Goal: Information Seeking & Learning: Learn about a topic

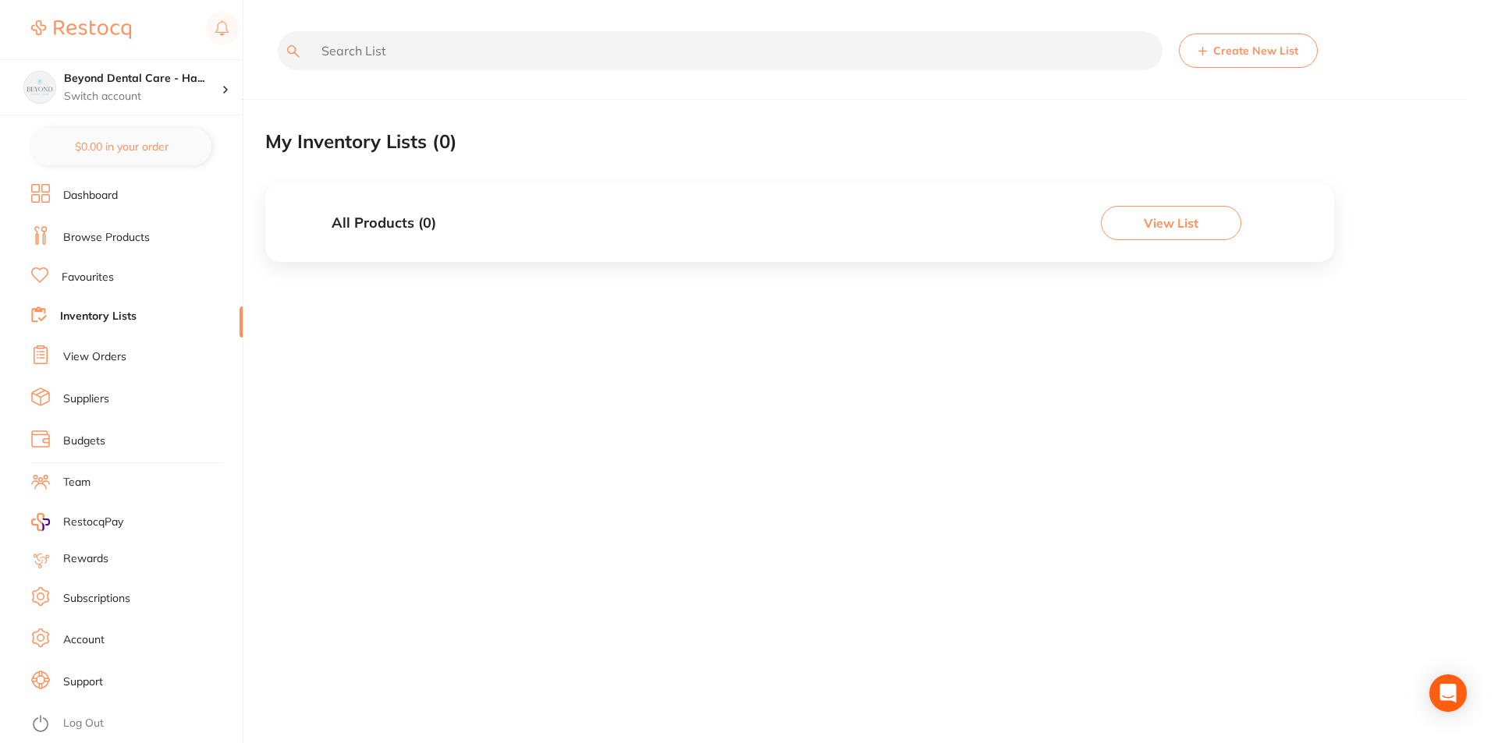
click at [115, 319] on link "Inventory Lists" at bounding box center [98, 317] width 76 height 16
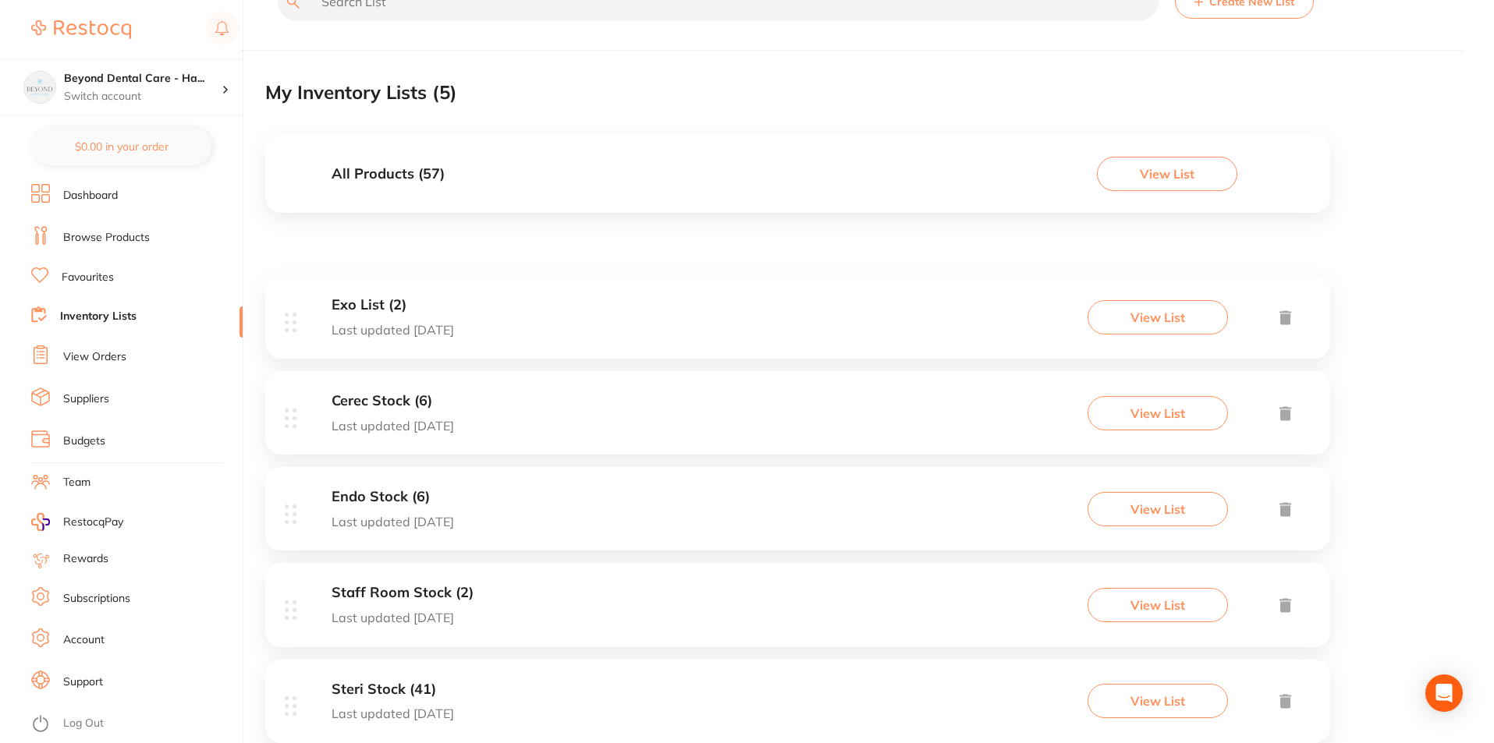
scroll to position [93, 0]
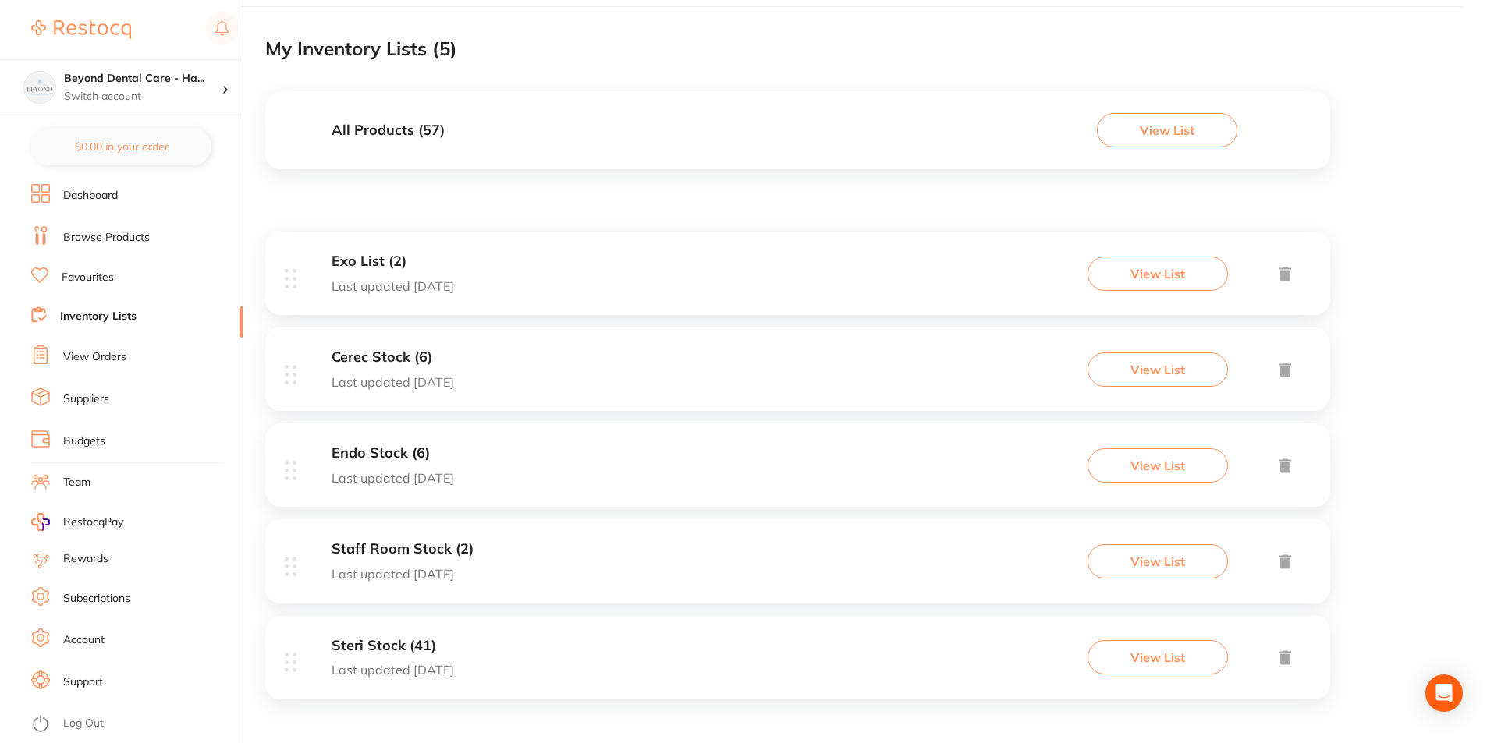
click at [407, 556] on h3 "Staff Room Stock (2)" at bounding box center [403, 549] width 142 height 16
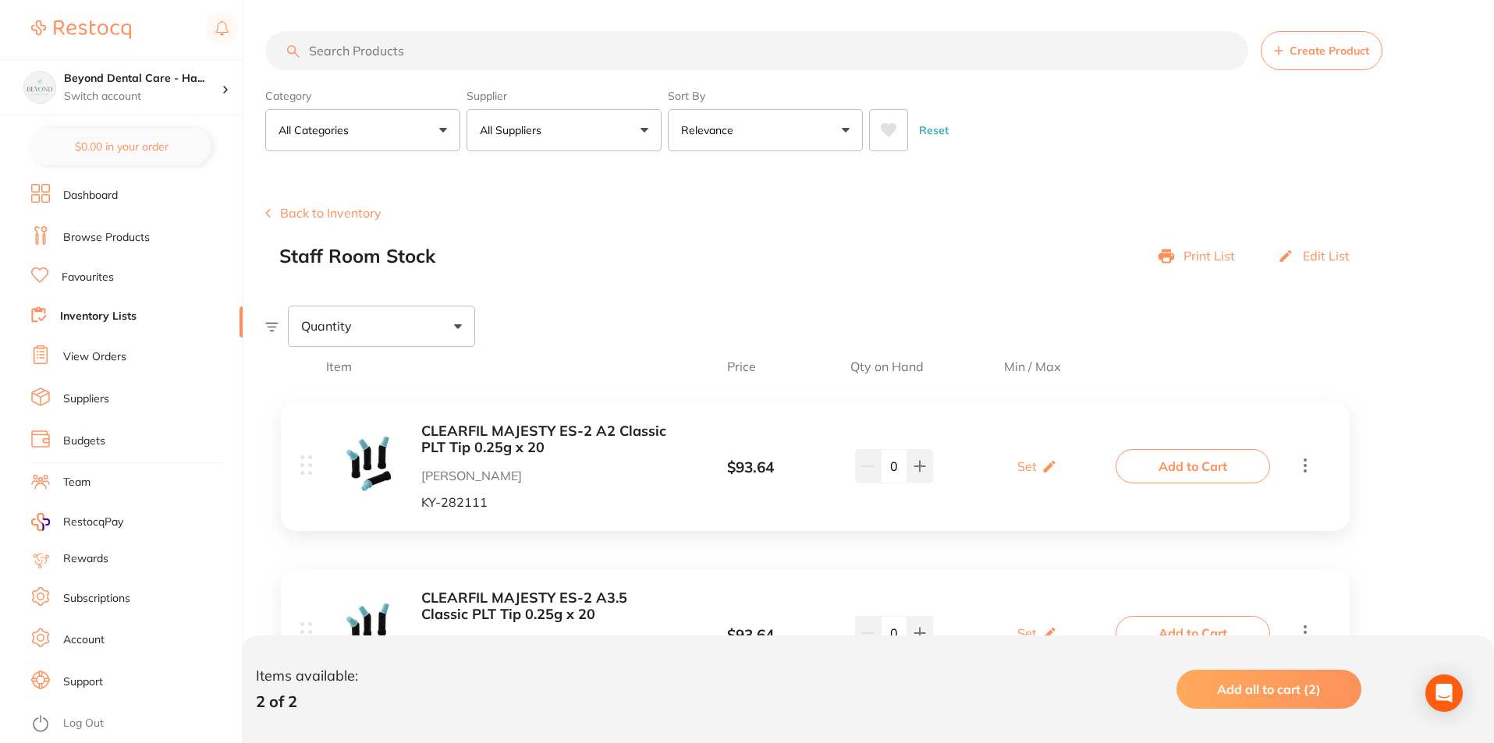
scroll to position [108, 0]
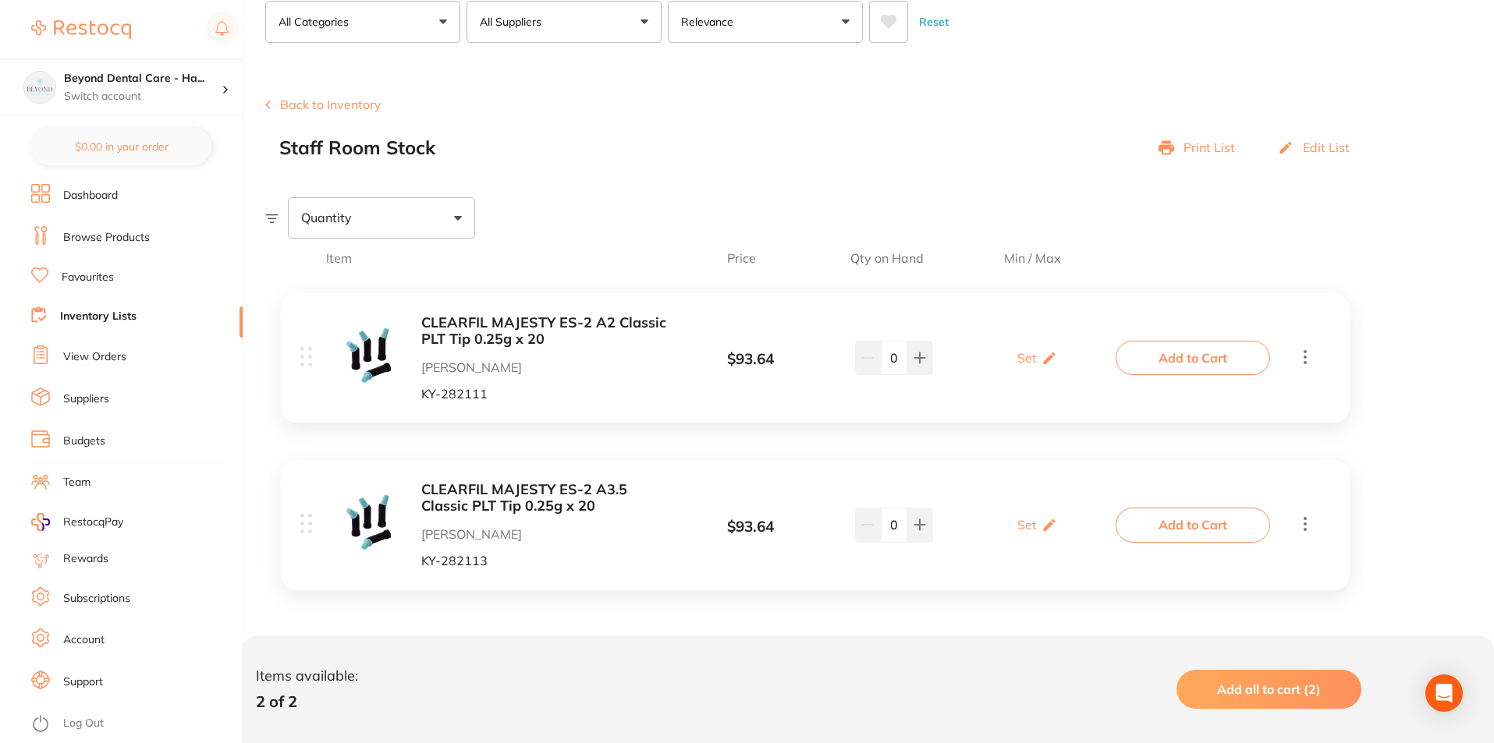
click at [87, 314] on link "Inventory Lists" at bounding box center [98, 317] width 76 height 16
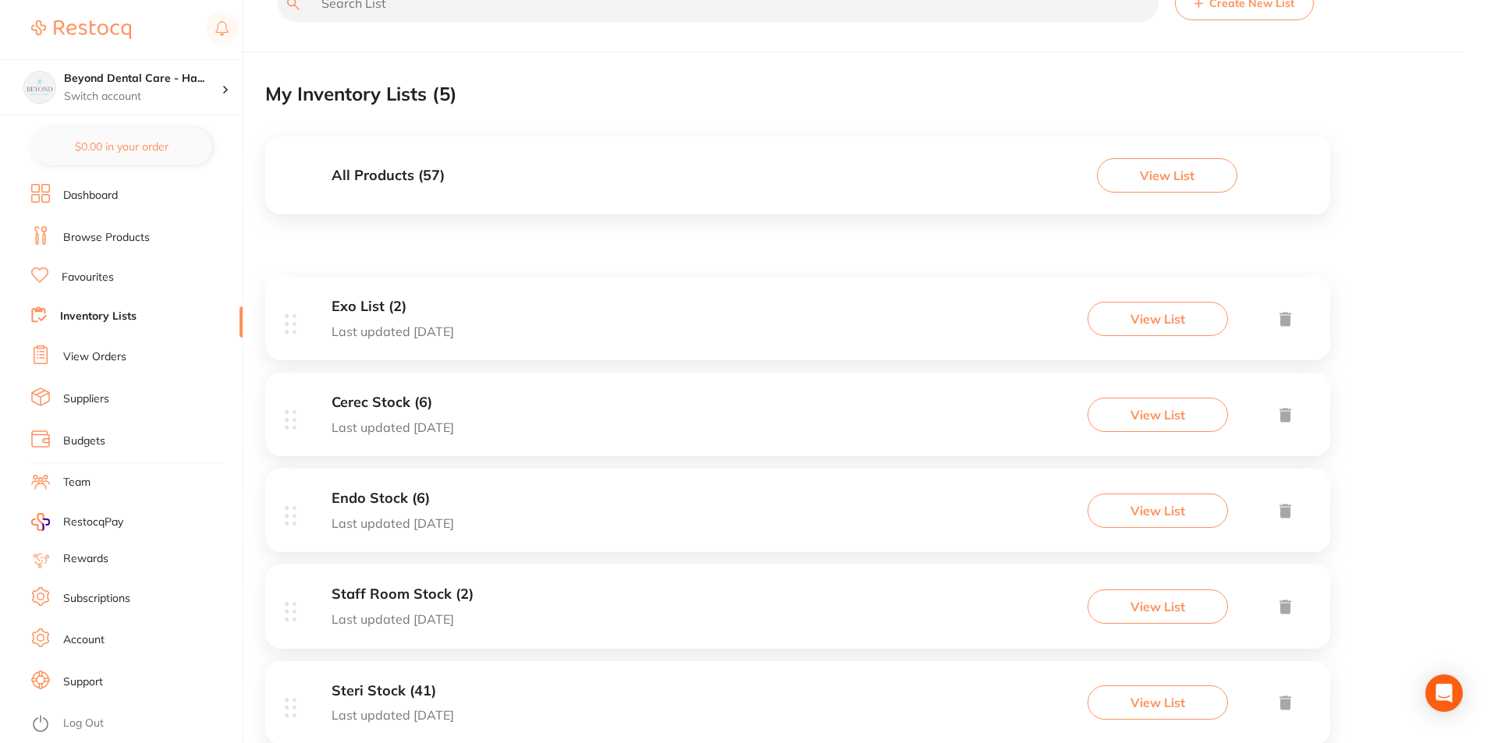
scroll to position [93, 0]
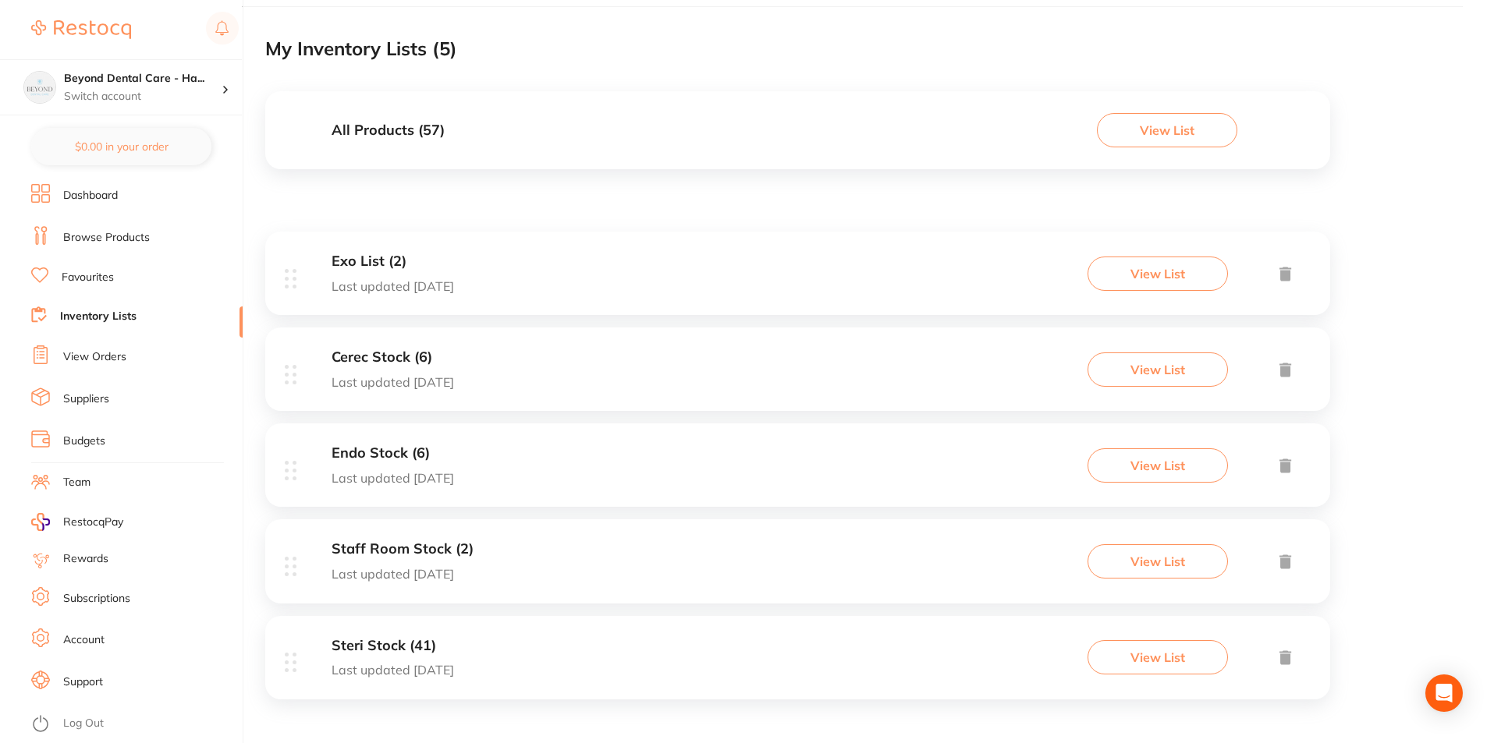
click at [392, 656] on div "Steri Stock (41) Last updated [DATE]" at bounding box center [393, 658] width 122 height 40
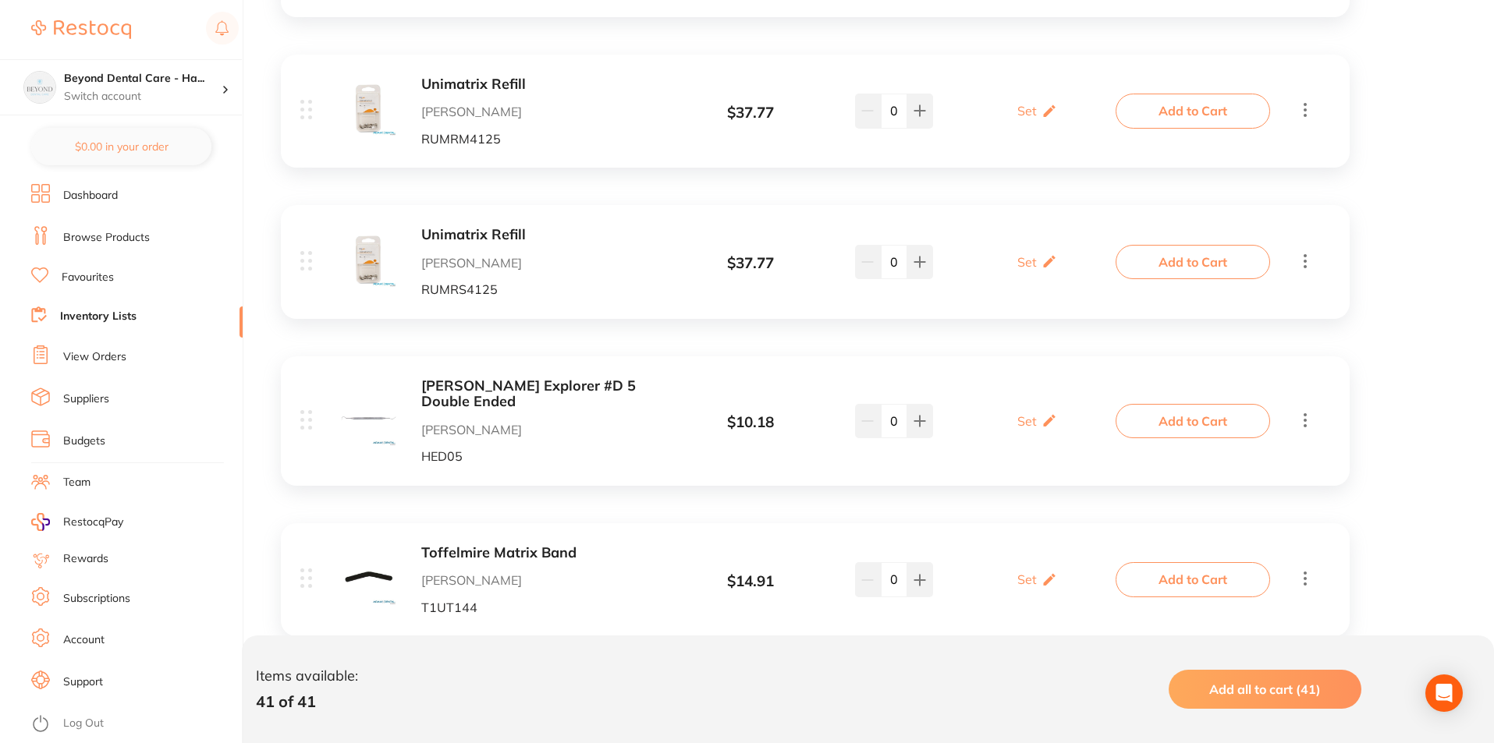
scroll to position [6204, 0]
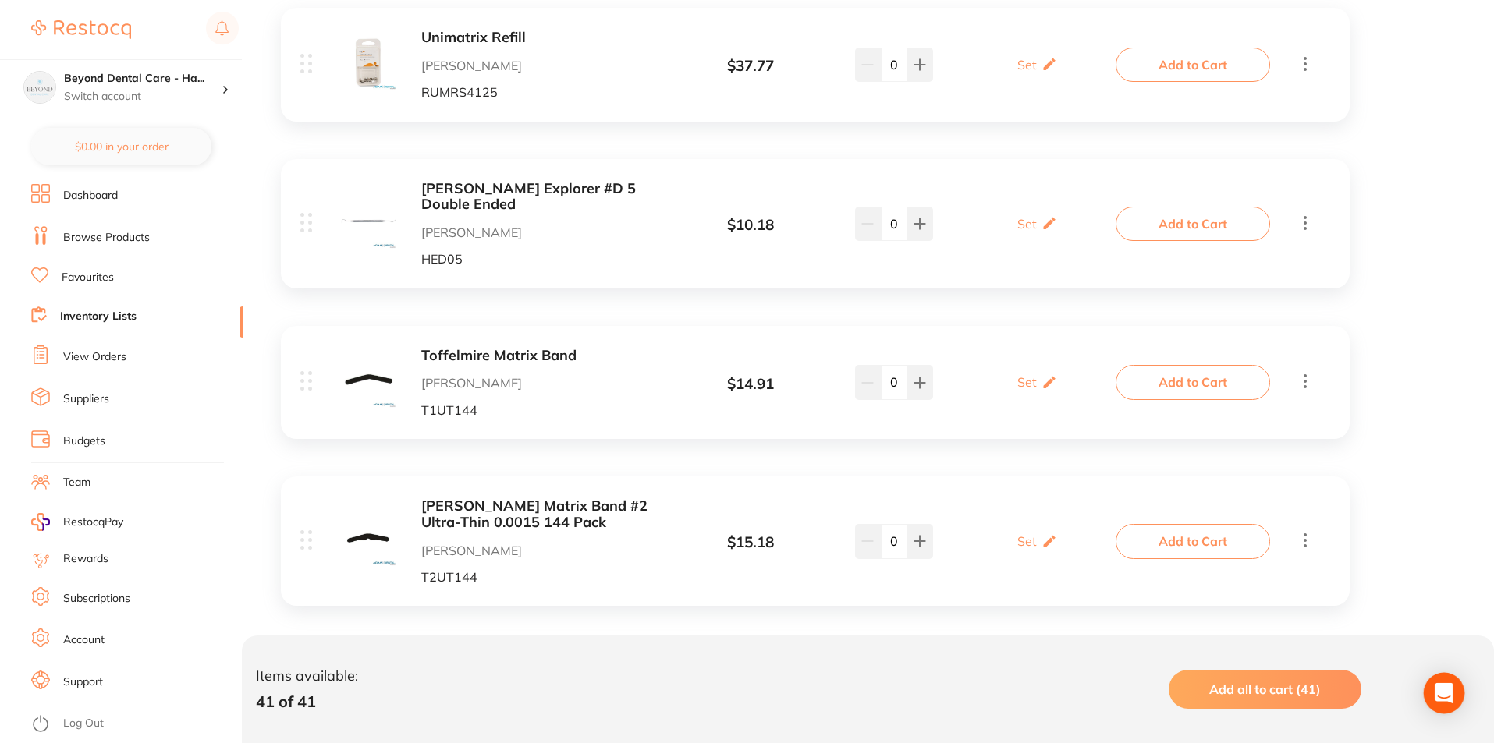
click at [1450, 697] on icon "Open Intercom Messenger" at bounding box center [1444, 693] width 20 height 20
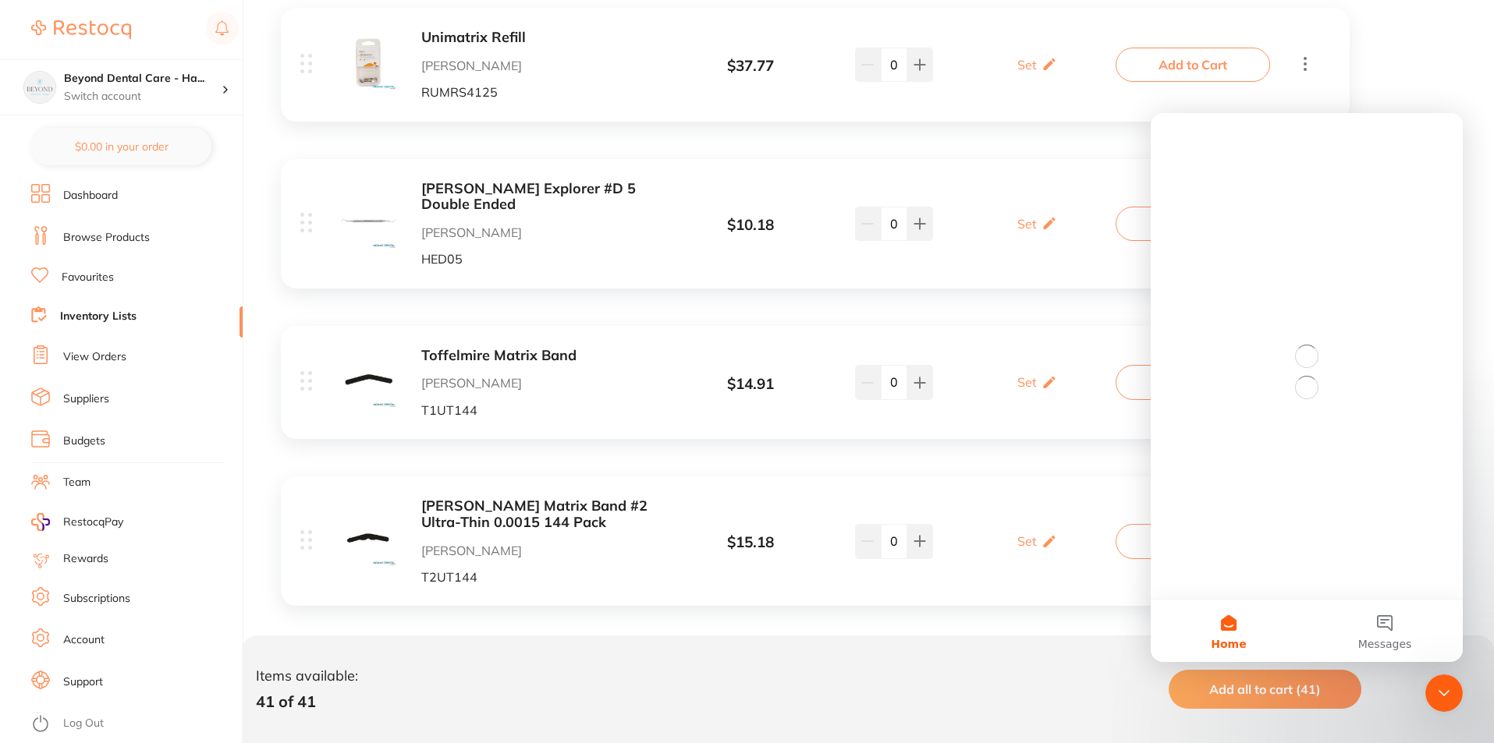
scroll to position [0, 0]
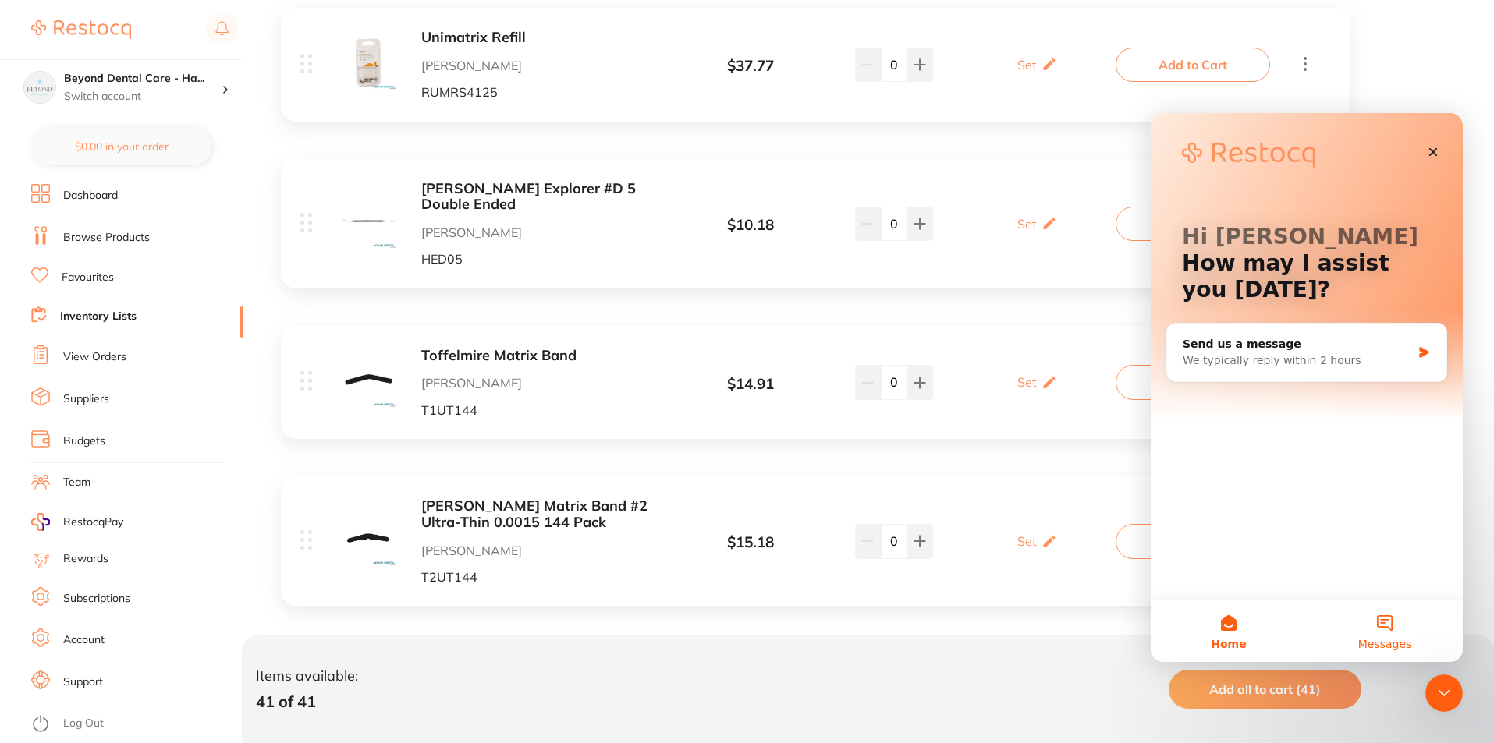
click at [1374, 633] on button "Messages" at bounding box center [1385, 631] width 156 height 62
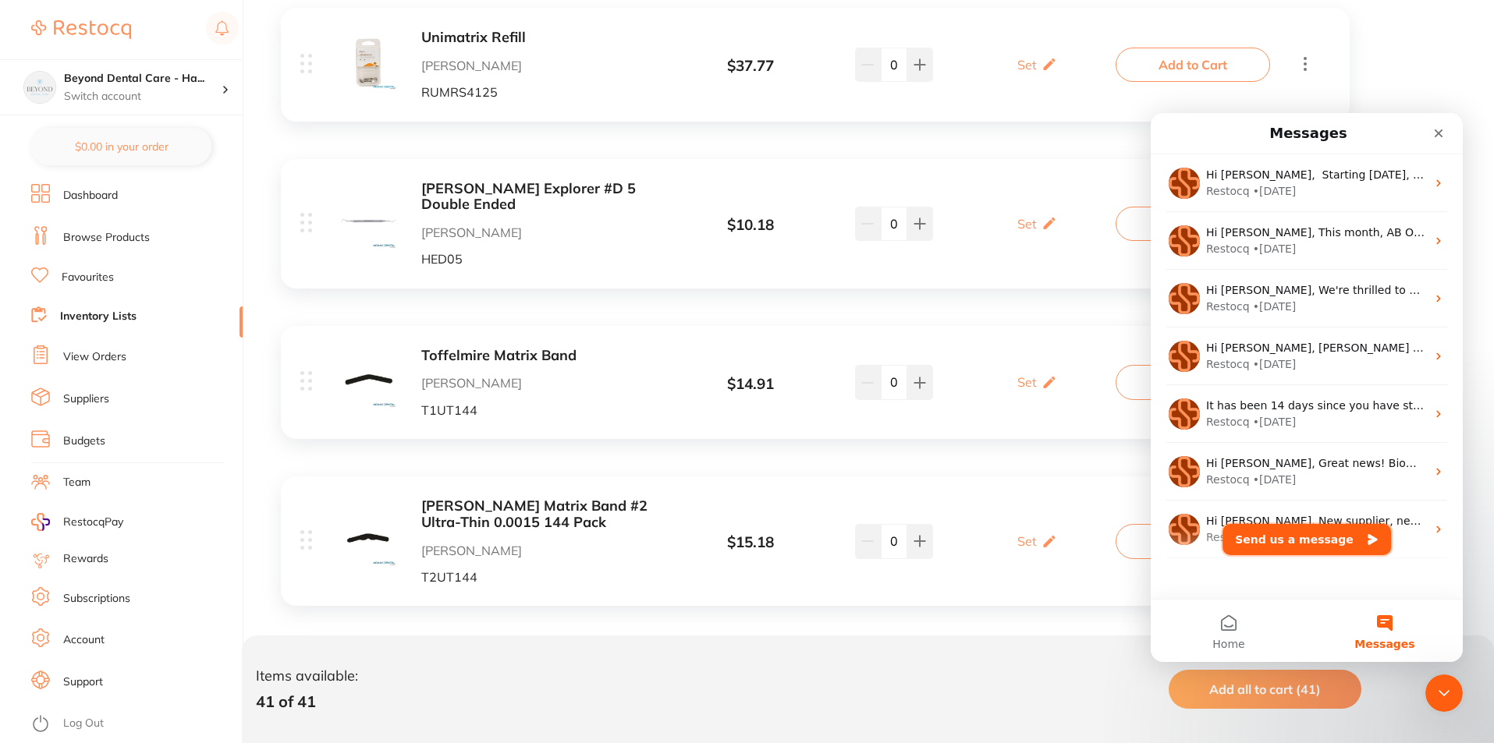
click at [1290, 545] on button "Send us a message" at bounding box center [1306, 539] width 168 height 31
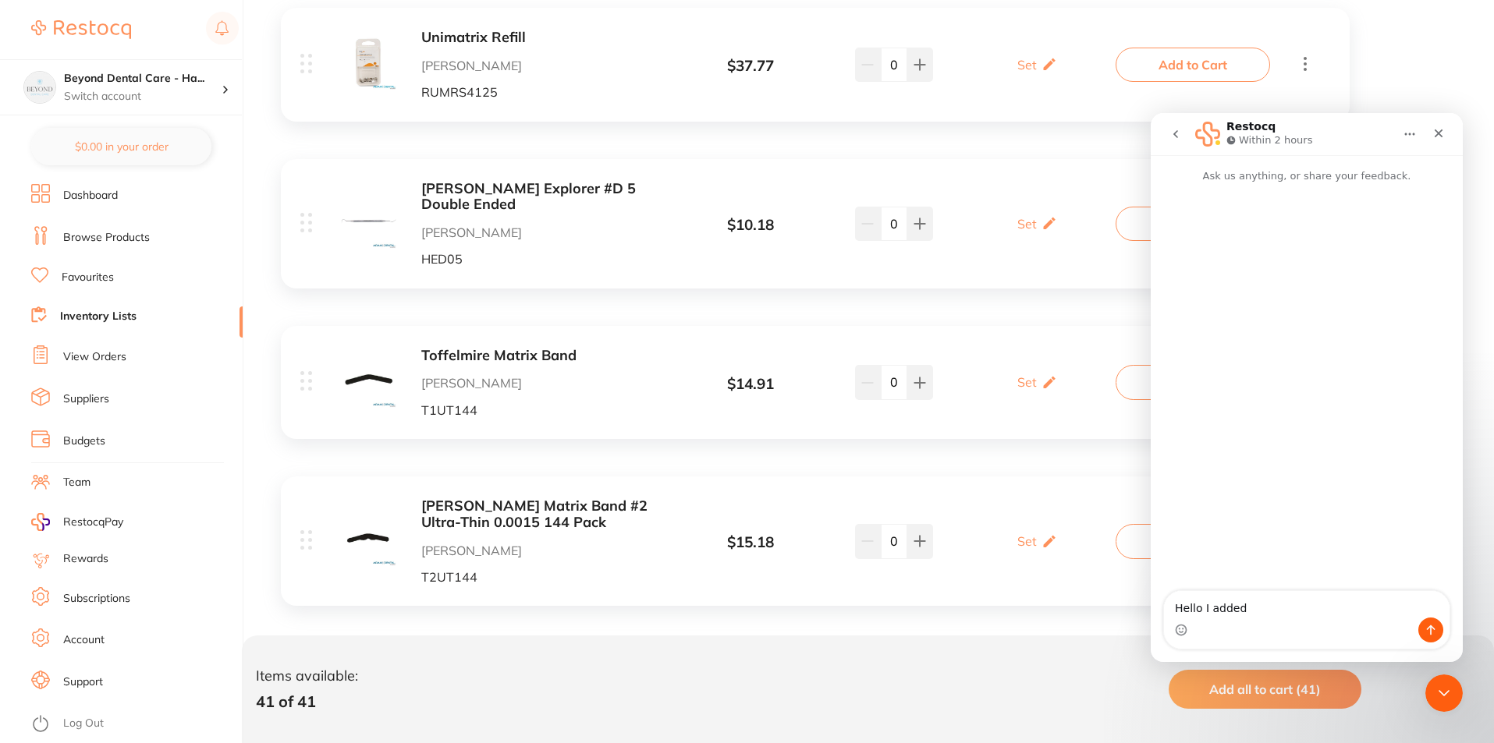
type textarea "Hello I added"
click at [106, 239] on link "Browse Products" at bounding box center [106, 238] width 87 height 16
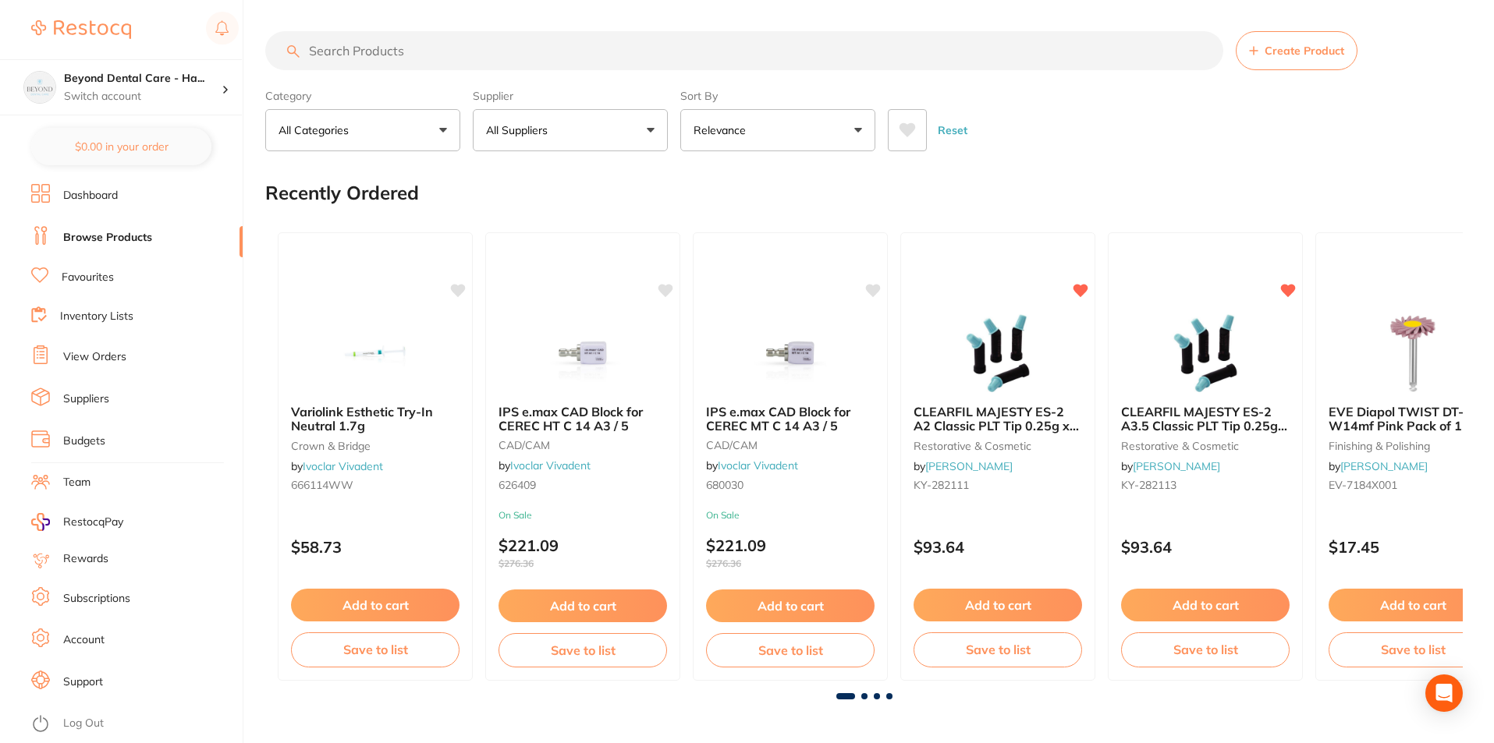
click at [428, 56] on input "search" at bounding box center [744, 50] width 958 height 39
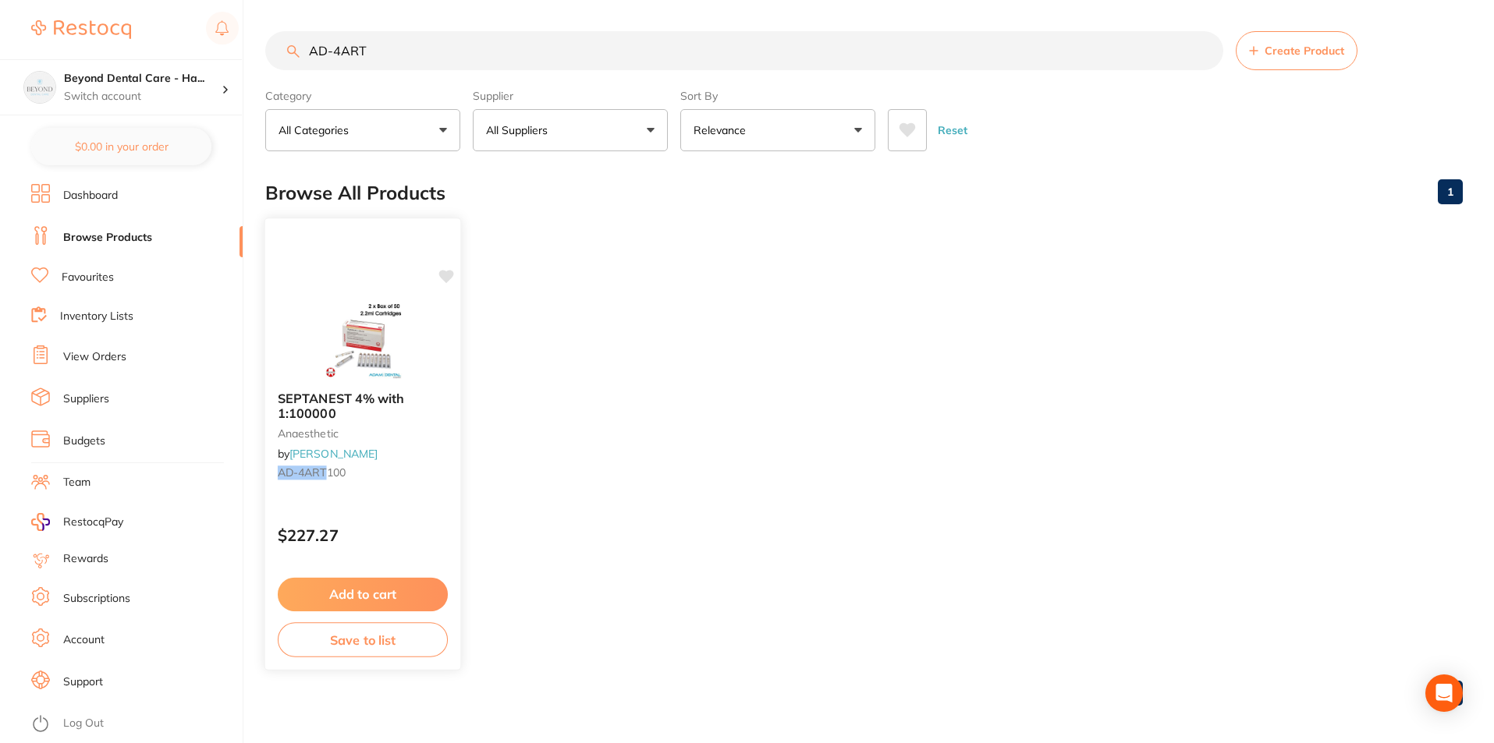
click at [392, 641] on button "Save to list" at bounding box center [363, 640] width 170 height 35
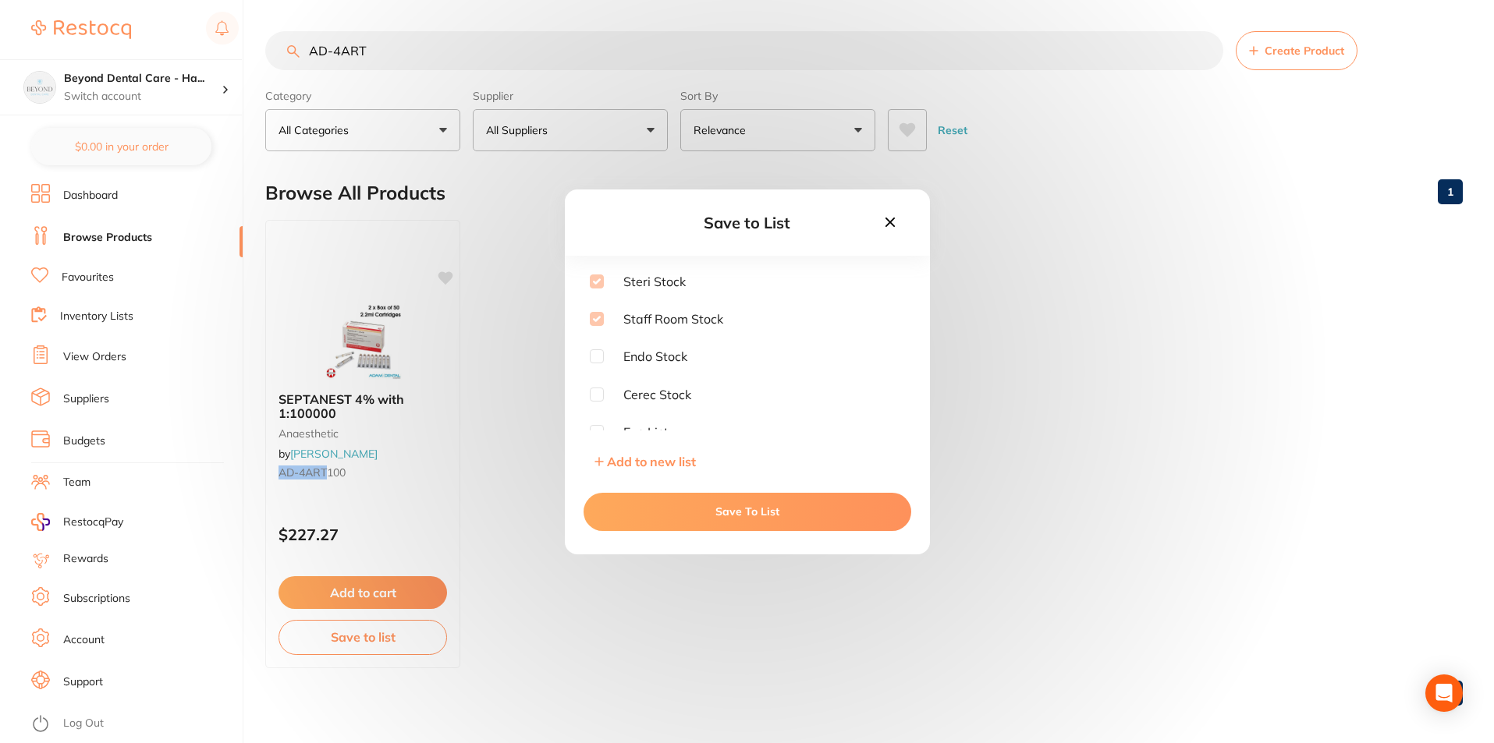
click at [631, 652] on div "Save to List Steri Stock Staff Room Stock Endo Stock Cerec Stock Exo List Add t…" at bounding box center [747, 371] width 1494 height 743
click at [899, 218] on button at bounding box center [890, 223] width 27 height 21
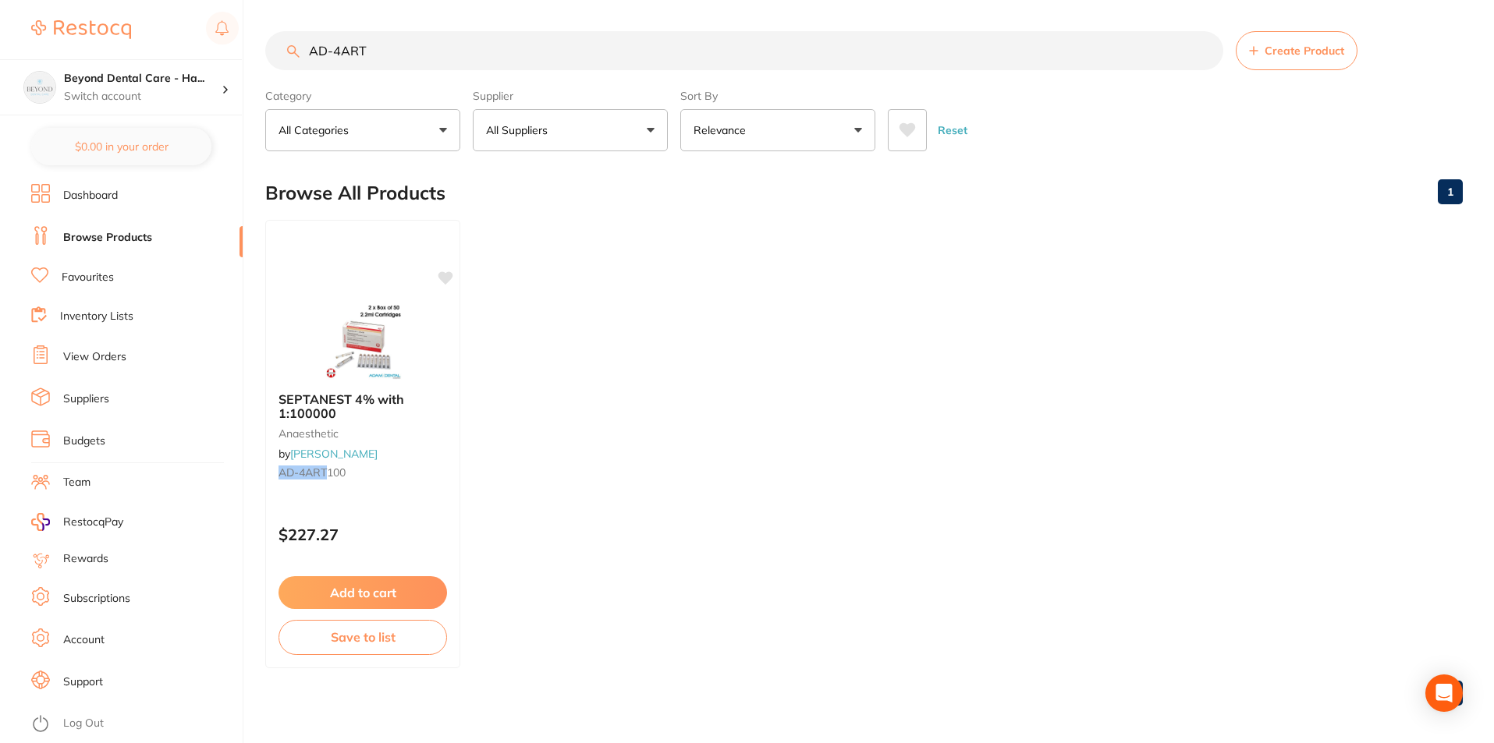
click at [412, 51] on input "AD-4ART" at bounding box center [744, 50] width 958 height 39
drag, startPoint x: 417, startPoint y: 50, endPoint x: 285, endPoint y: 38, distance: 133.1
click at [285, 38] on input "AD-4ART100" at bounding box center [744, 50] width 958 height 39
type input "AD-4ART100"
click at [1437, 680] on div "Open Intercom Messenger" at bounding box center [1444, 693] width 41 height 41
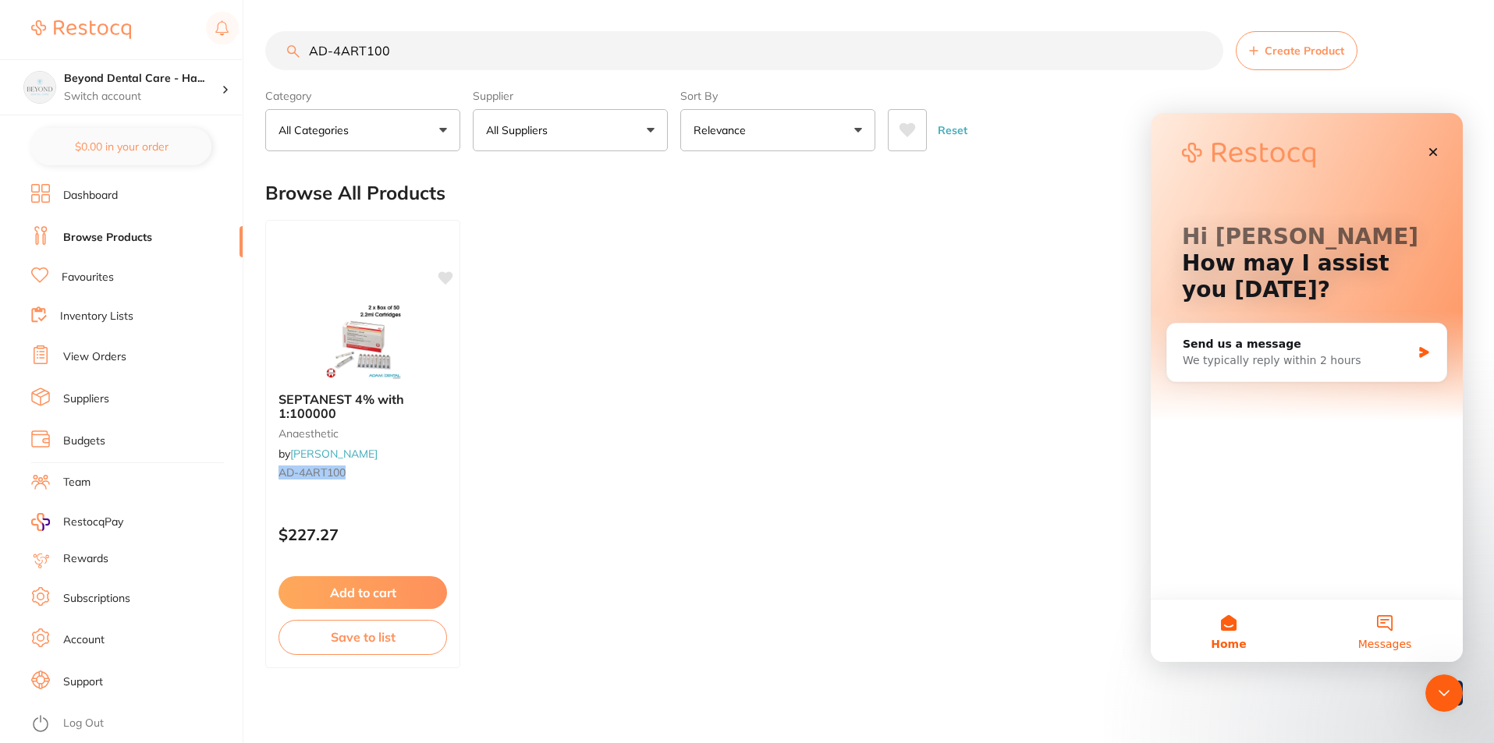
click at [1385, 635] on button "Messages" at bounding box center [1385, 631] width 156 height 62
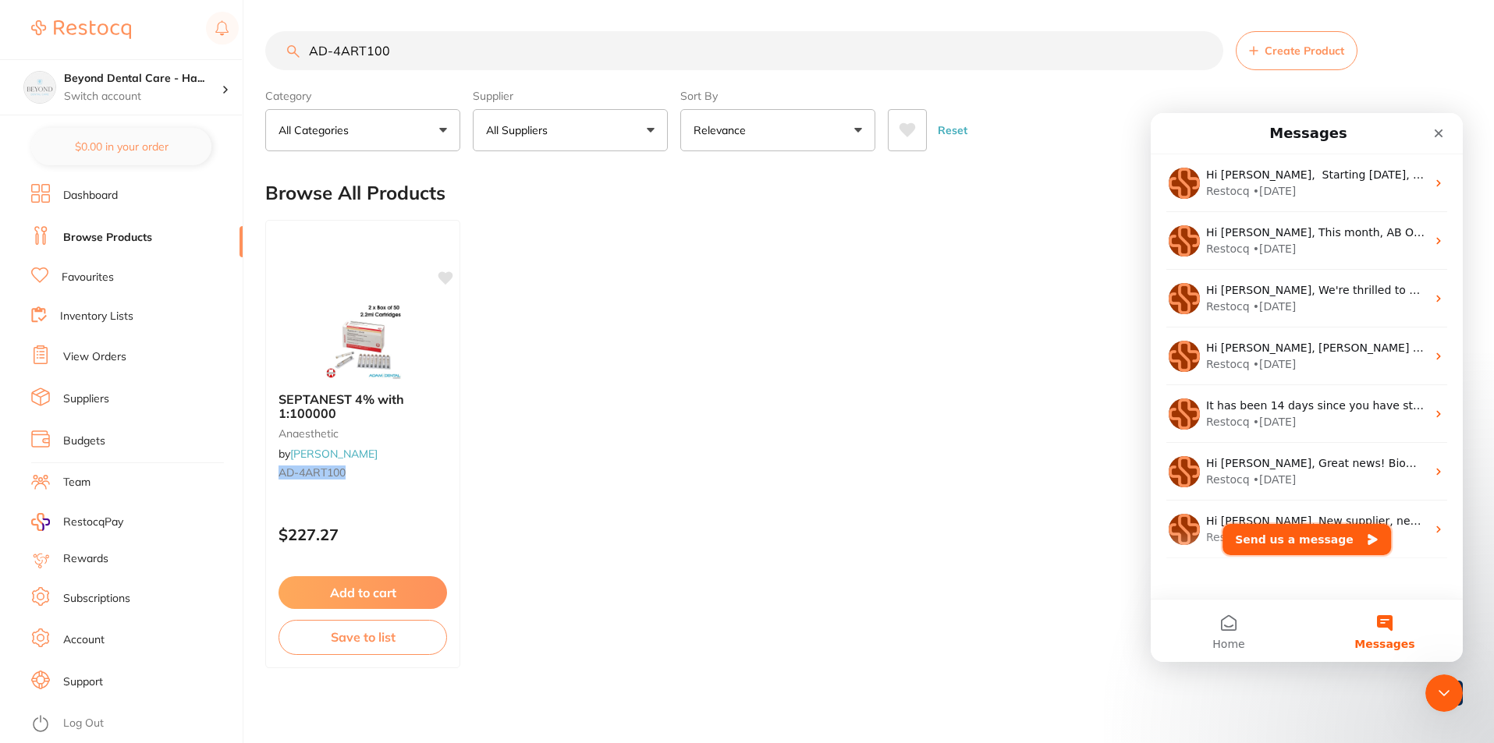
click at [1293, 537] on button "Send us a message" at bounding box center [1306, 539] width 168 height 31
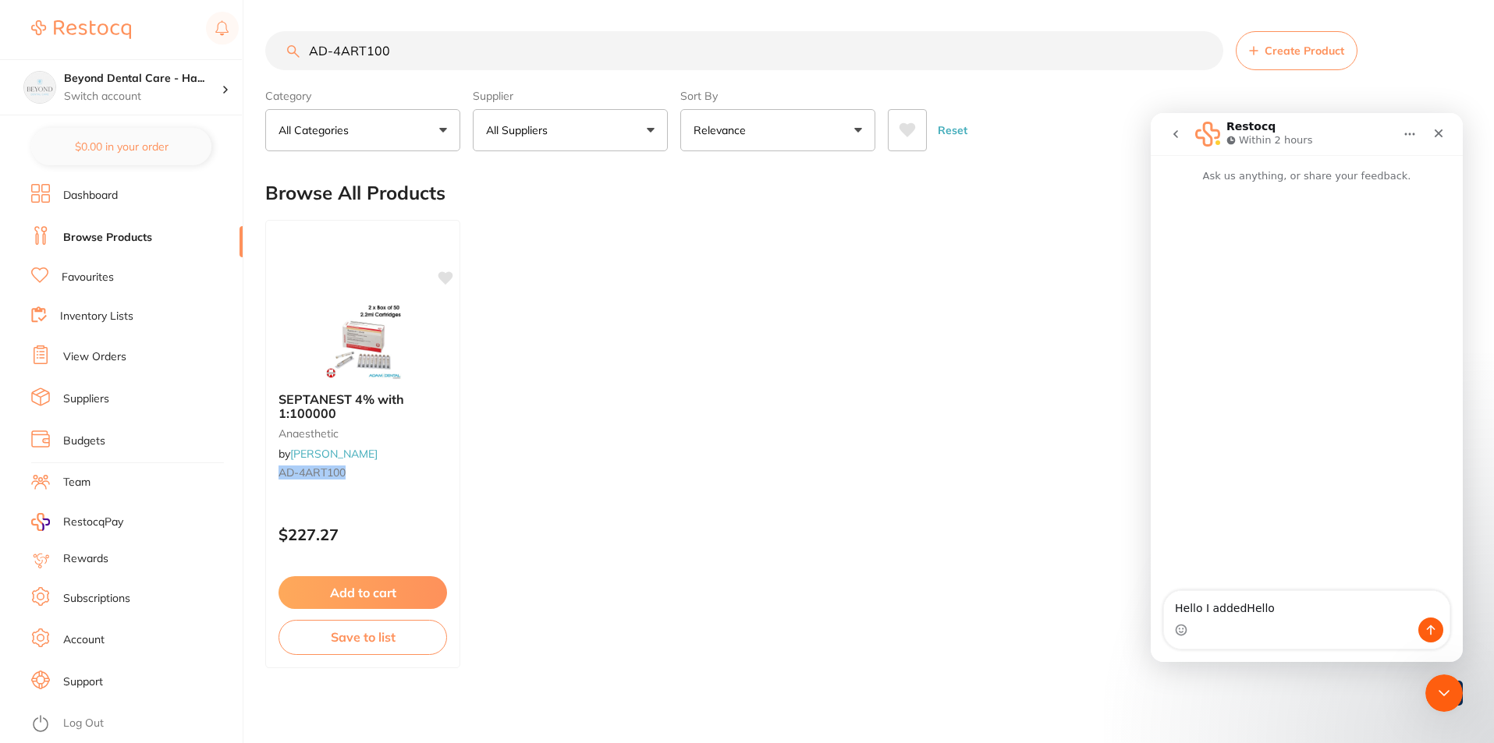
drag, startPoint x: 1273, startPoint y: 608, endPoint x: 1215, endPoint y: 615, distance: 58.3
click at [1215, 615] on textarea "Hello I addedHello" at bounding box center [1307, 604] width 286 height 27
drag, startPoint x: 1378, startPoint y: 593, endPoint x: 1306, endPoint y: 651, distance: 92.7
click at [1306, 651] on div "Hello I accidently added AD-4ART100 (Articanie Anasetetic) into 2 Hello I accid…" at bounding box center [1307, 618] width 312 height 87
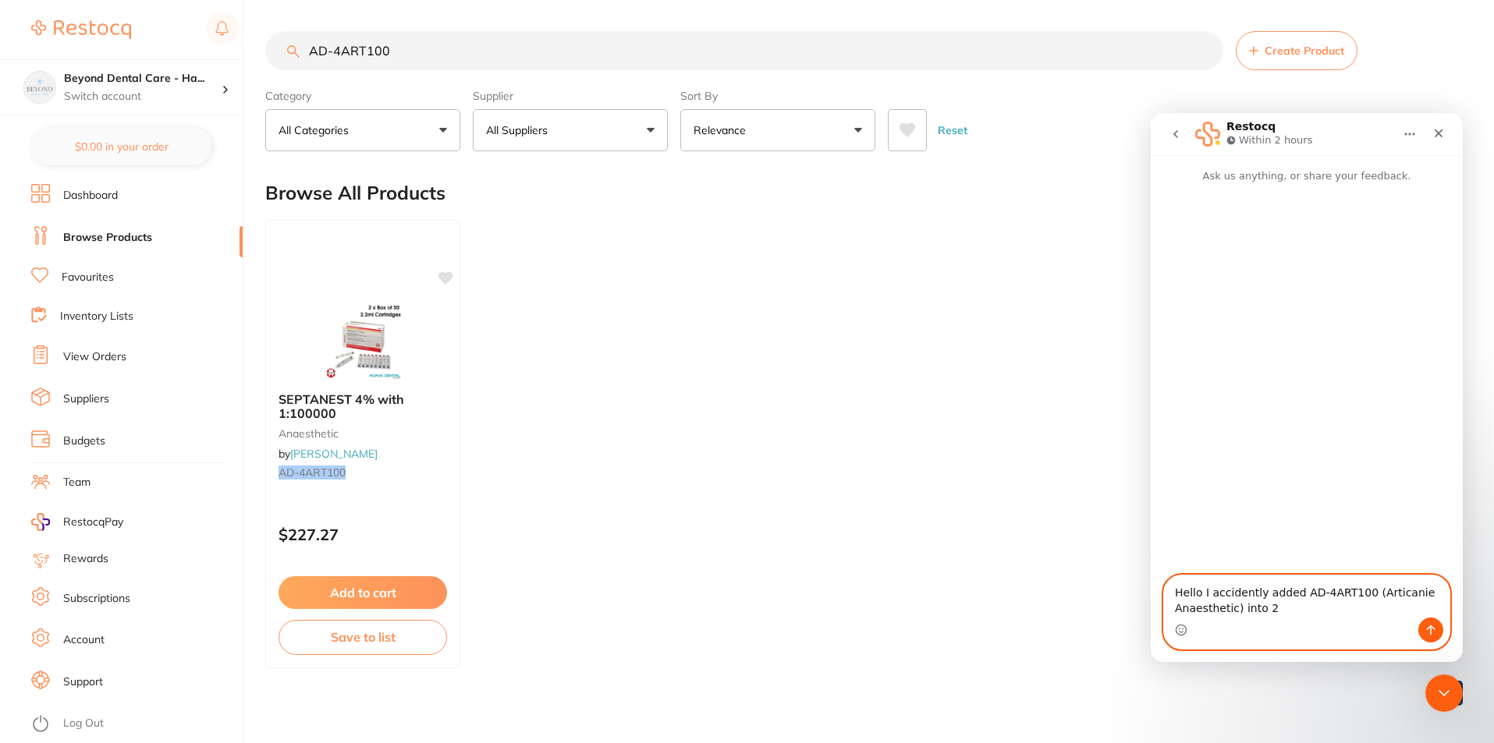
click at [1280, 610] on textarea "Hello I accidently added AD-4ART100 (Articanie Anaesthetic) into 2" at bounding box center [1307, 597] width 286 height 42
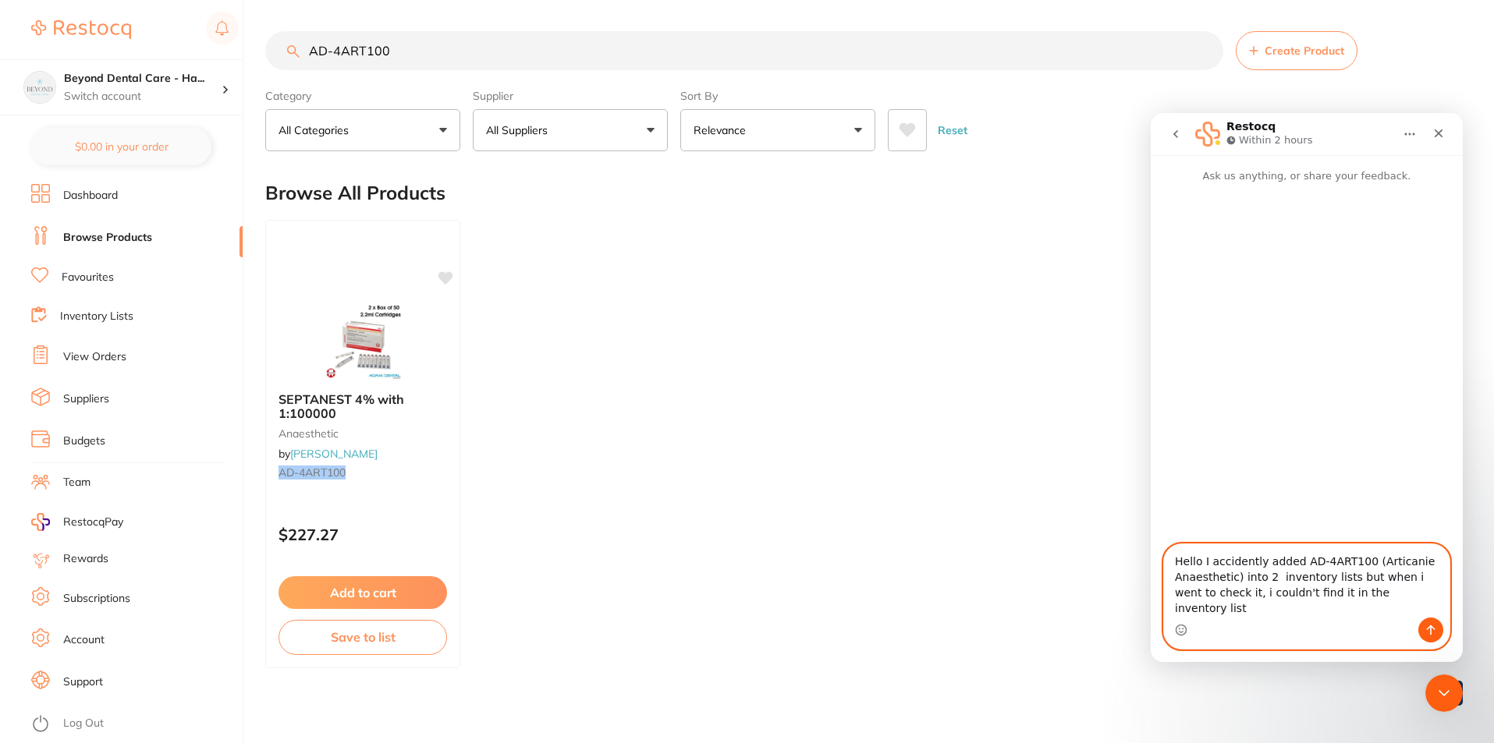
type textarea "Hello I accidently added AD-4ART100 (Articanie Anaesthetic) into 2 inventory li…"
click at [1434, 623] on button "Send a message…" at bounding box center [1430, 630] width 25 height 25
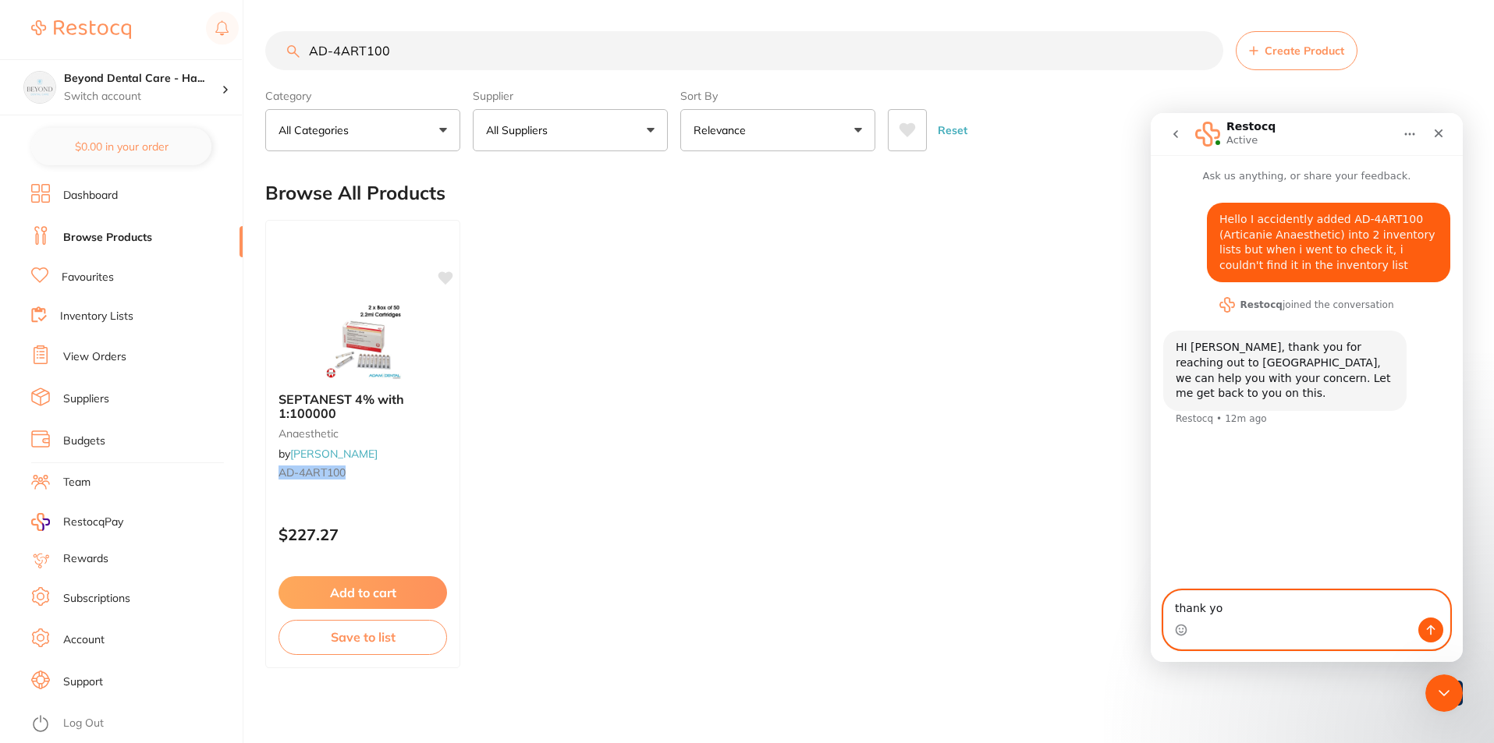
type textarea "thank you"
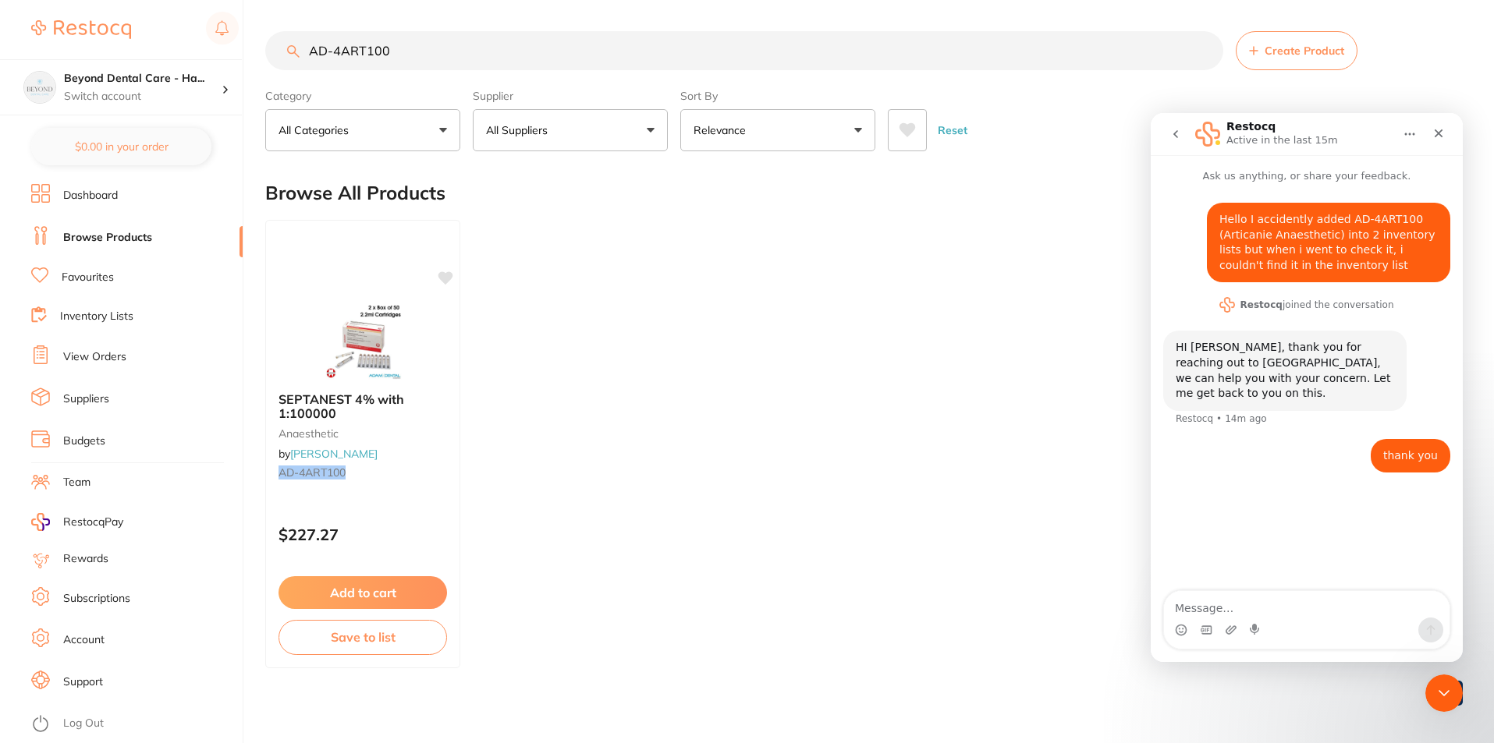
click at [102, 317] on link "Inventory Lists" at bounding box center [96, 317] width 73 height 16
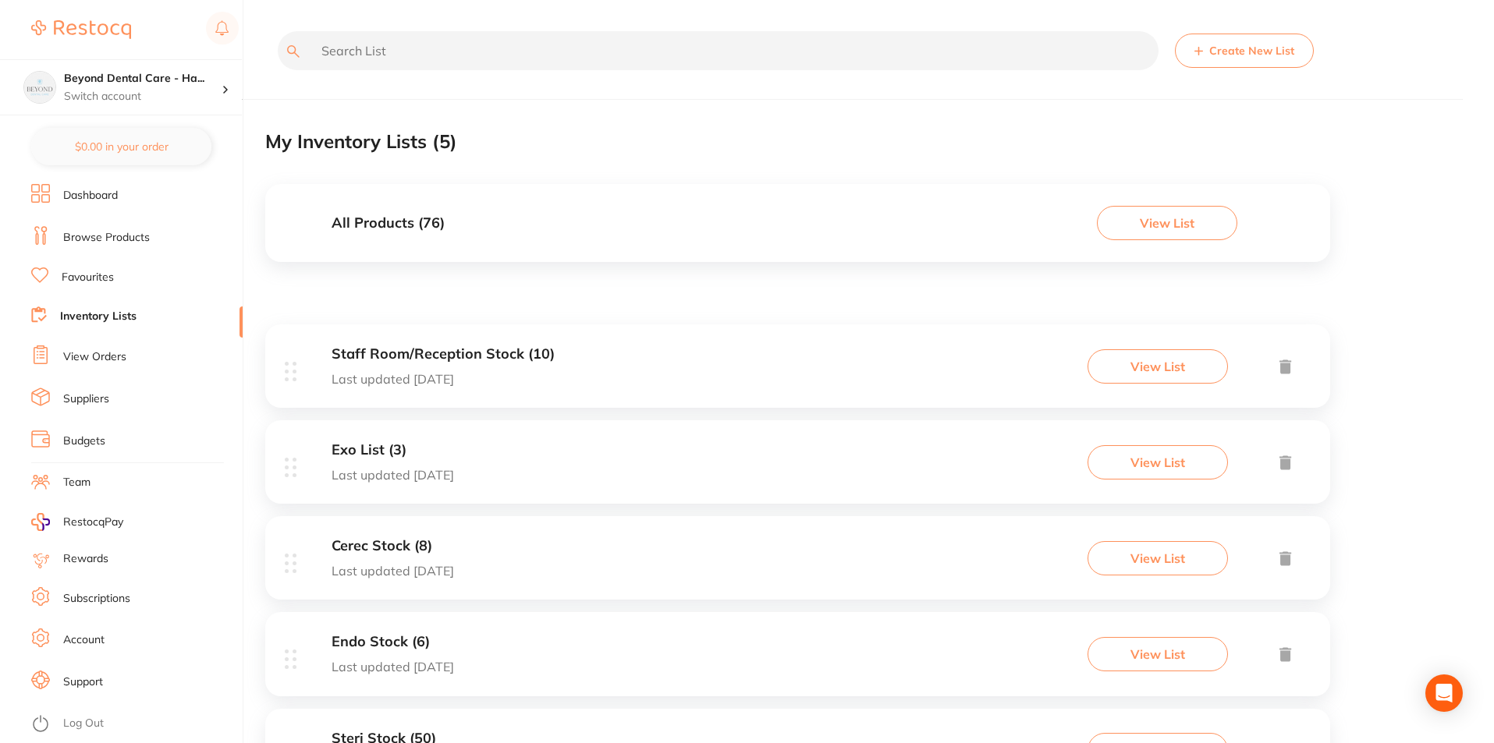
click at [123, 230] on link "Browse Products" at bounding box center [106, 238] width 87 height 16
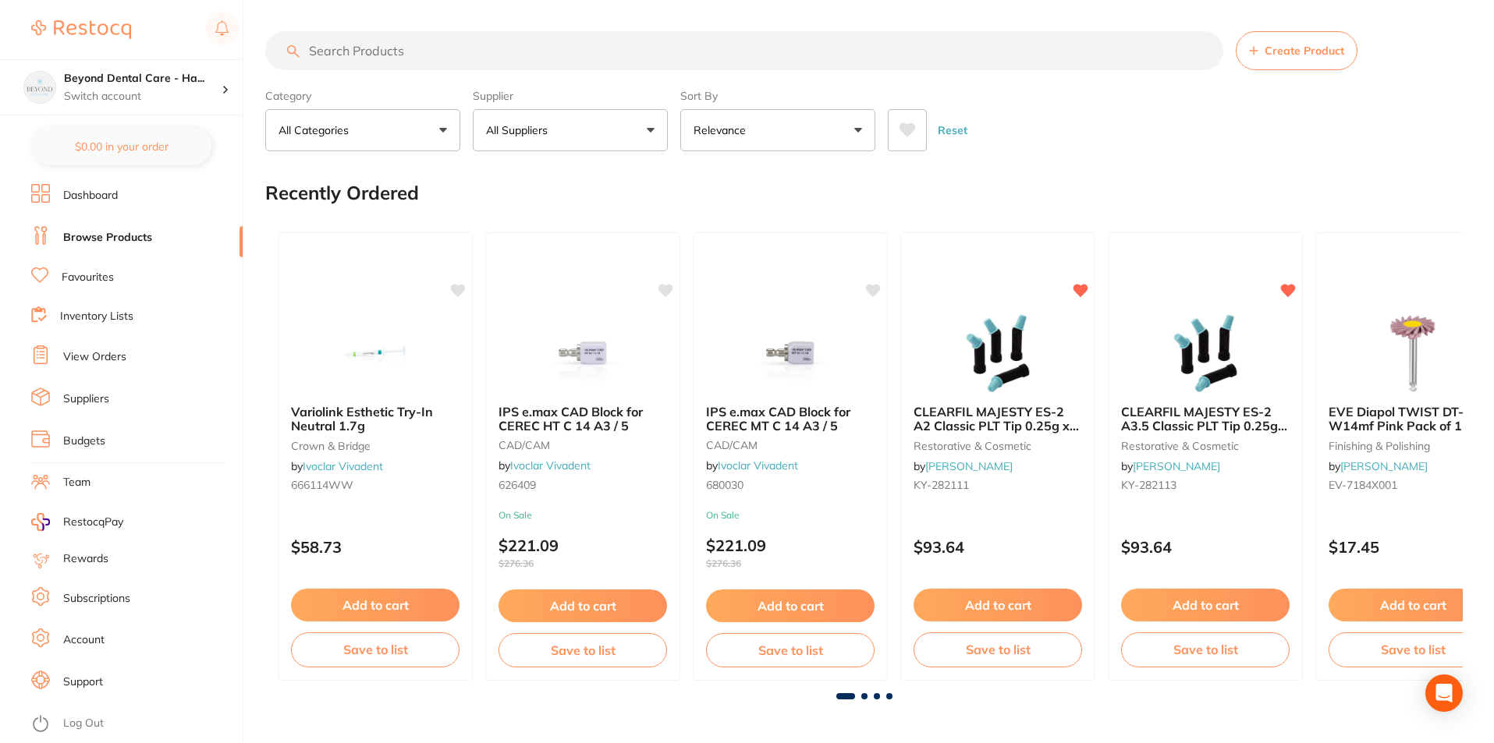
click at [378, 39] on input "search" at bounding box center [744, 50] width 958 height 39
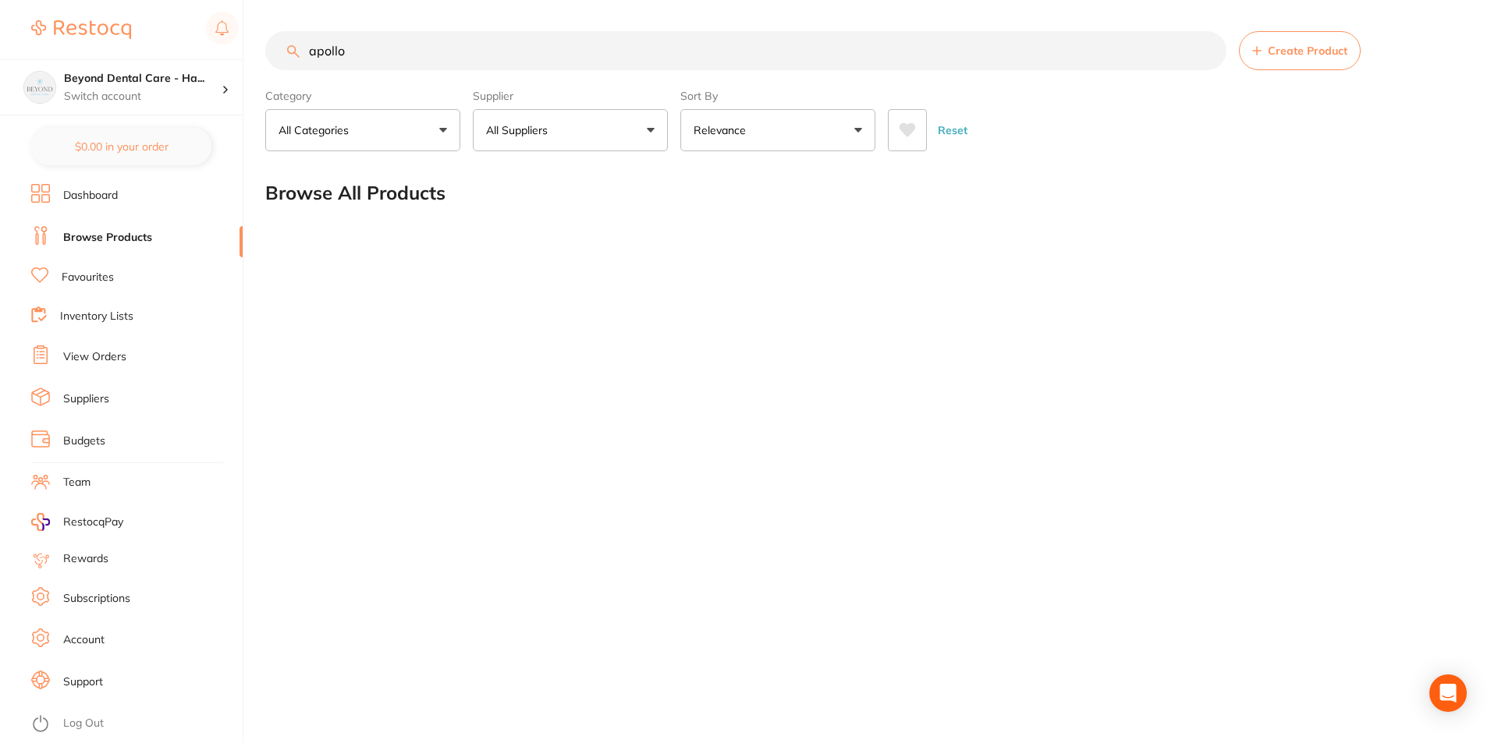
type input "apollo"
click at [1454, 698] on icon "Open Intercom Messenger" at bounding box center [1447, 693] width 18 height 20
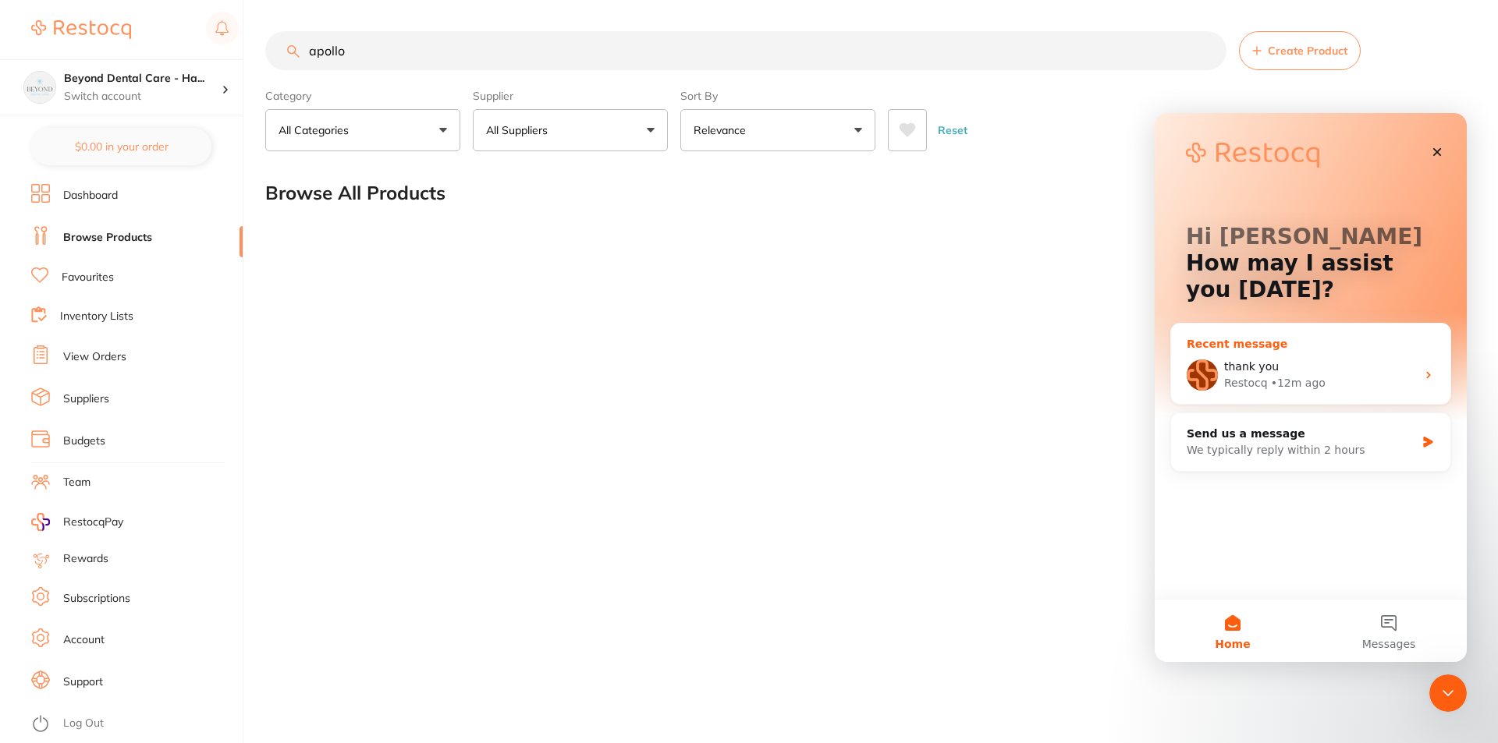
click at [1316, 367] on div "thank you" at bounding box center [1320, 367] width 192 height 16
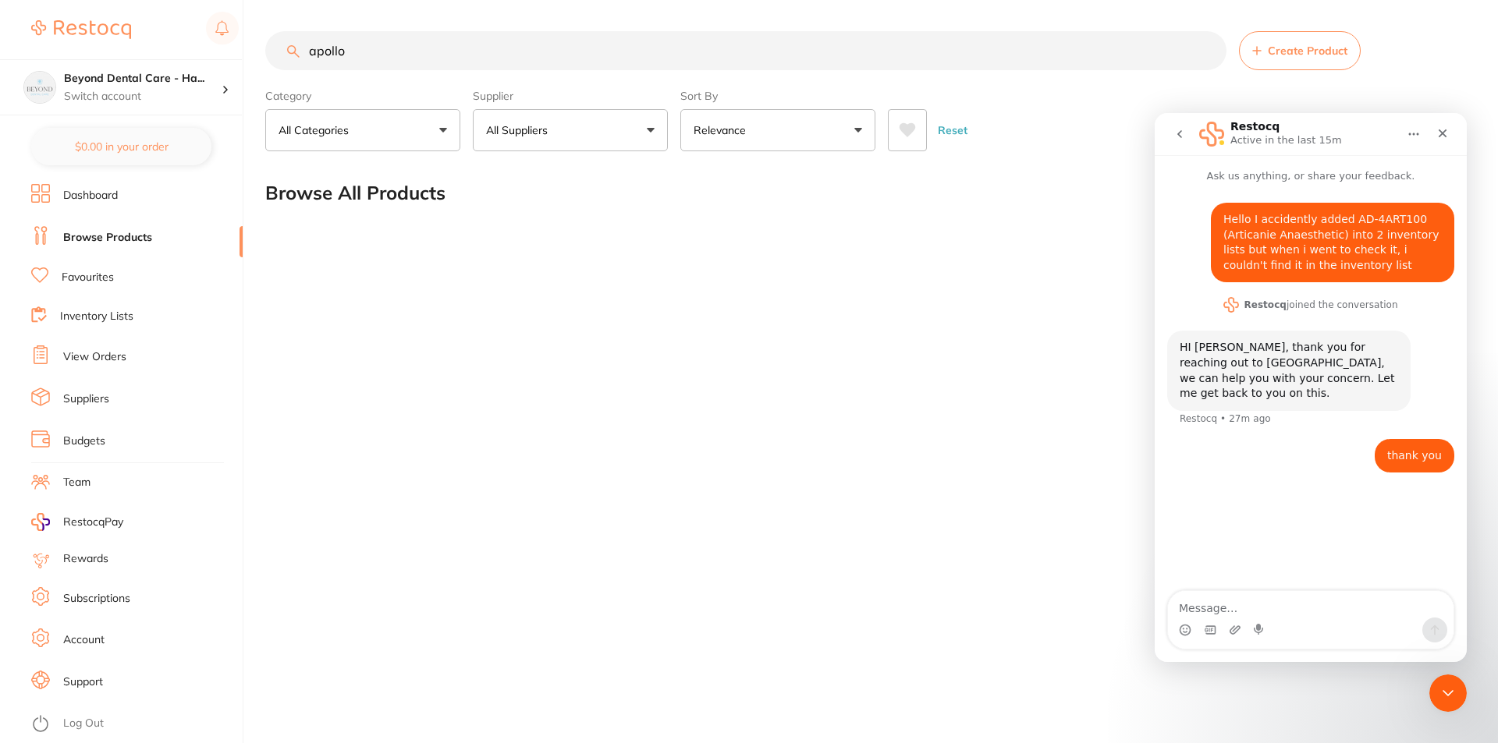
click at [118, 313] on link "Inventory Lists" at bounding box center [96, 317] width 73 height 16
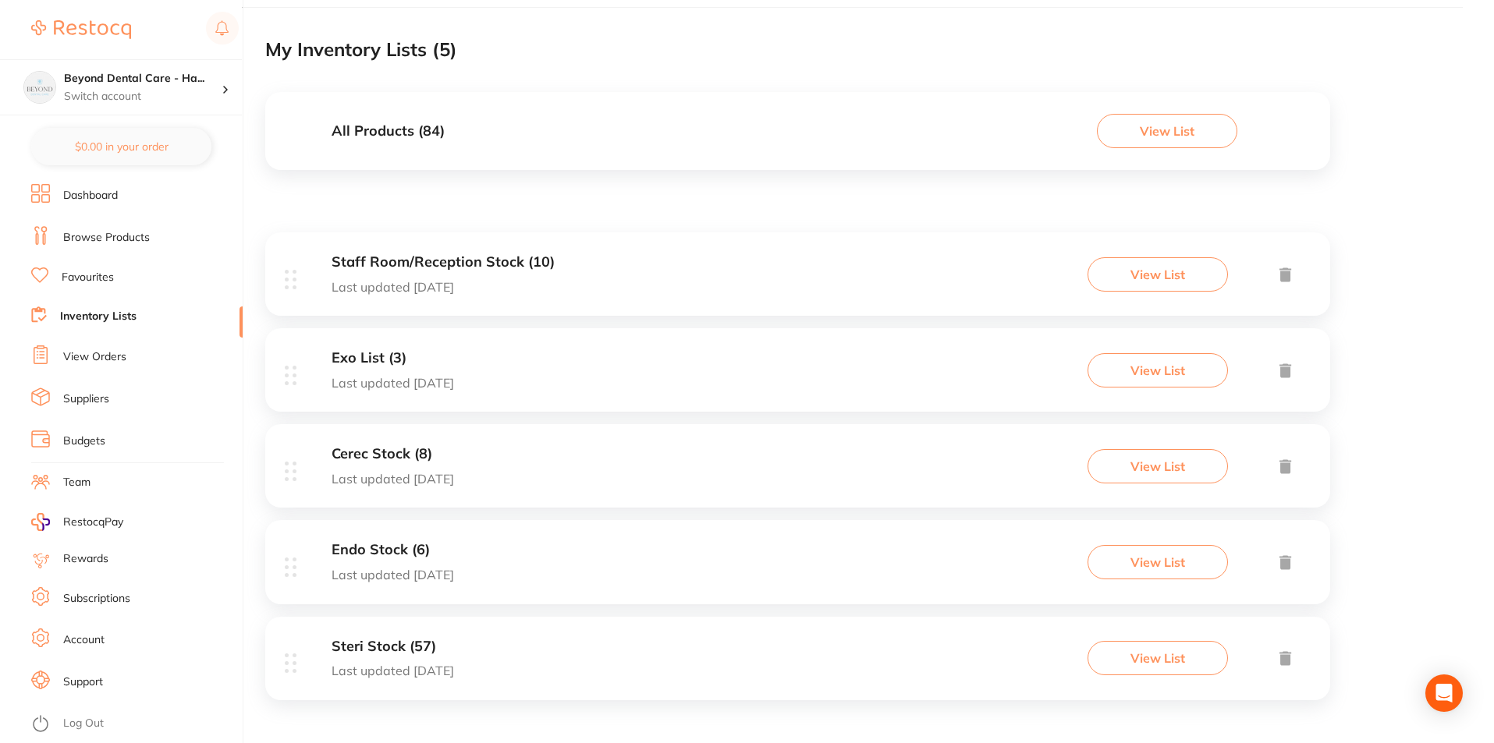
scroll to position [93, 0]
click at [431, 661] on div "Steri Stock (57) Last updated [DATE]" at bounding box center [393, 658] width 122 height 40
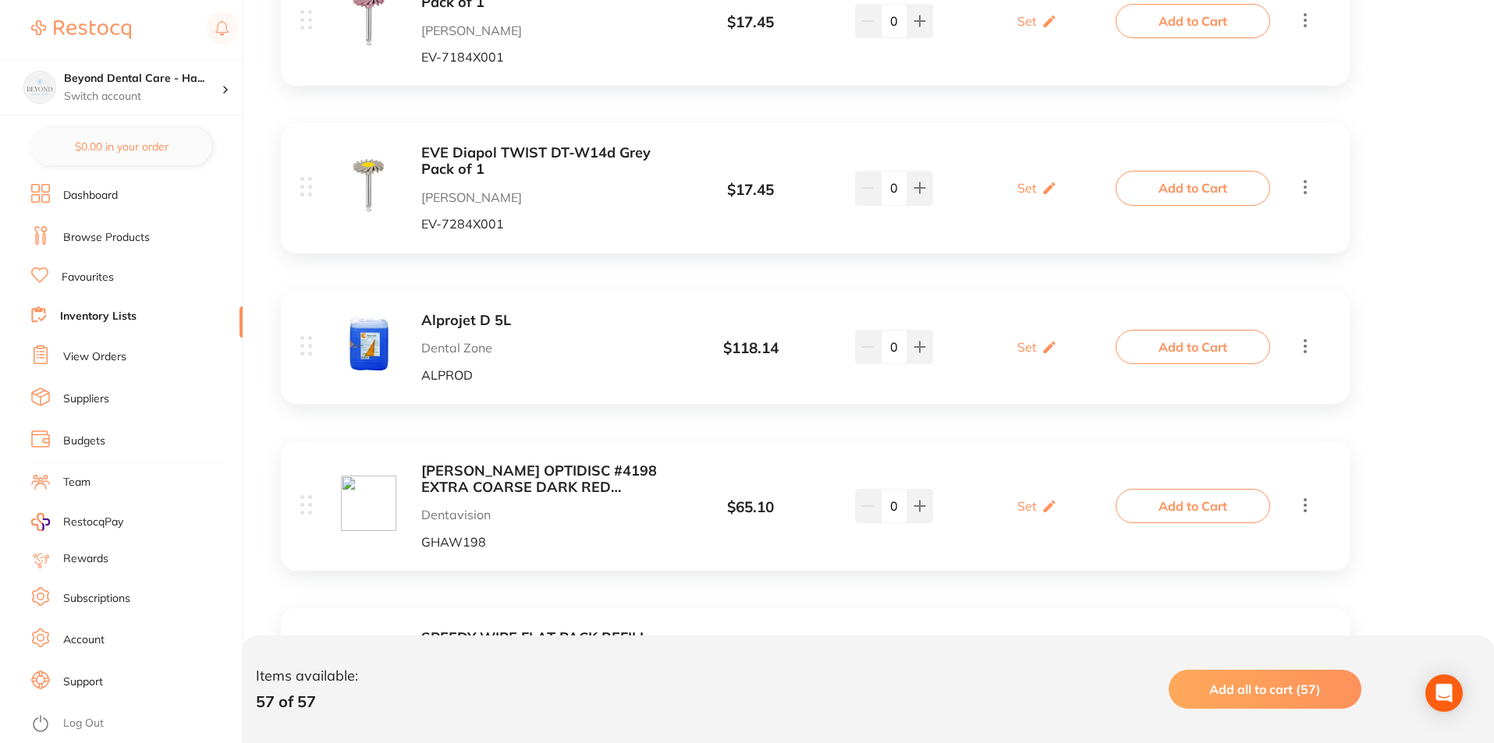
scroll to position [323, 0]
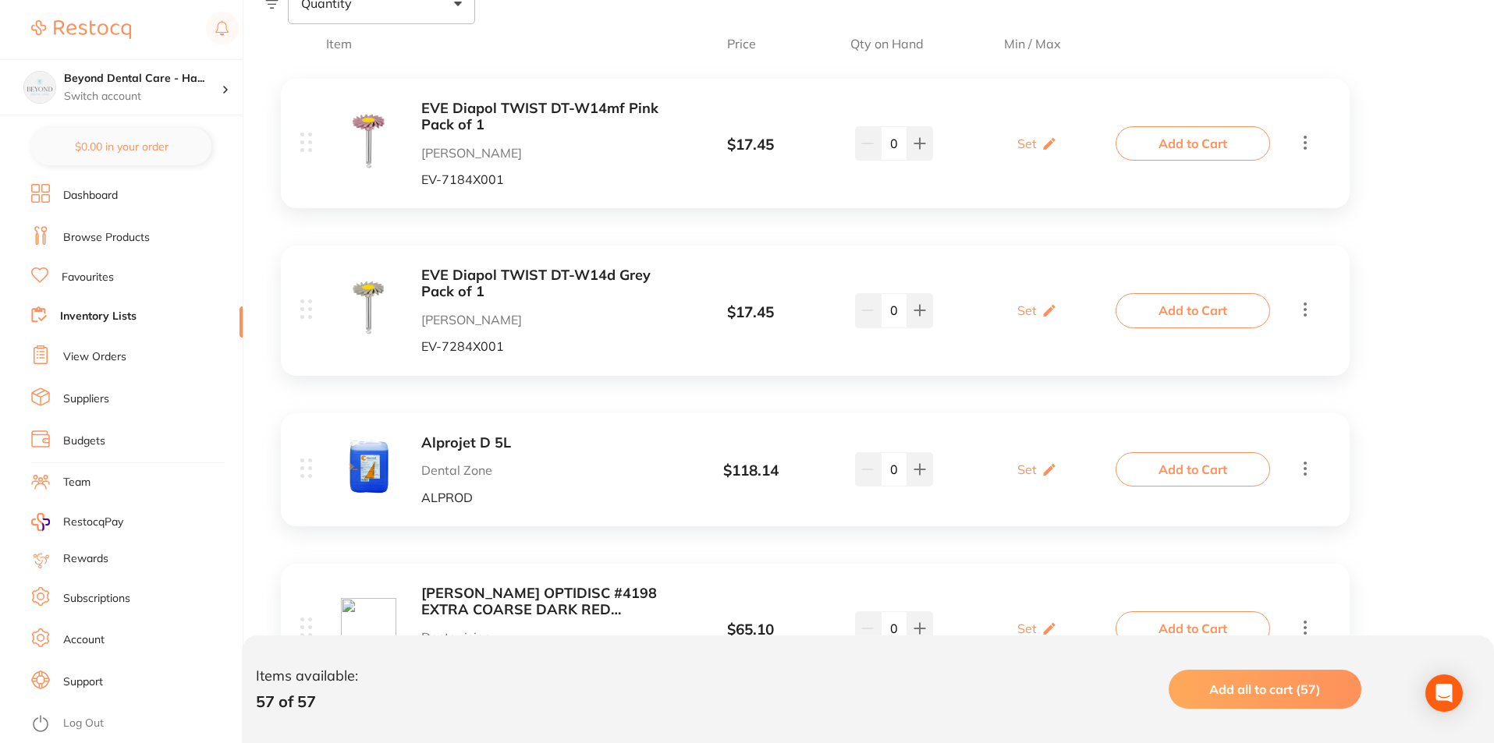
click at [97, 314] on link "Inventory Lists" at bounding box center [98, 317] width 76 height 16
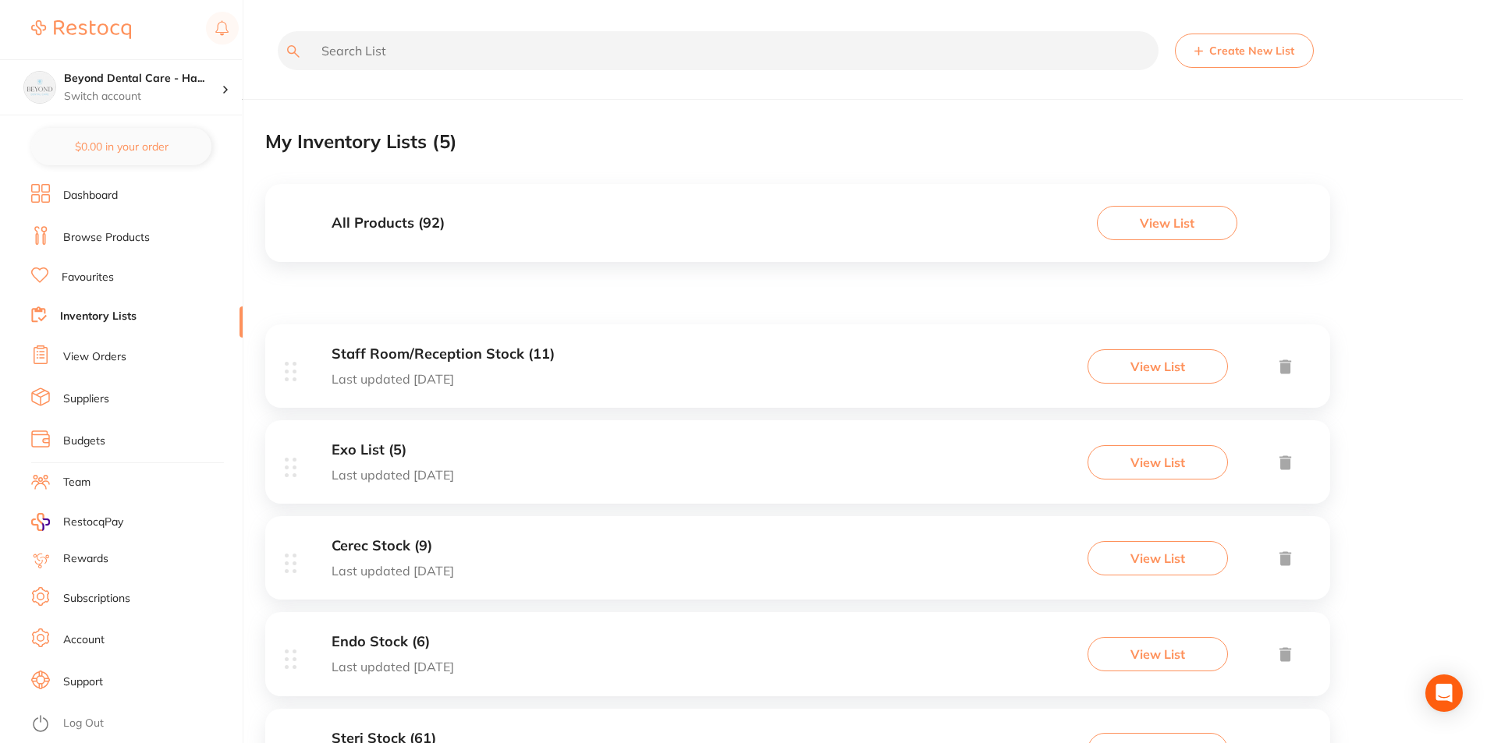
click at [353, 484] on div "Exo List (5) Last updated [DATE] View List" at bounding box center [797, 461] width 1065 height 83
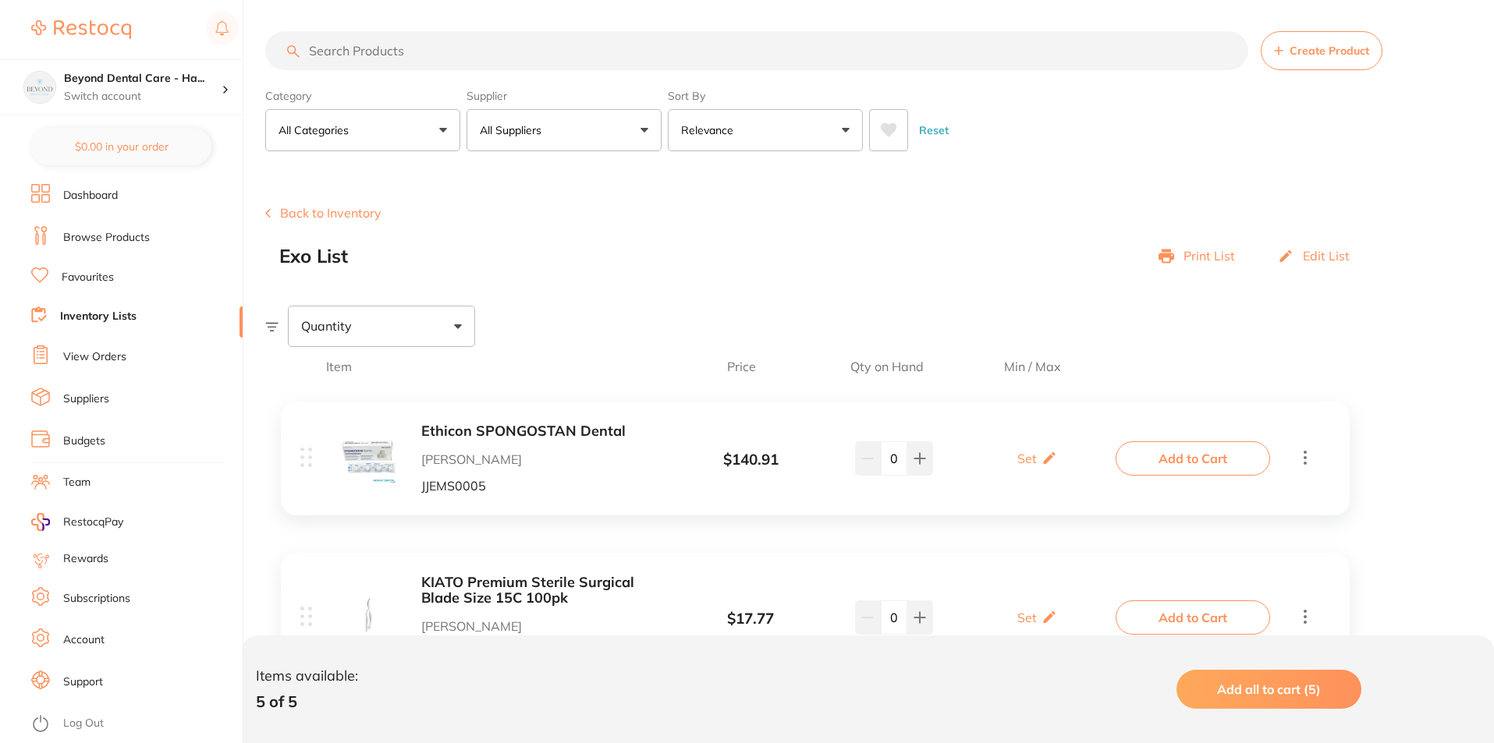
click at [71, 314] on link "Inventory Lists" at bounding box center [98, 317] width 76 height 16
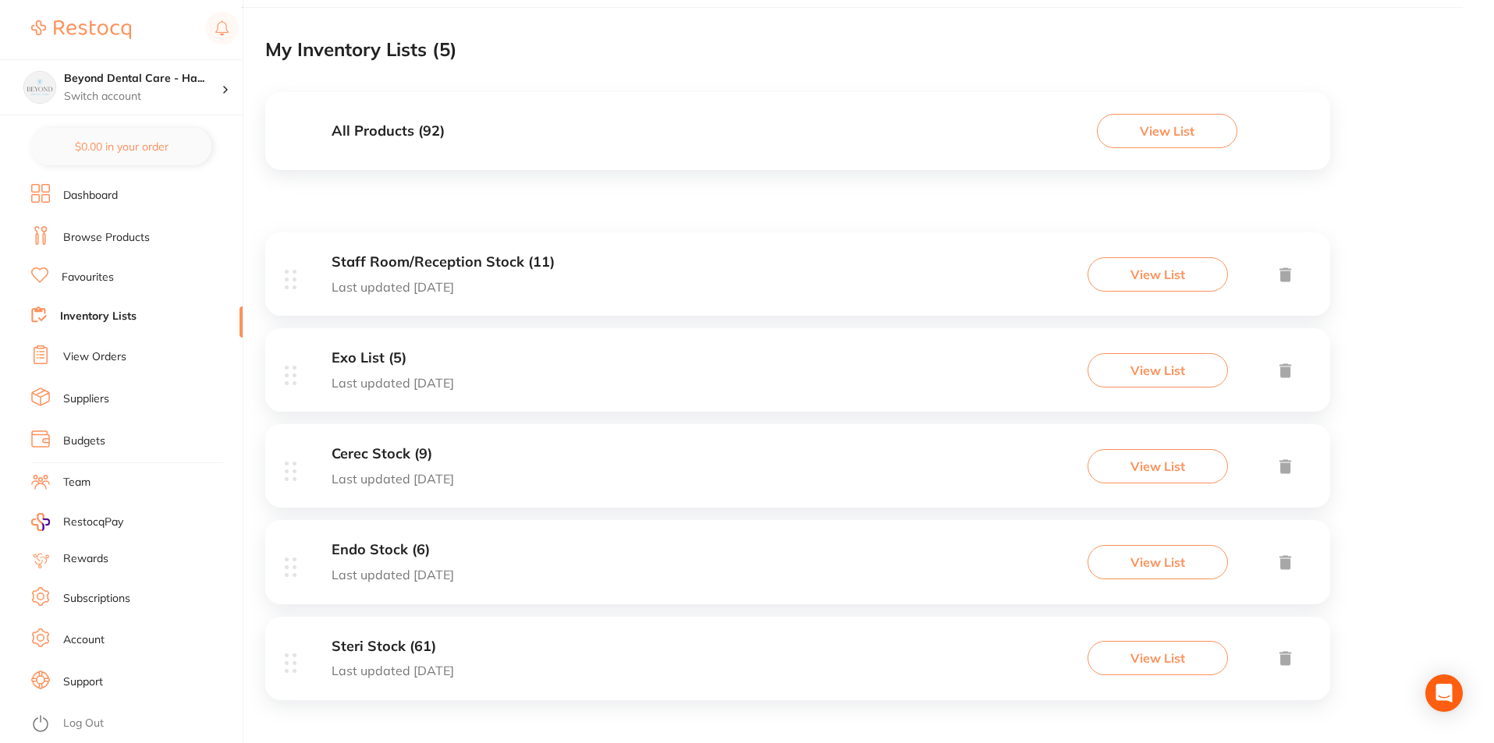
scroll to position [93, 0]
click at [410, 578] on p "Last updated [DATE]" at bounding box center [393, 574] width 122 height 14
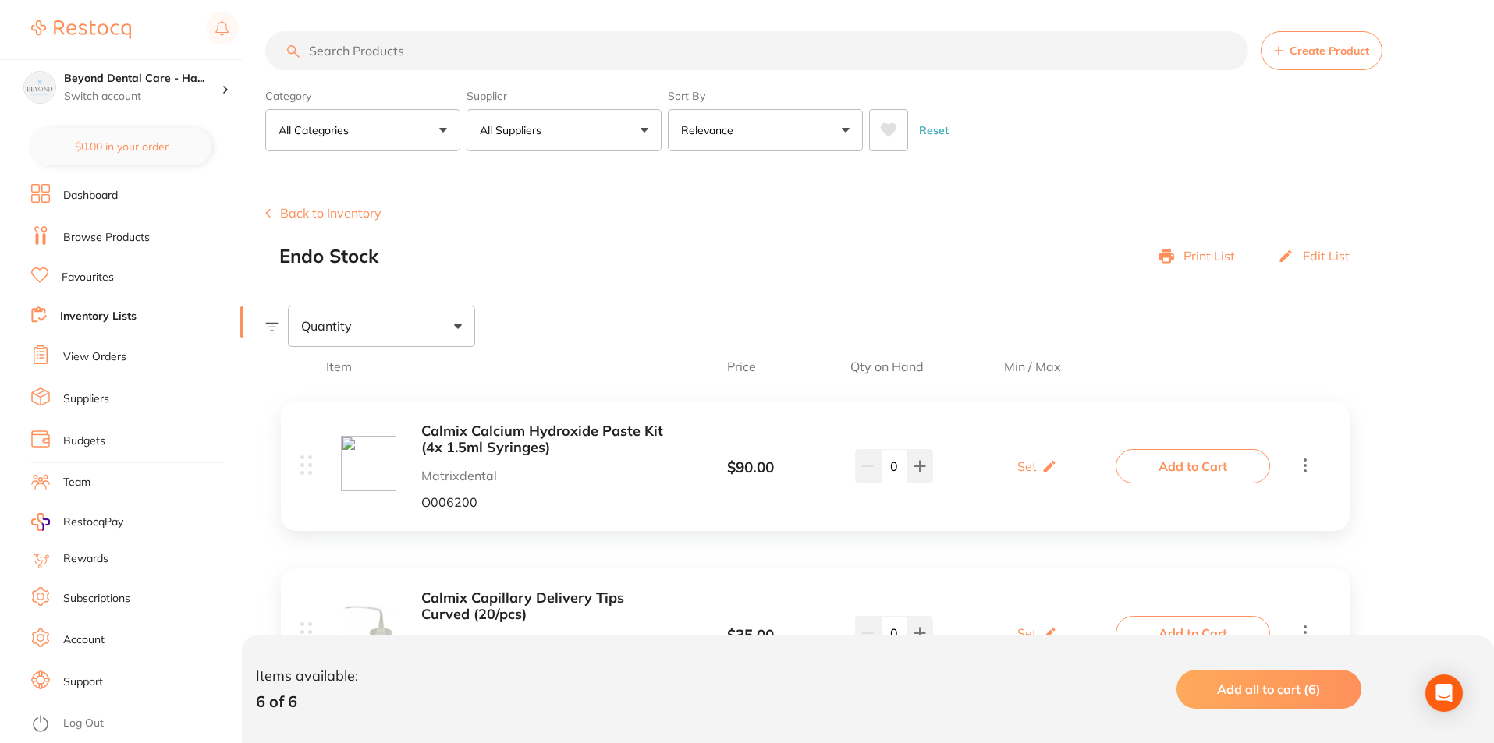
click at [102, 320] on link "Inventory Lists" at bounding box center [98, 317] width 76 height 16
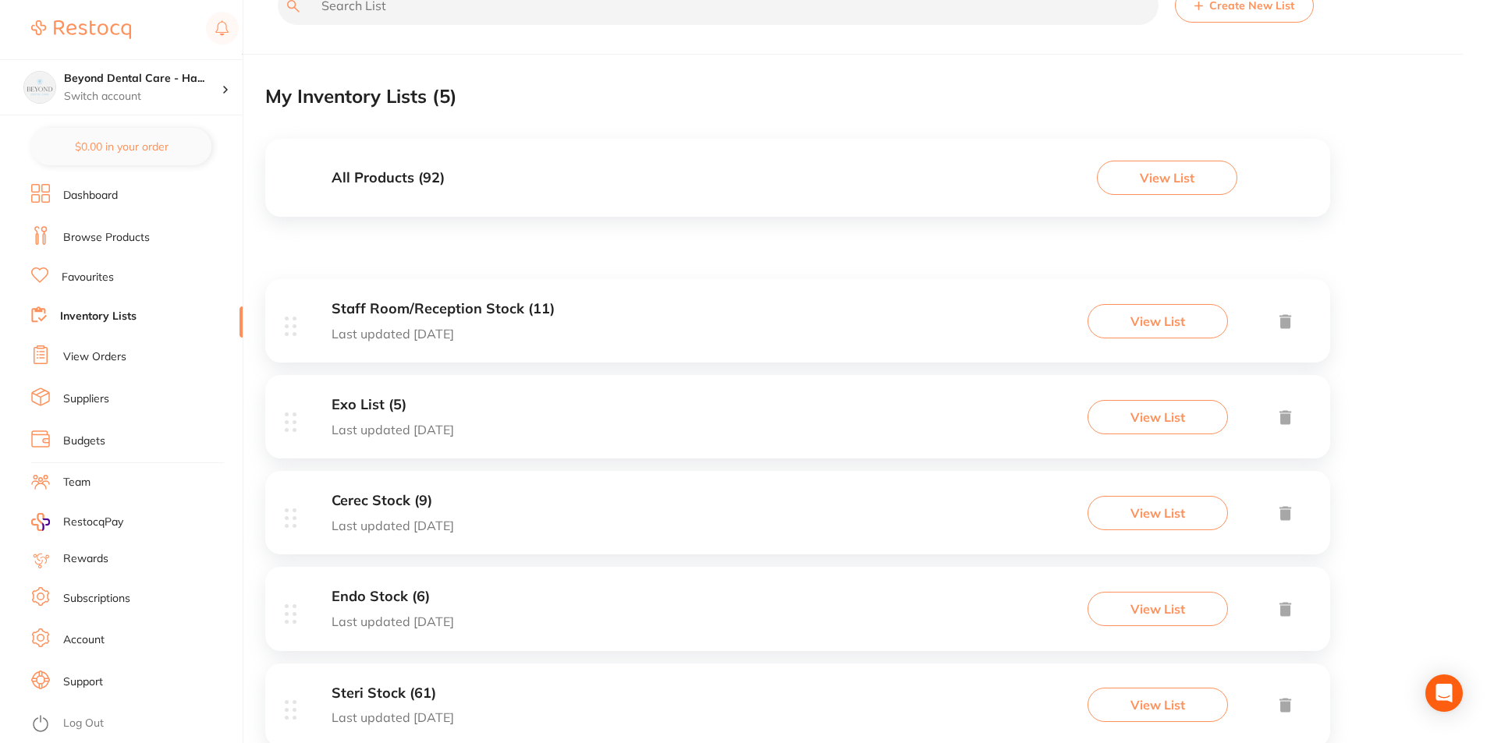
scroll to position [93, 0]
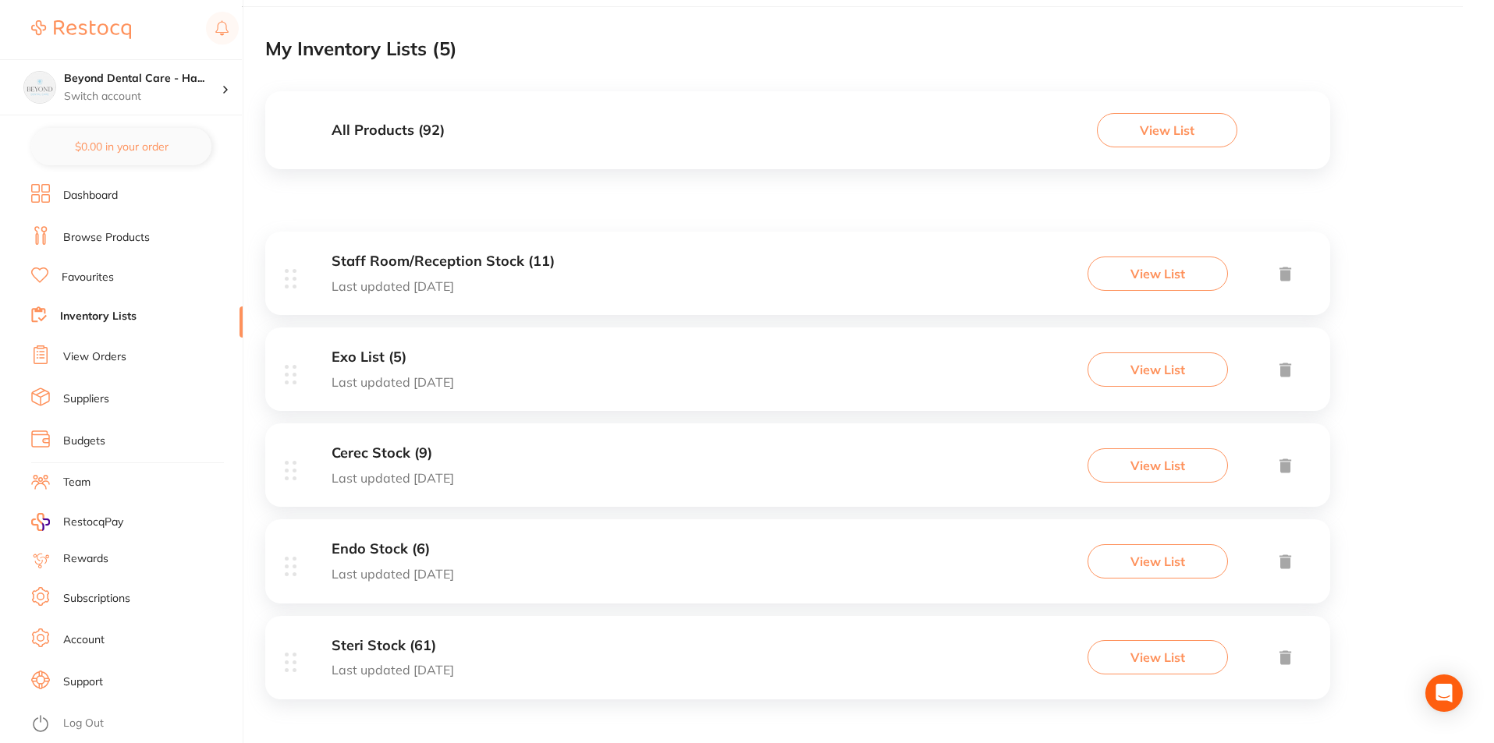
click at [413, 646] on h3 "Steri Stock (61)" at bounding box center [393, 646] width 122 height 16
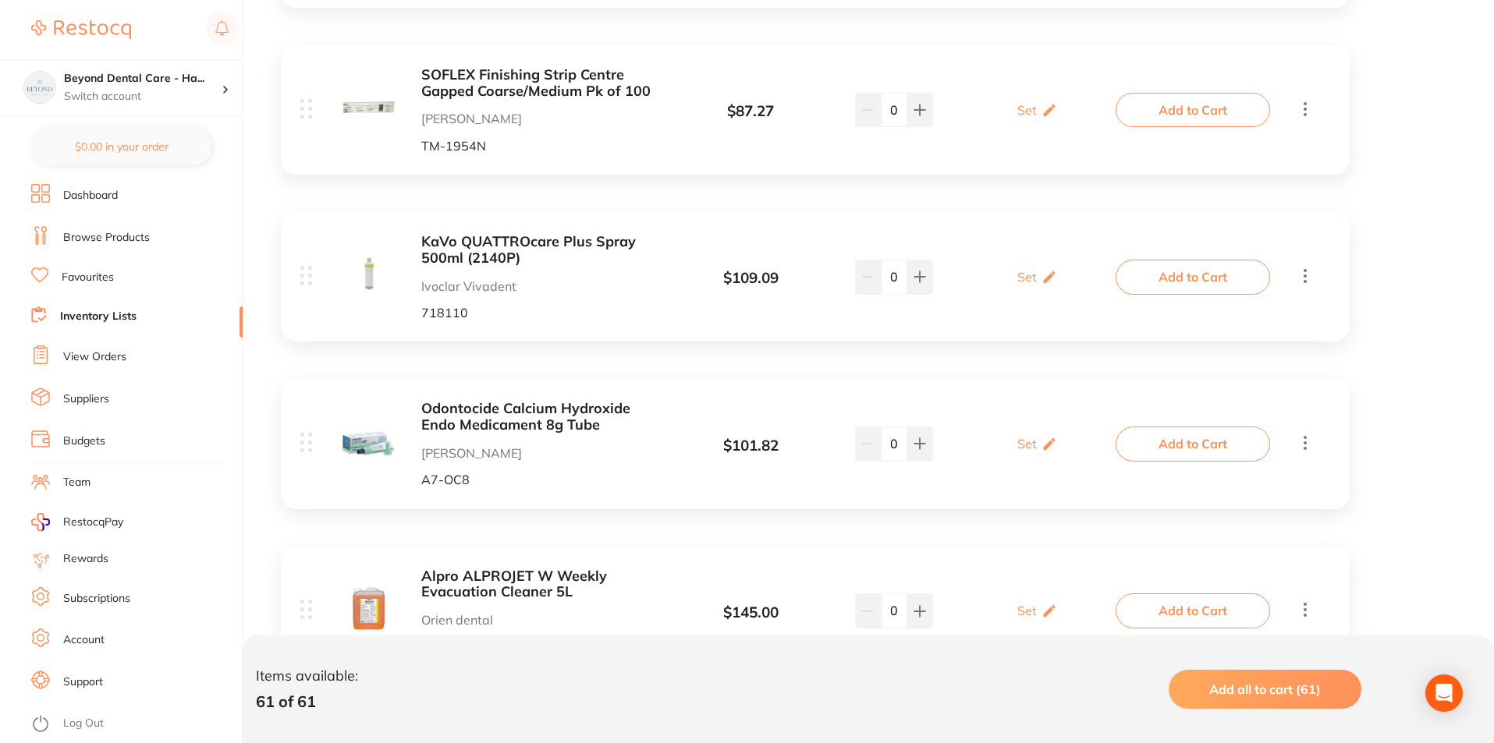
scroll to position [9416, 0]
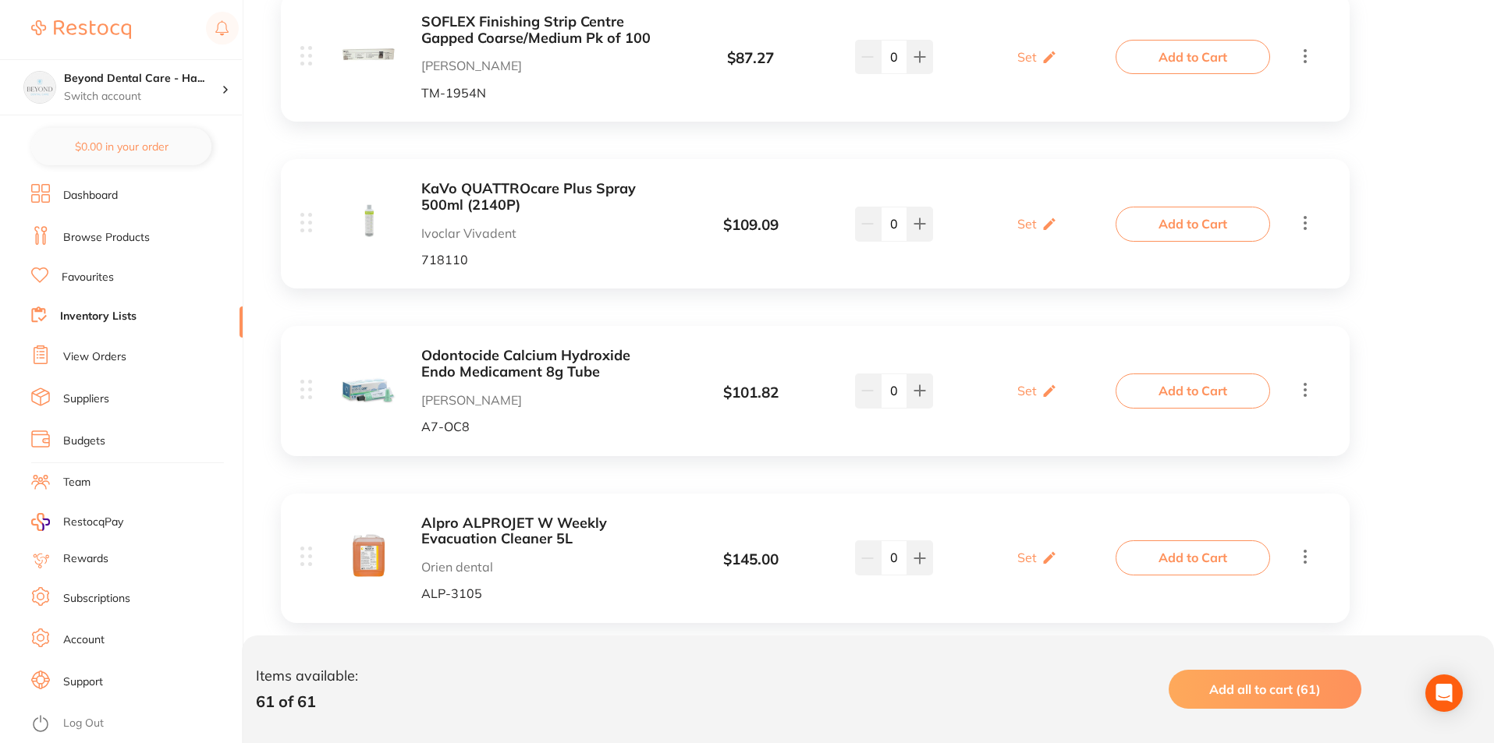
click at [1304, 380] on icon at bounding box center [1305, 390] width 19 height 20
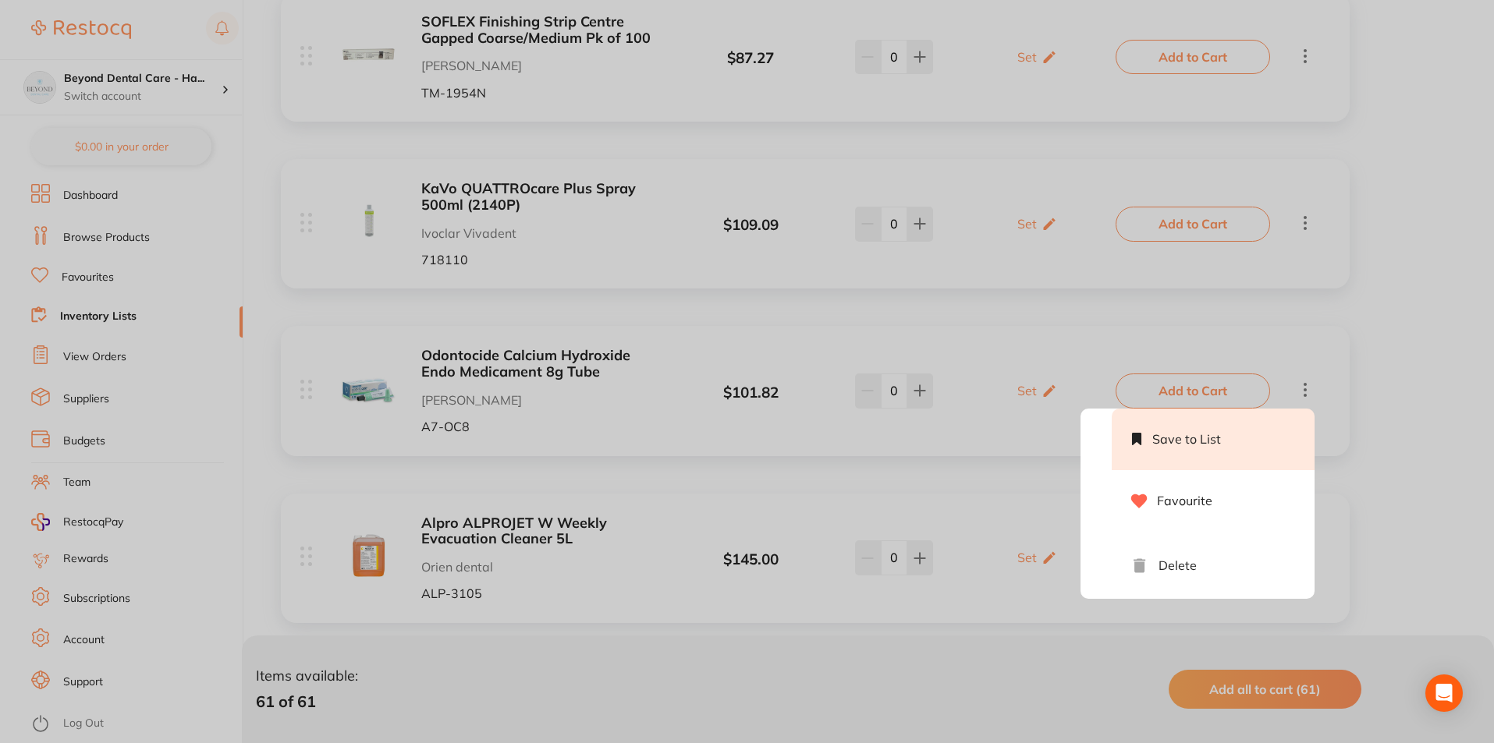
click at [1204, 409] on li "Save to List" at bounding box center [1213, 439] width 203 height 61
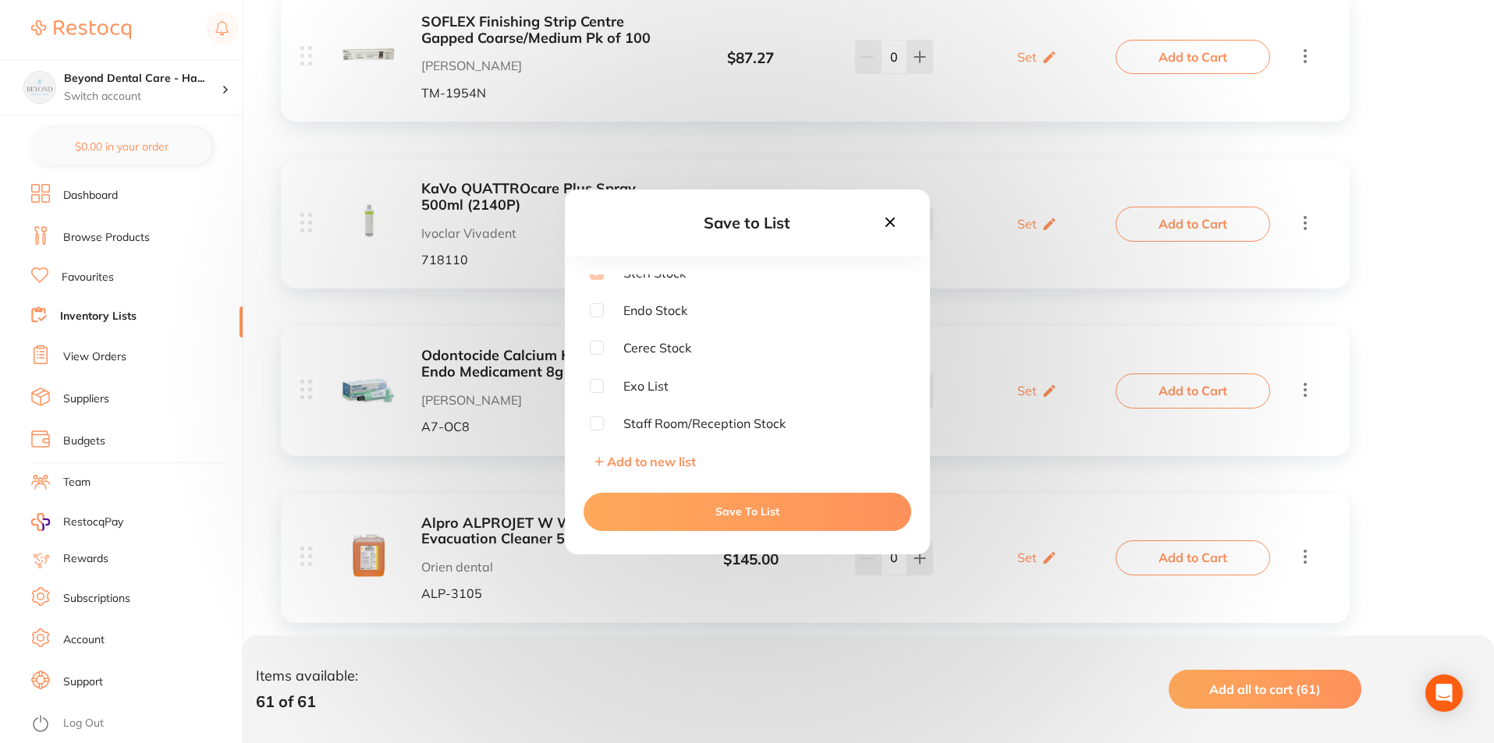
scroll to position [11, 0]
click at [601, 314] on input "checkbox" at bounding box center [597, 308] width 14 height 14
checkbox input "true"
click at [744, 515] on button "Save To List" at bounding box center [747, 511] width 328 height 37
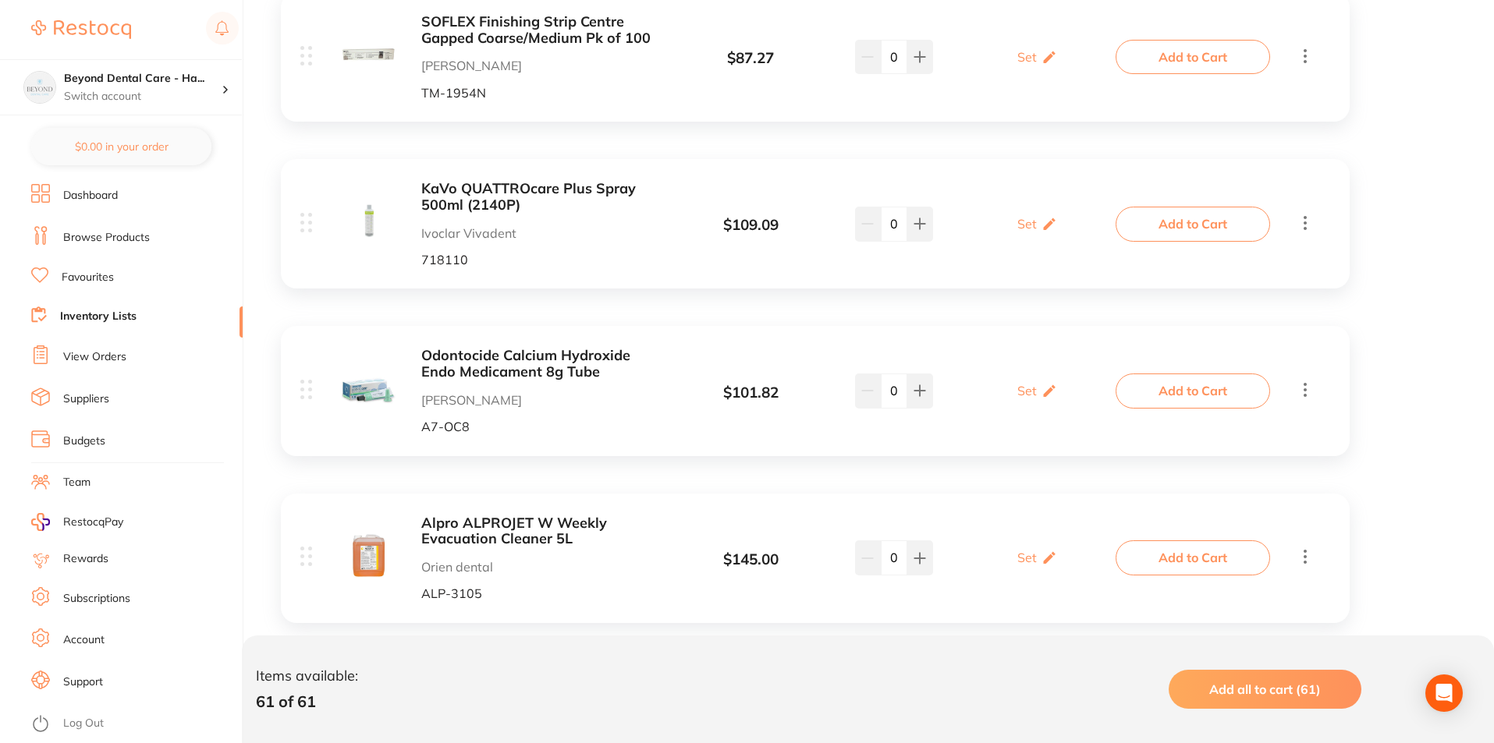
click at [1310, 380] on icon at bounding box center [1305, 390] width 19 height 20
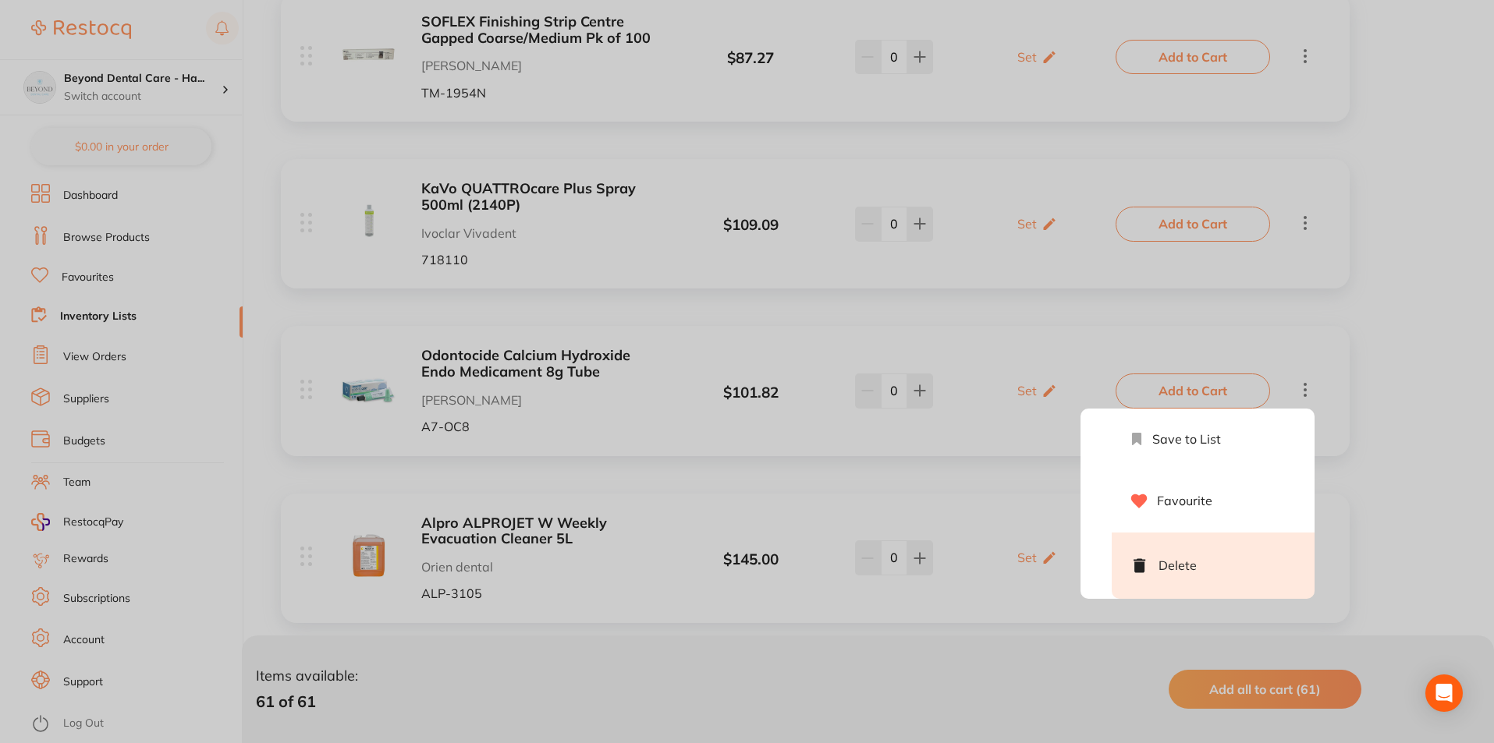
click at [1208, 537] on li "Delete" at bounding box center [1213, 566] width 203 height 66
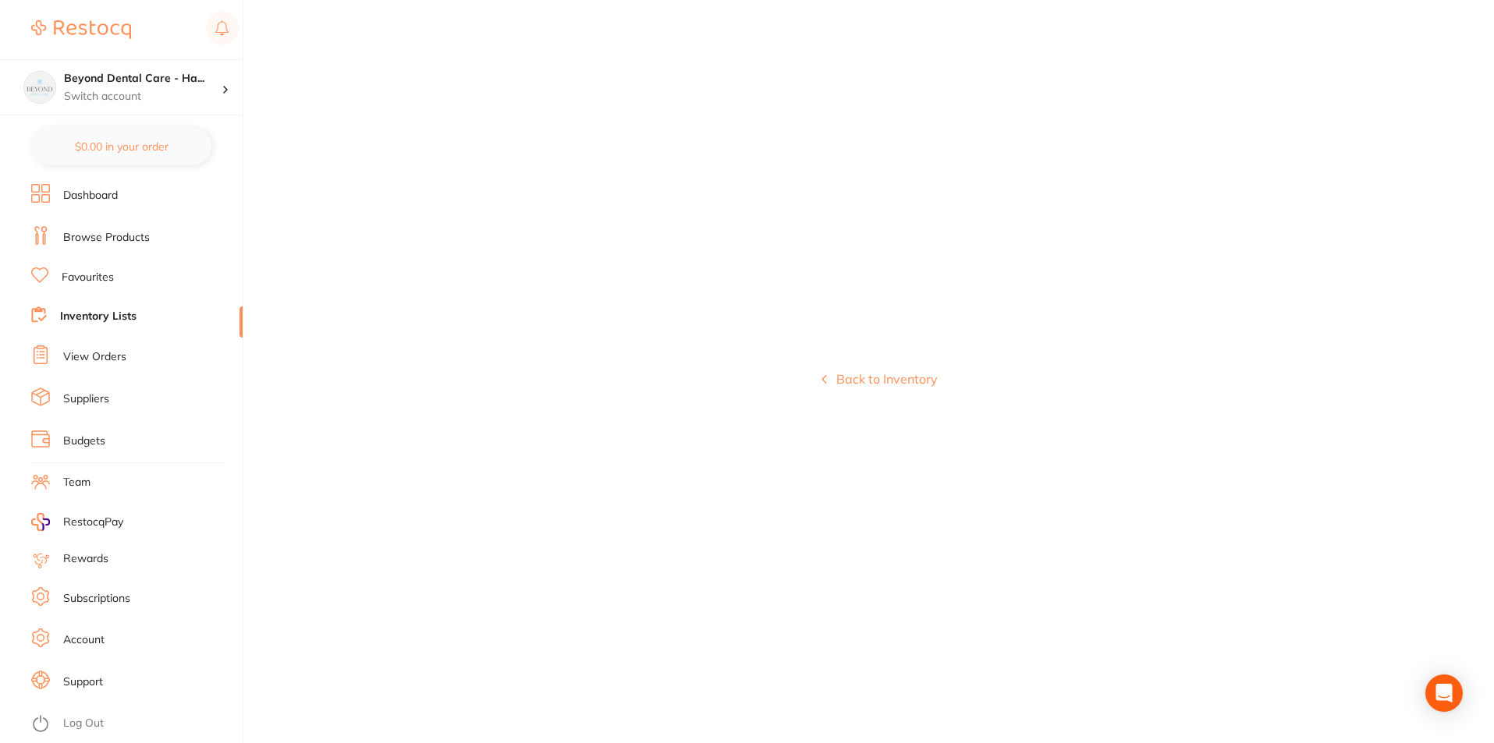
scroll to position [0, 0]
click at [106, 323] on link "Inventory Lists" at bounding box center [98, 317] width 76 height 16
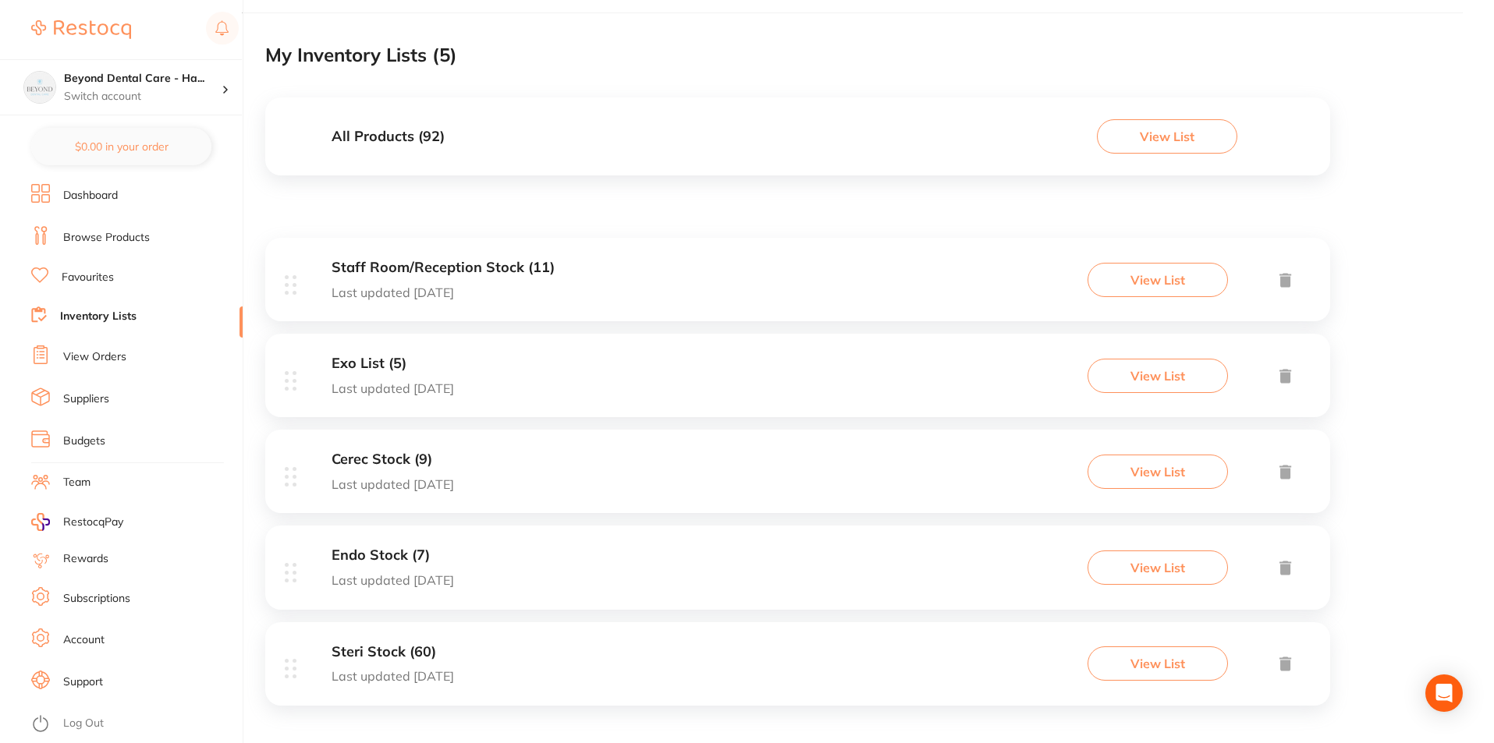
scroll to position [93, 0]
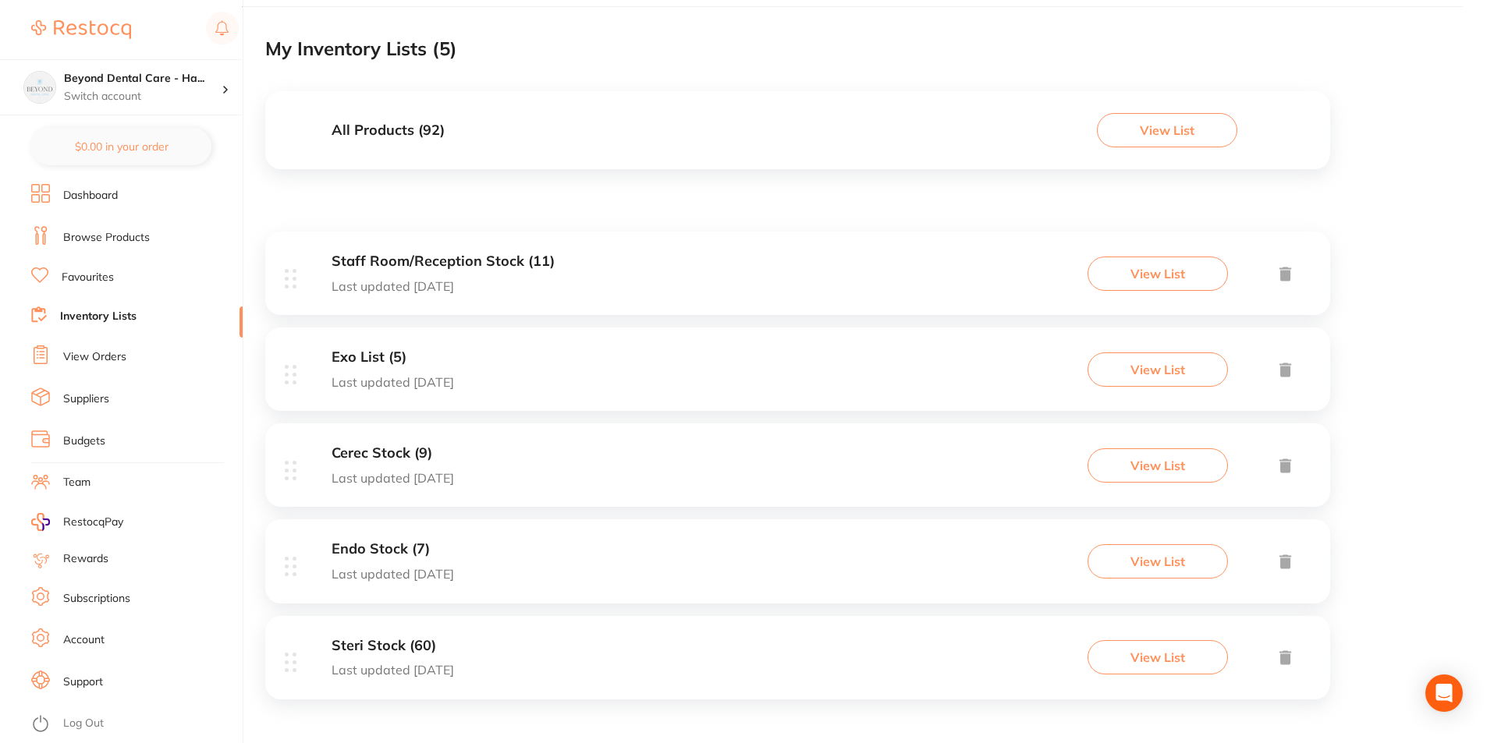
click at [407, 654] on h3 "Steri Stock (60)" at bounding box center [393, 646] width 122 height 16
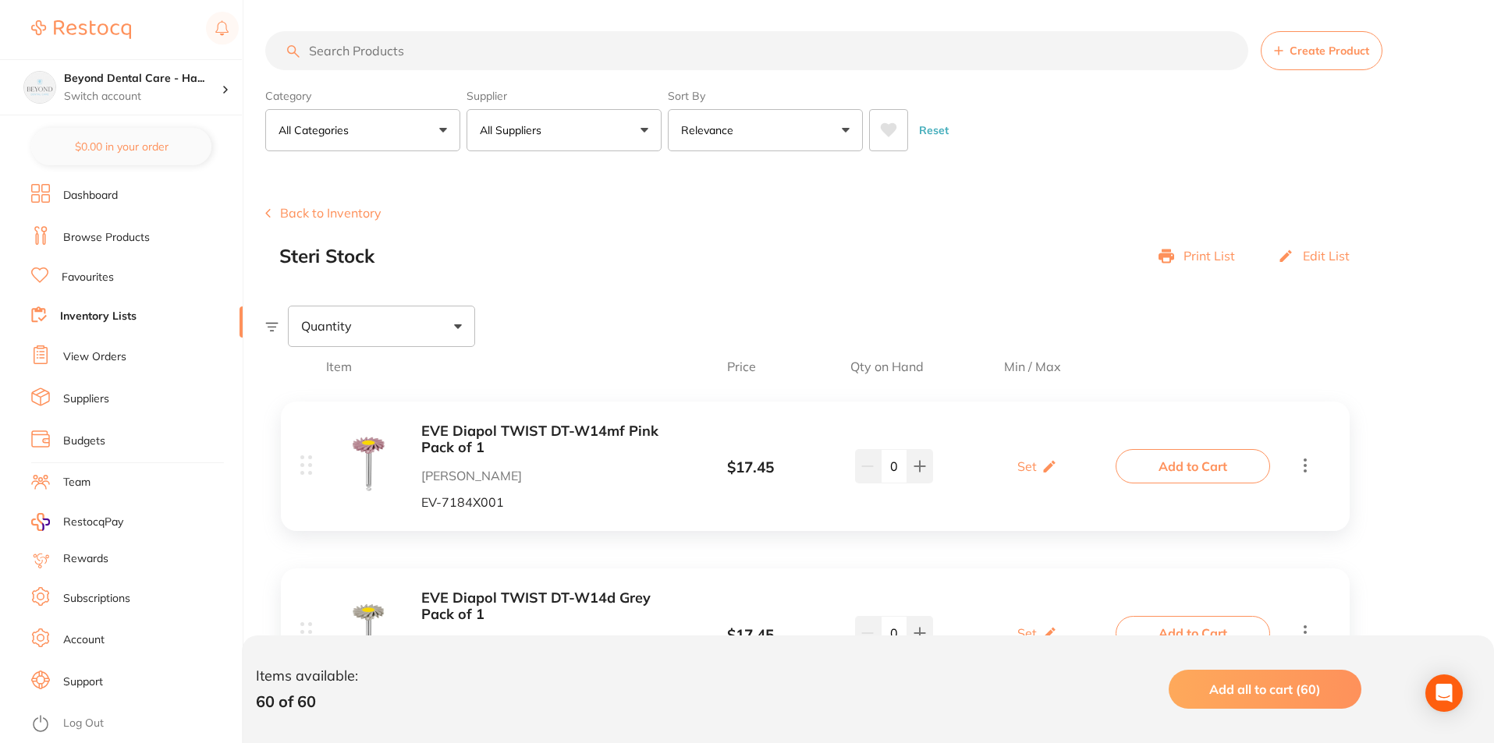
click at [346, 58] on input "search" at bounding box center [756, 50] width 983 height 39
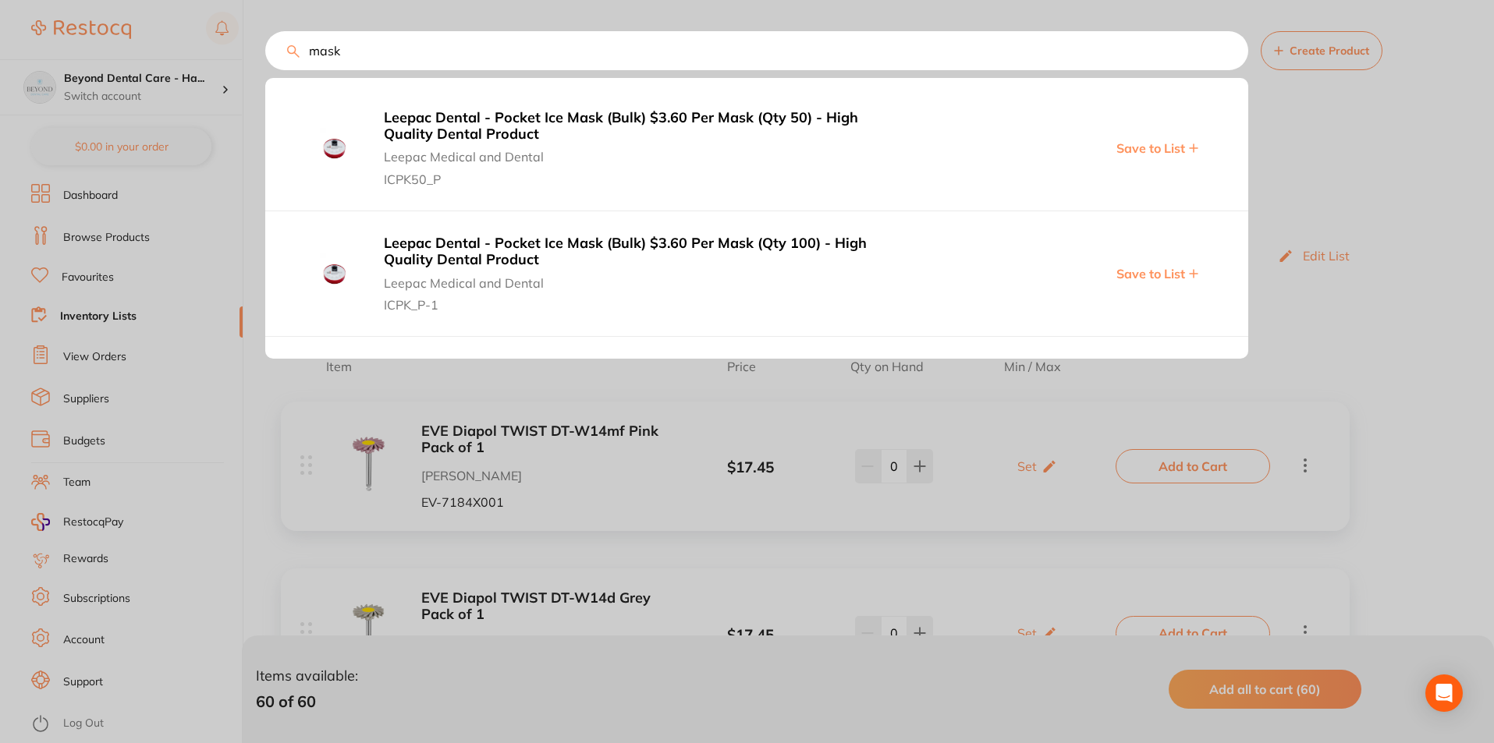
type input "mask"
click at [427, 462] on div at bounding box center [747, 371] width 1494 height 743
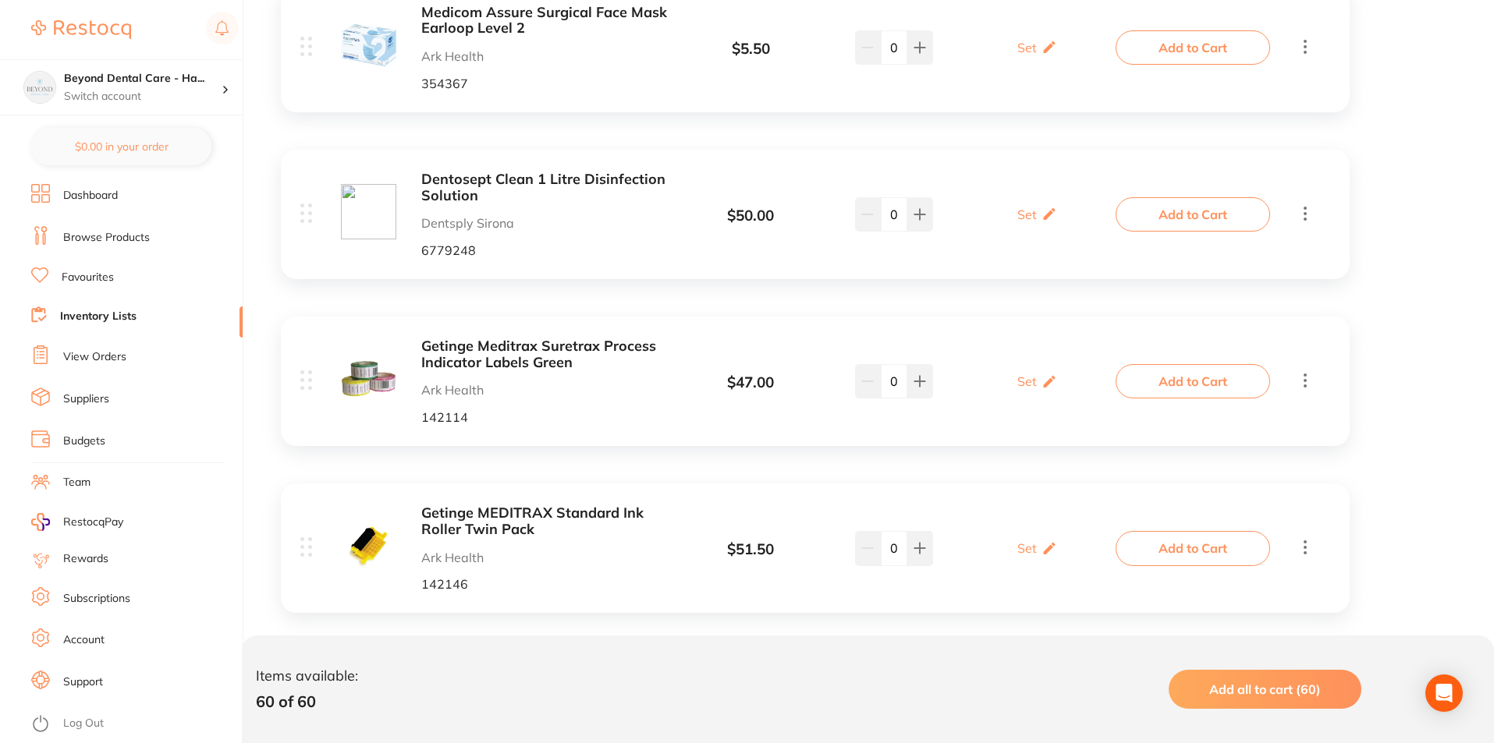
scroll to position [1526, 0]
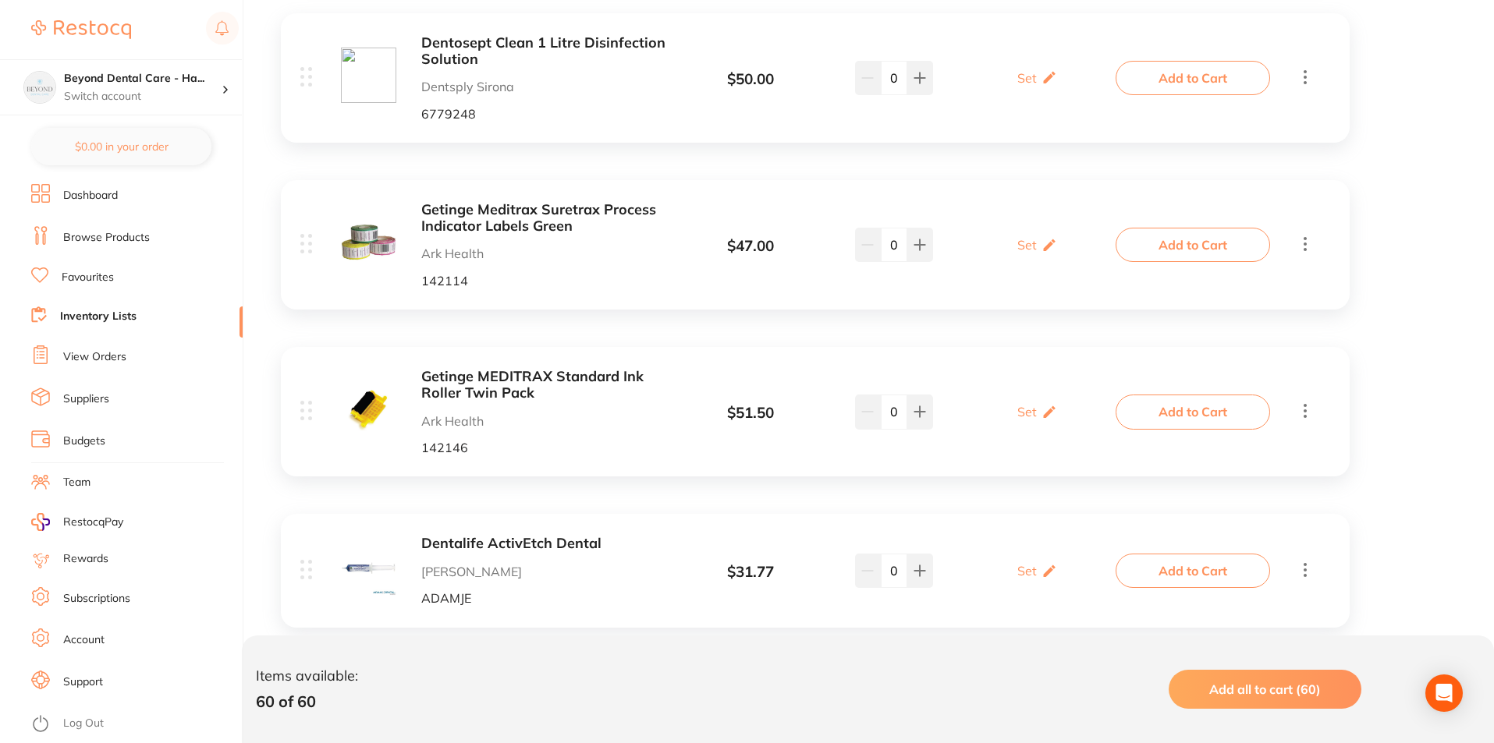
click at [92, 274] on link "Favourites" at bounding box center [88, 278] width 52 height 16
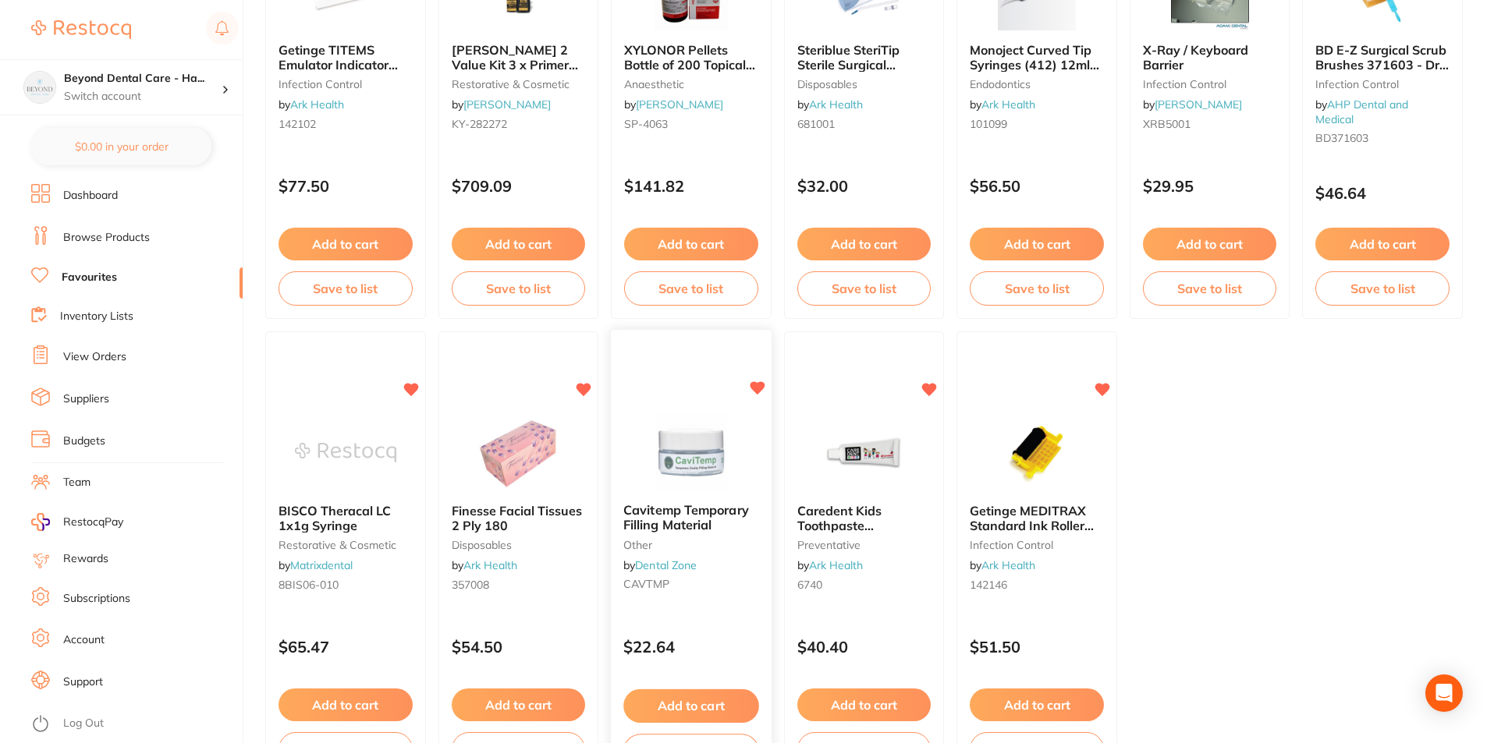
scroll to position [3196, 0]
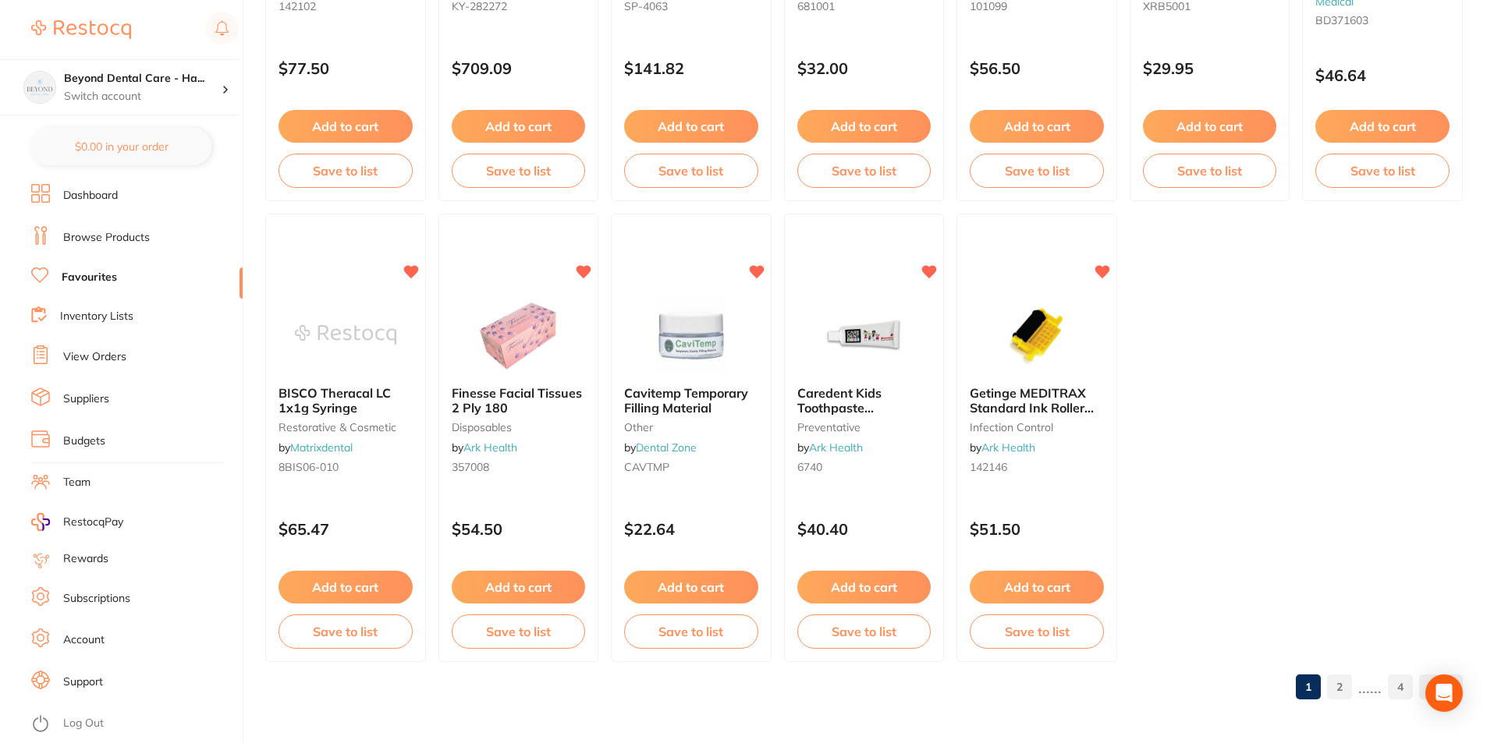
click at [1348, 686] on link "2" at bounding box center [1339, 687] width 25 height 31
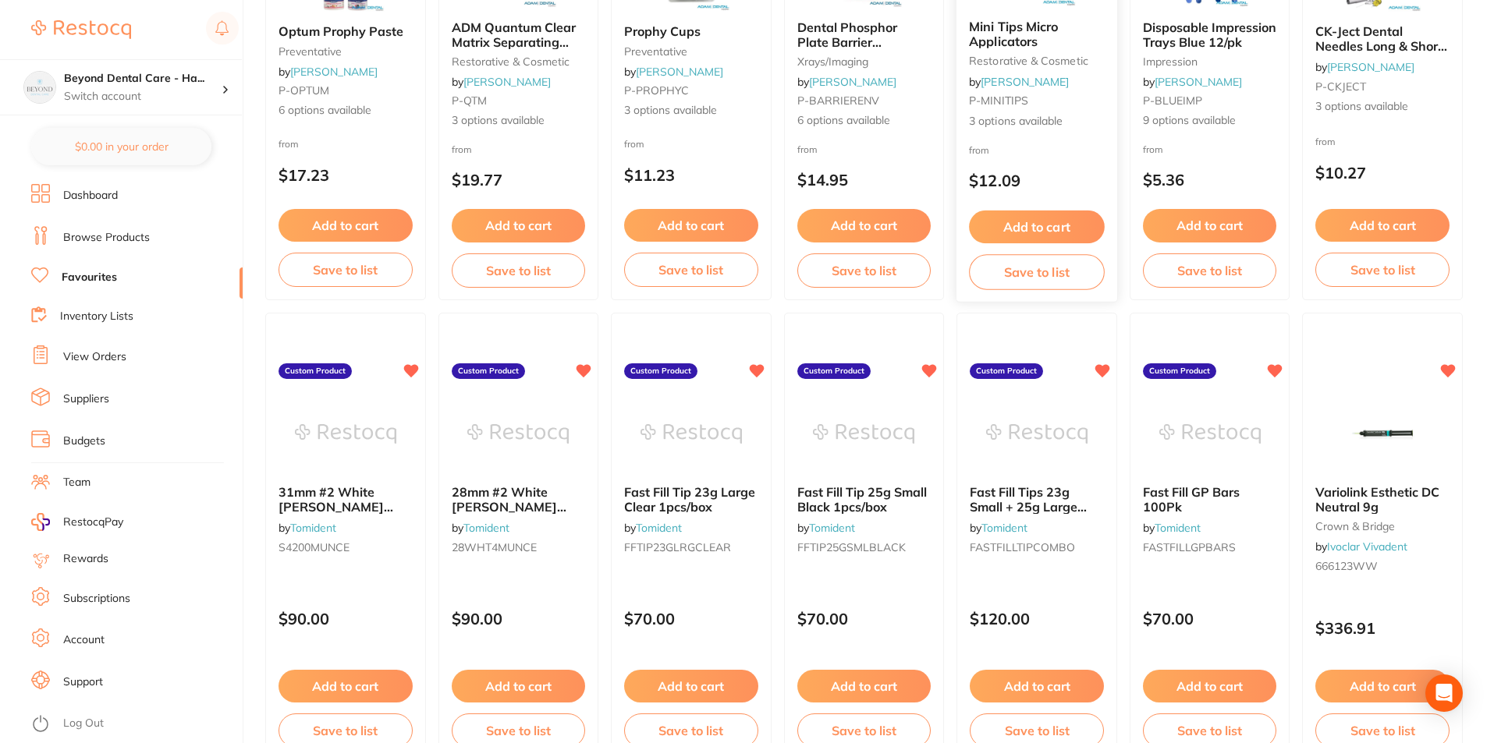
scroll to position [1792, 0]
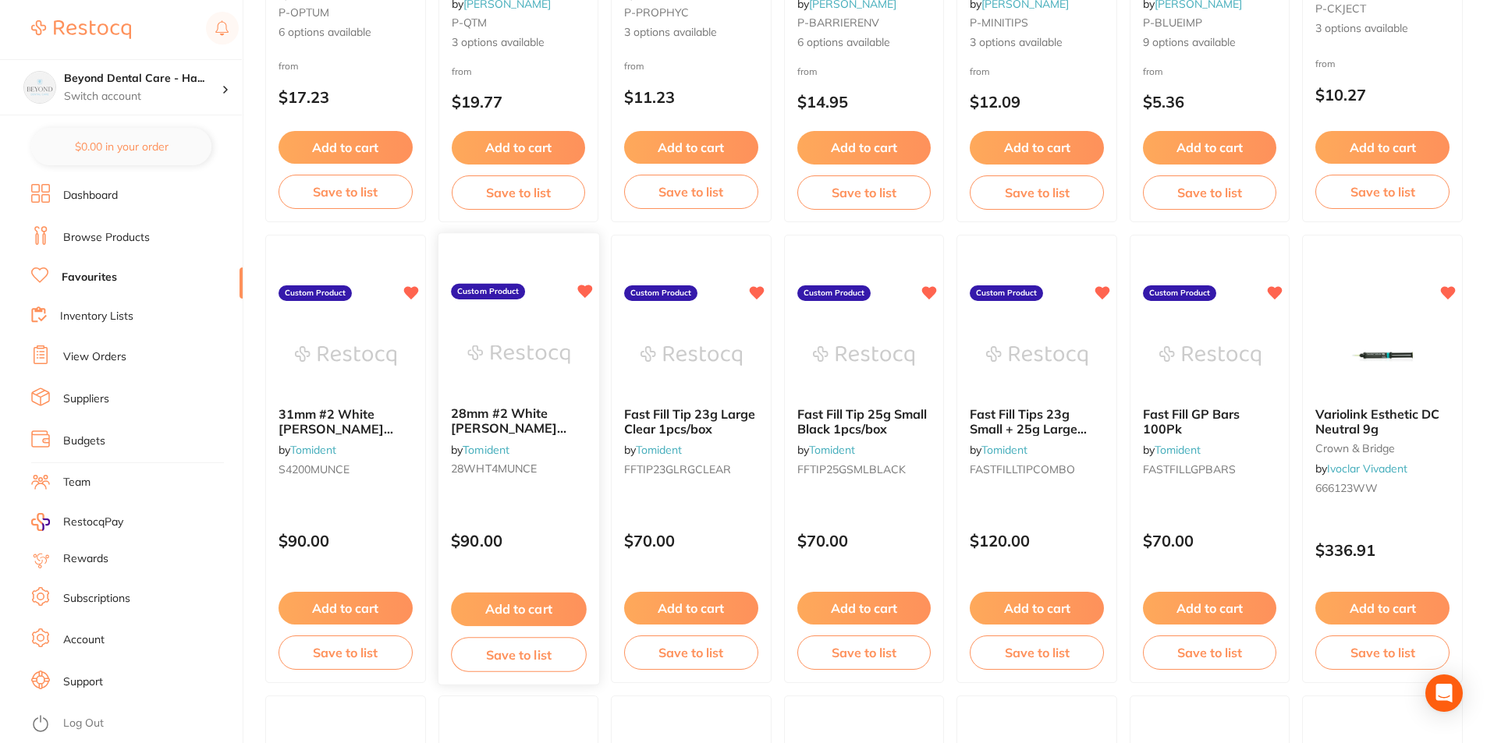
click at [538, 666] on button "Save to list" at bounding box center [518, 654] width 135 height 35
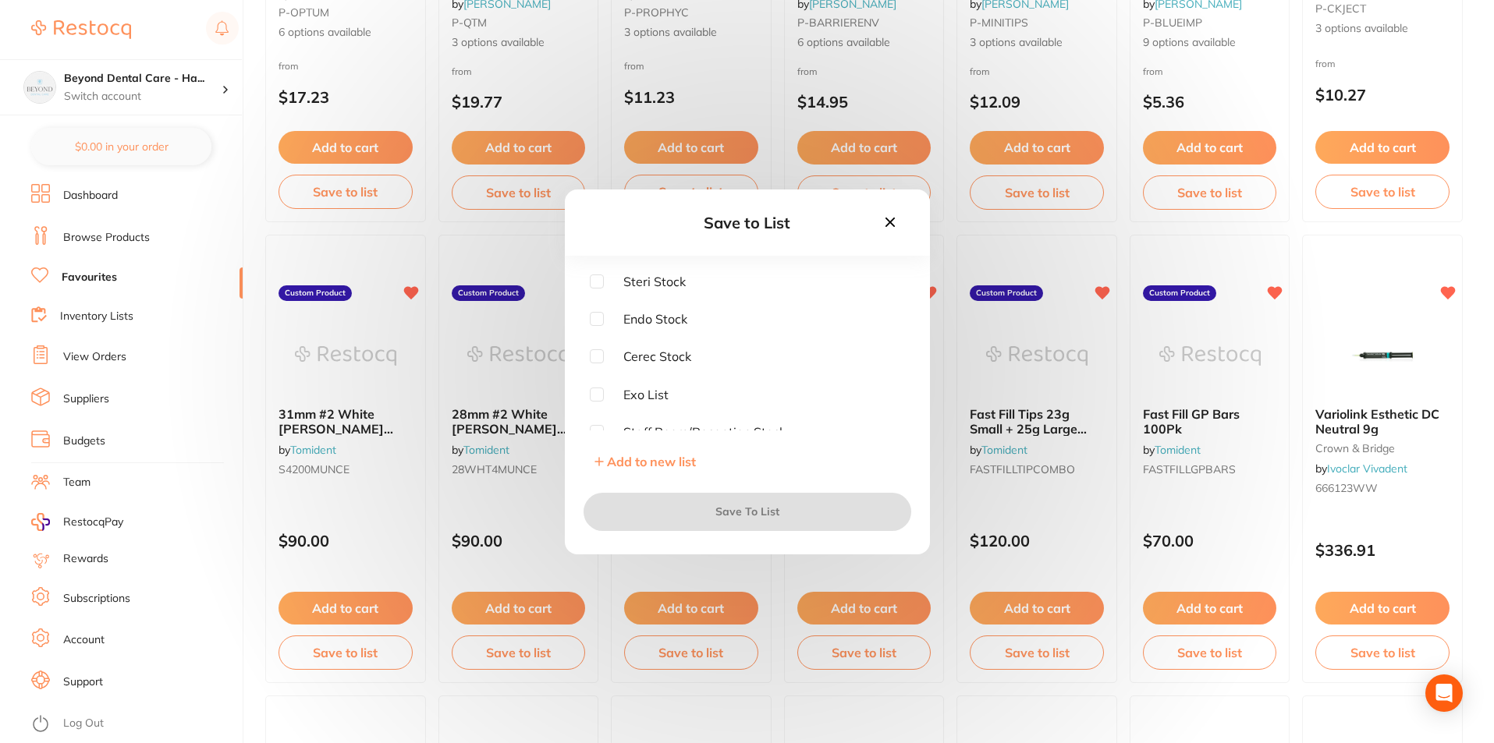
click at [594, 317] on input "checkbox" at bounding box center [597, 319] width 14 height 14
checkbox input "true"
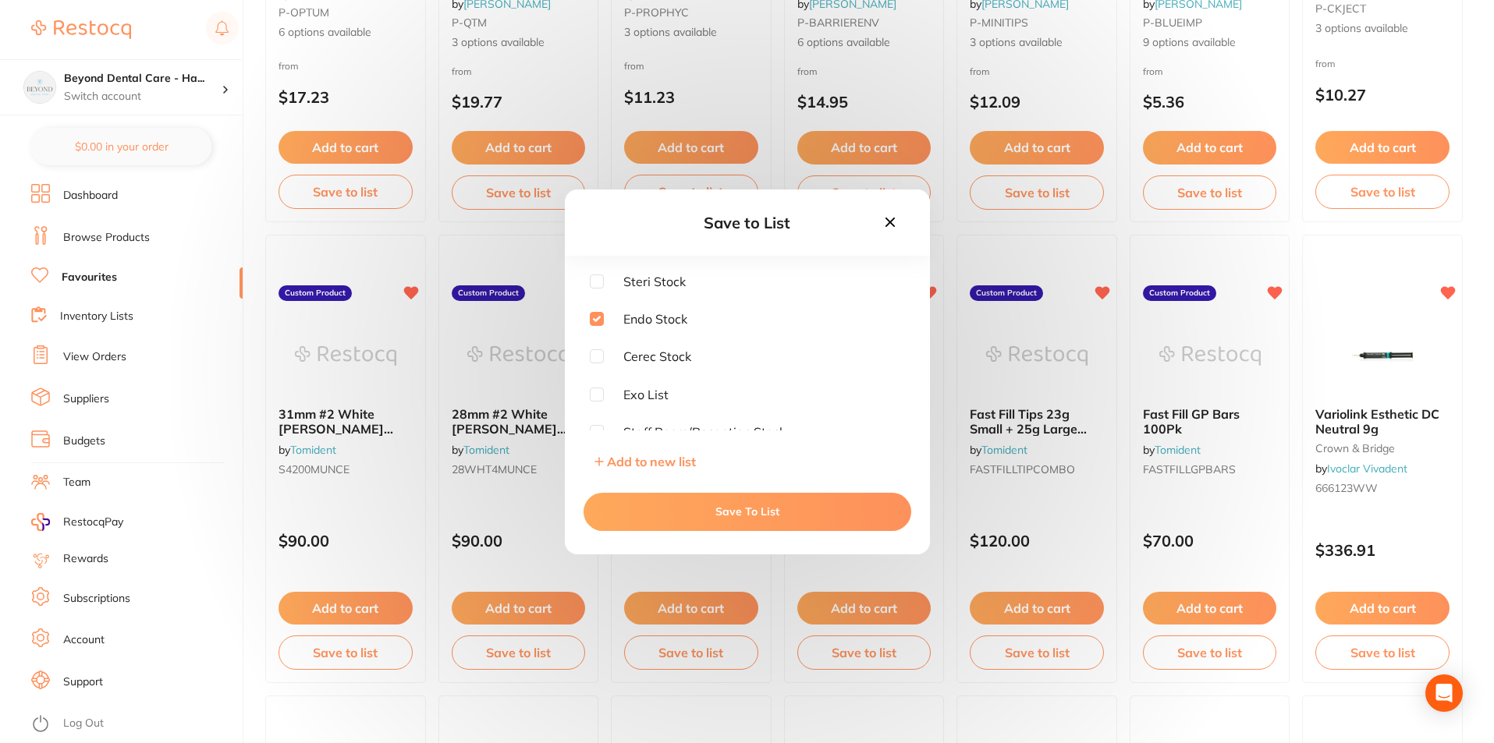
click at [750, 509] on button "Save To List" at bounding box center [747, 511] width 328 height 37
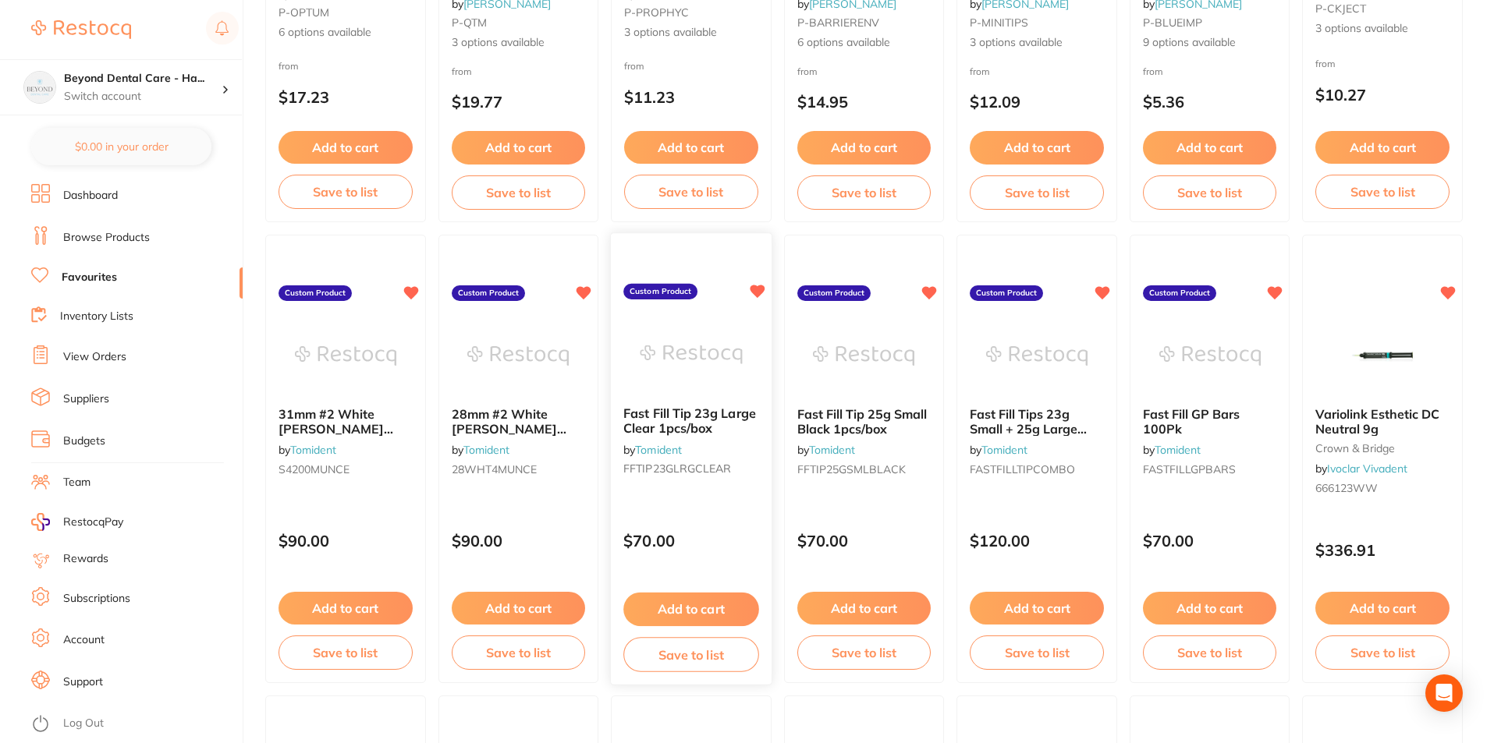
click at [655, 420] on span "Fast Fill Tip 23g Large Clear 1pcs/box" at bounding box center [689, 421] width 133 height 30
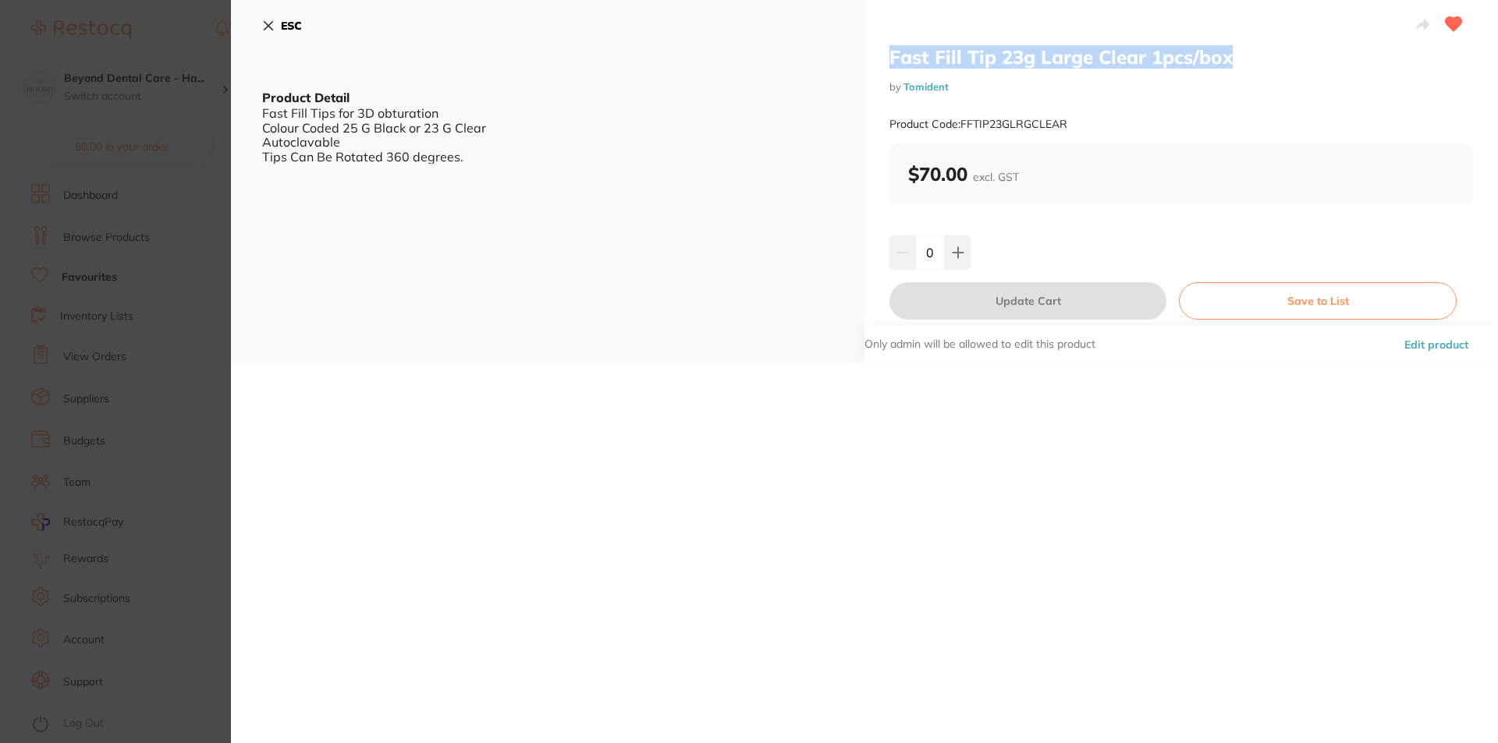
drag, startPoint x: 883, startPoint y: 55, endPoint x: 1272, endPoint y: 46, distance: 388.6
click at [1272, 46] on div "Fast Fill Tip 23g Large Clear 1pcs/box by Tomident Product Code: FFTIP23GLRGCLE…" at bounding box center [1180, 182] width 633 height 364
copy h2 "Fast Fill Tip 23g Large Clear 1pcs/box"
click at [267, 13] on button "ESC" at bounding box center [282, 25] width 40 height 27
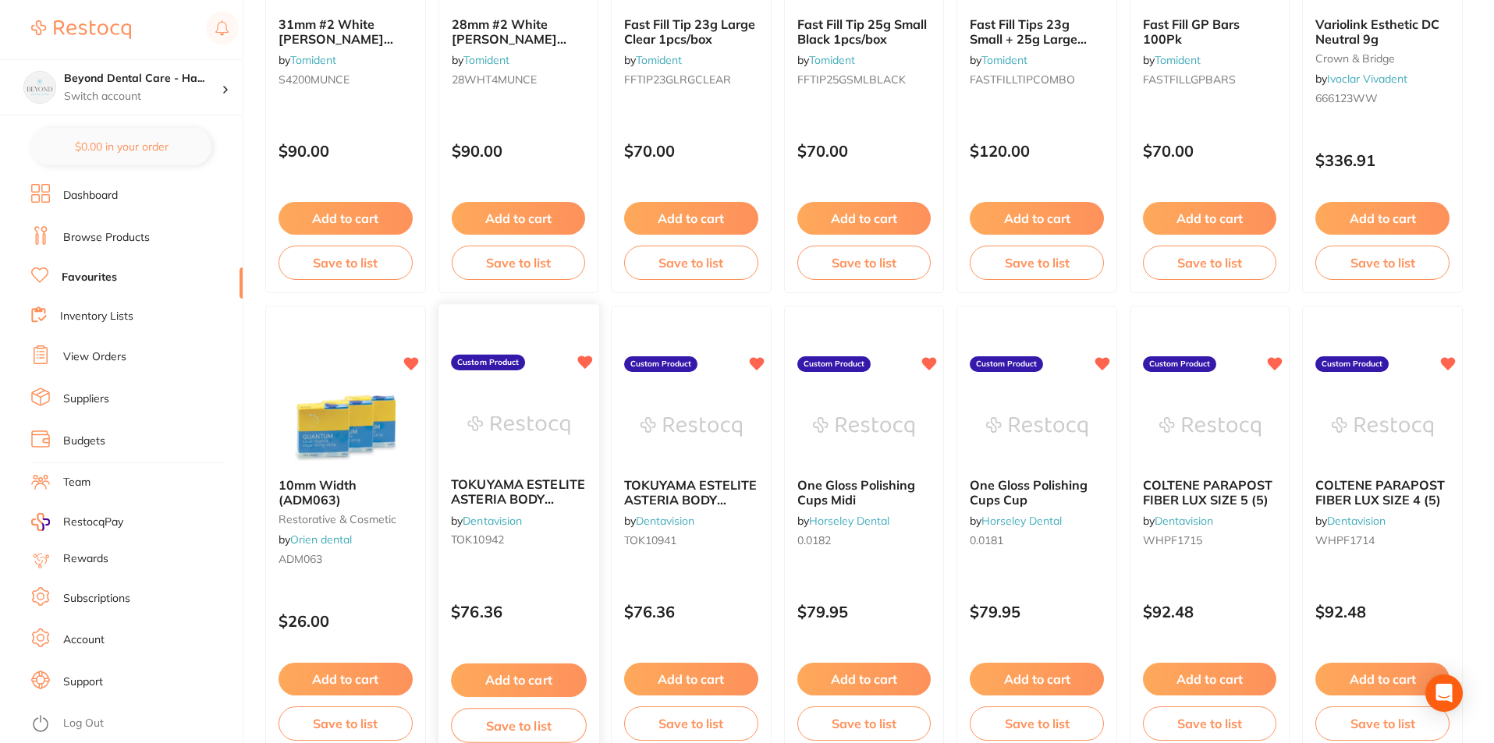
scroll to position [2104, 0]
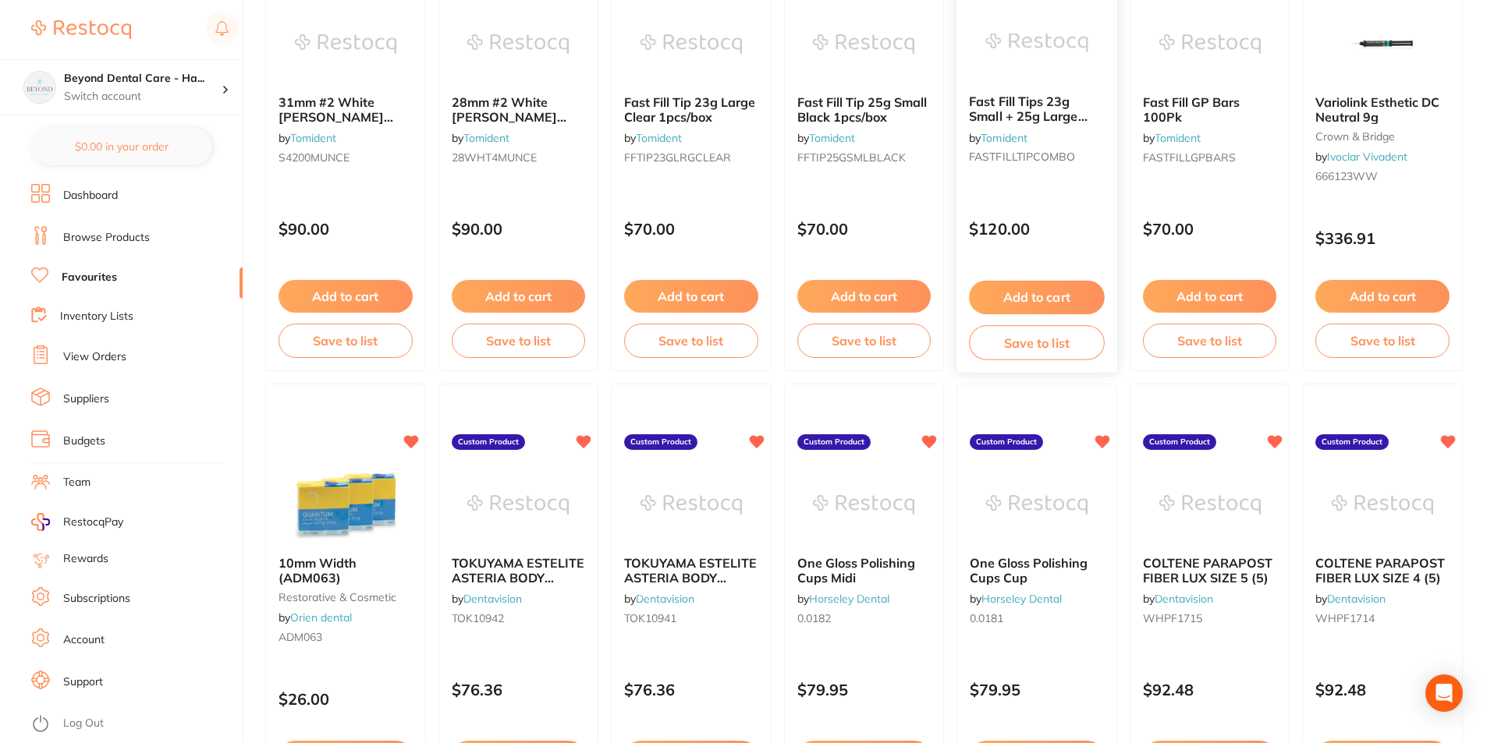
click at [1021, 108] on span "Fast Fill Tips 23g Small + 25g Large 2pcs/box" at bounding box center [1028, 116] width 119 height 44
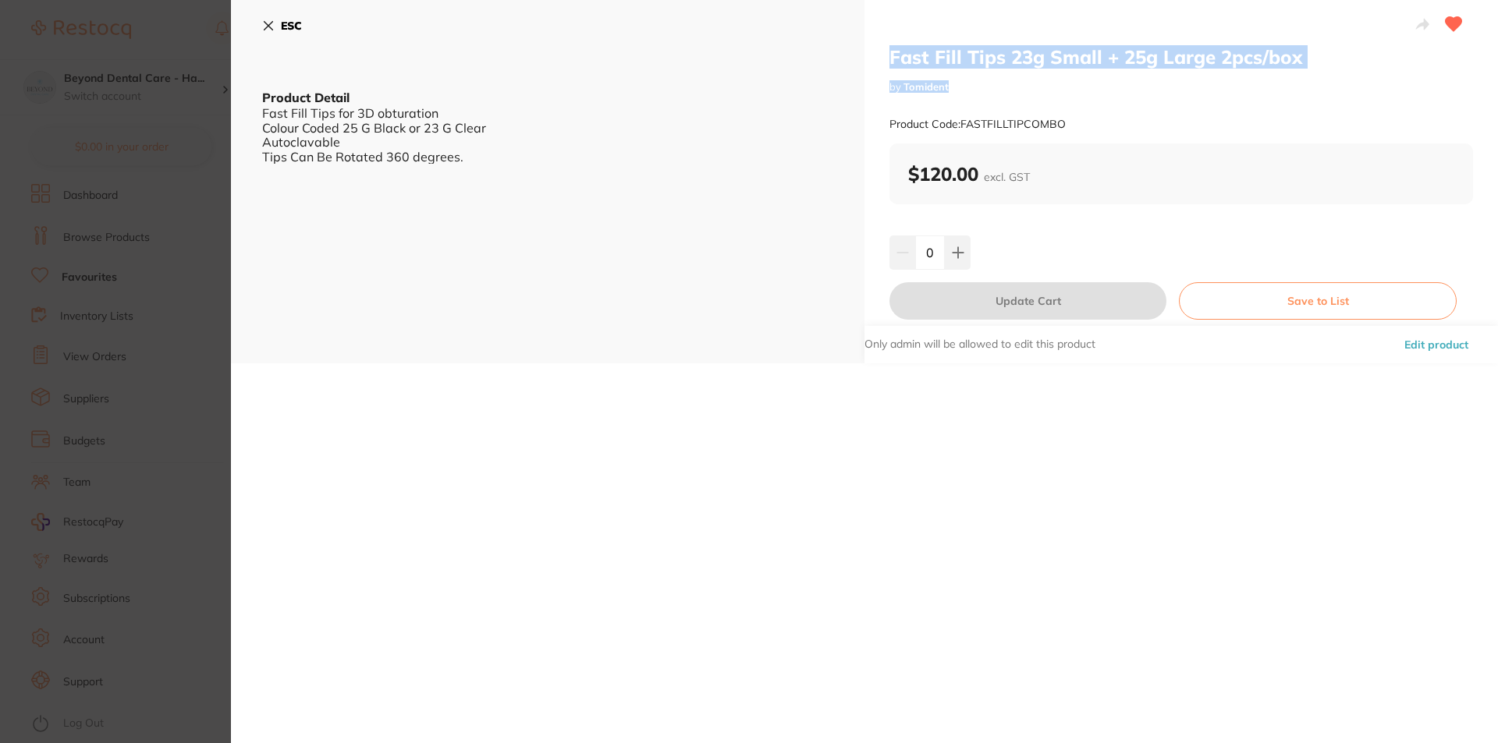
drag, startPoint x: 881, startPoint y: 53, endPoint x: 1389, endPoint y: 76, distance: 507.6
click at [1389, 76] on div "Fast Fill Tips 23g Small + 25g Large 2pcs/box by Tomident Product Code: FASTFIL…" at bounding box center [1180, 182] width 633 height 364
copy div "Fast Fill Tips 23g Small + 25g Large 2pcs/box by Tomident"
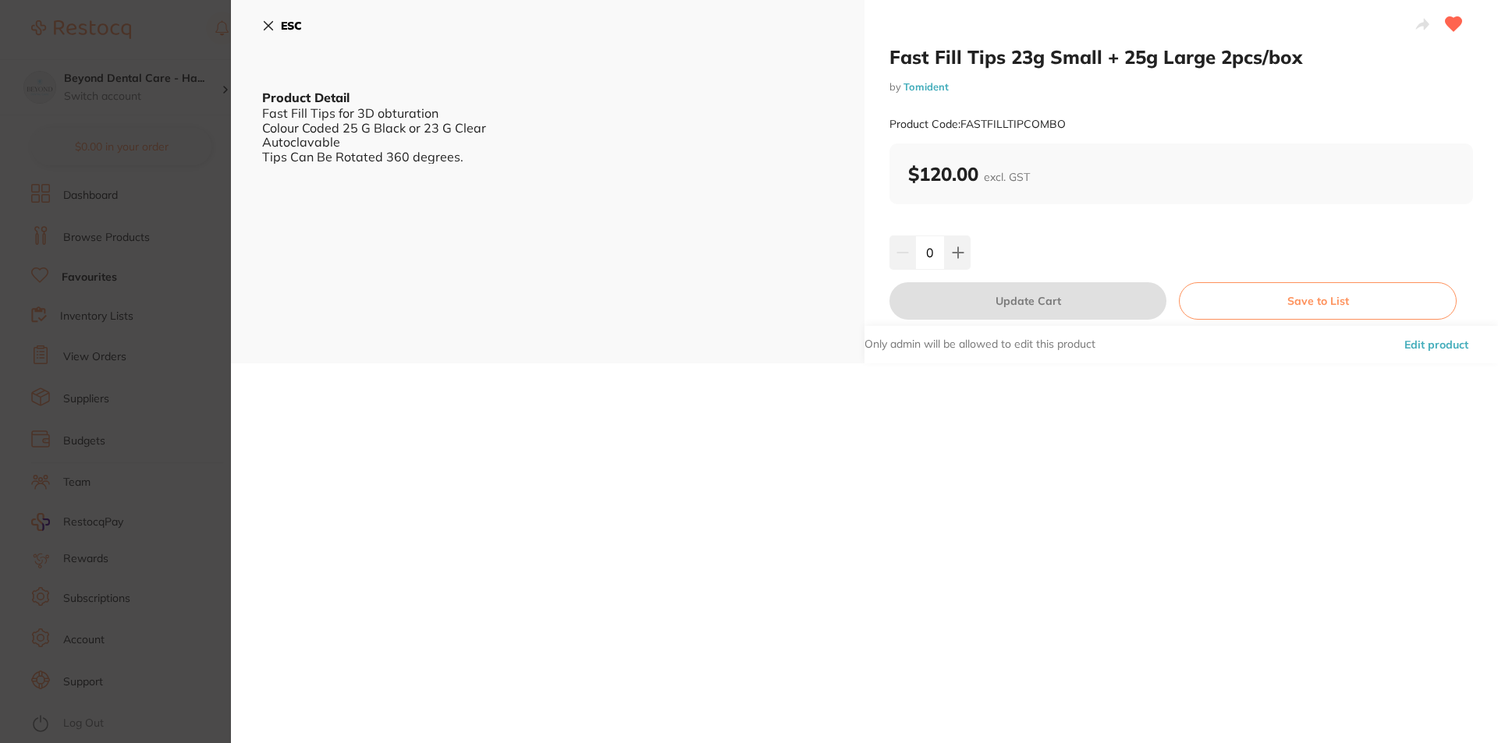
click at [261, 28] on div "ESC Product Detail Fast Fill Tips for 3D obturation Colour Coded 25 G Black or …" at bounding box center [547, 182] width 633 height 364
click at [269, 22] on icon at bounding box center [268, 26] width 12 height 12
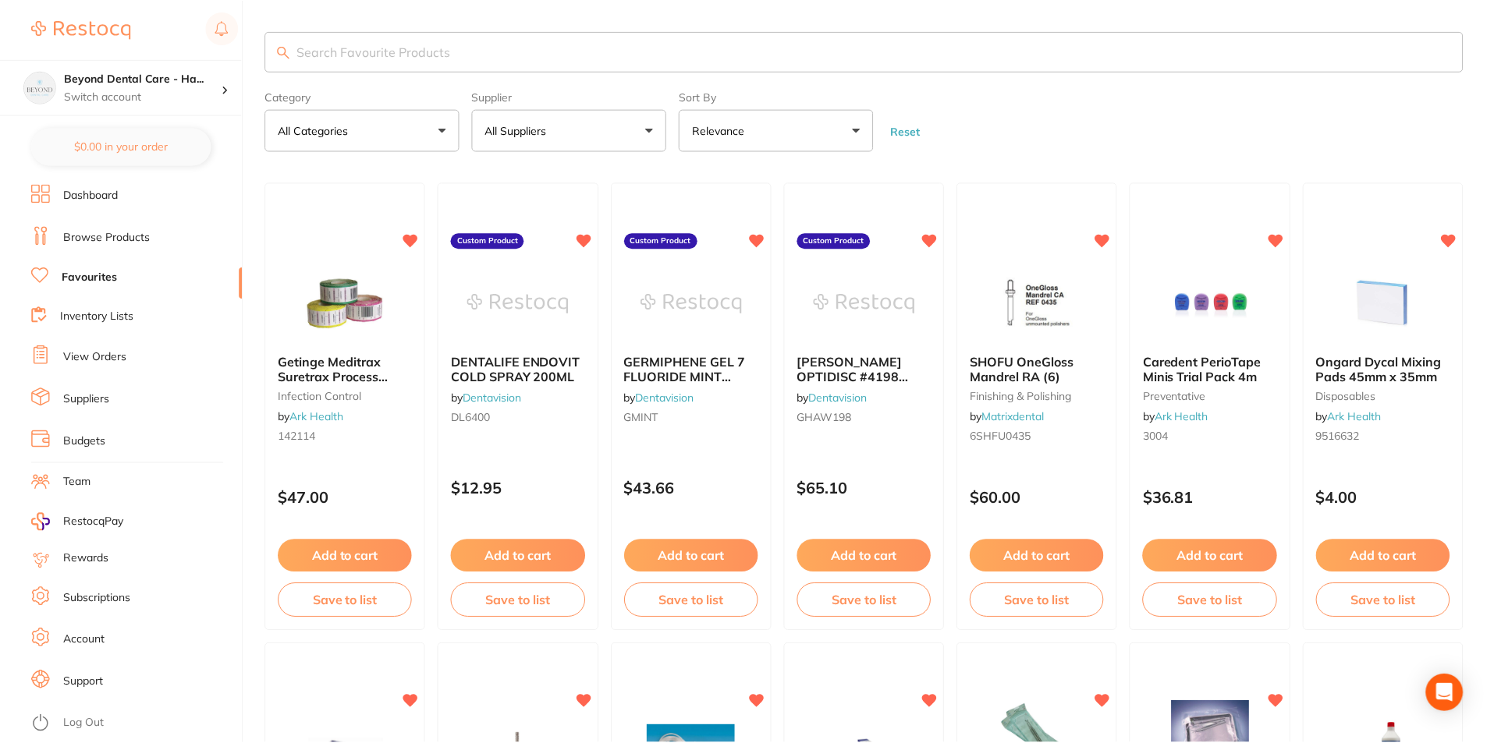
scroll to position [2104, 0]
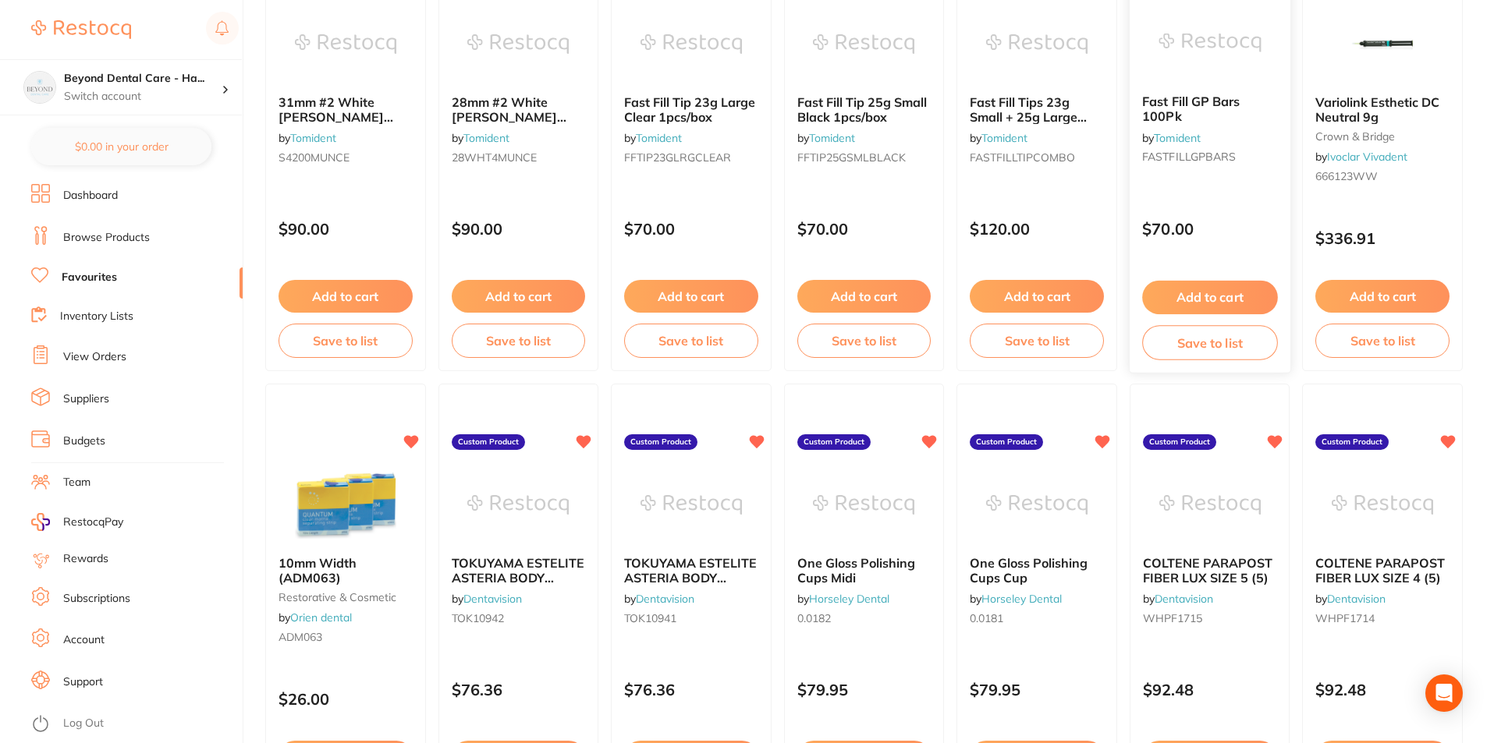
click at [1225, 107] on span "Fast Fill GP Bars 100Pk" at bounding box center [1191, 109] width 98 height 30
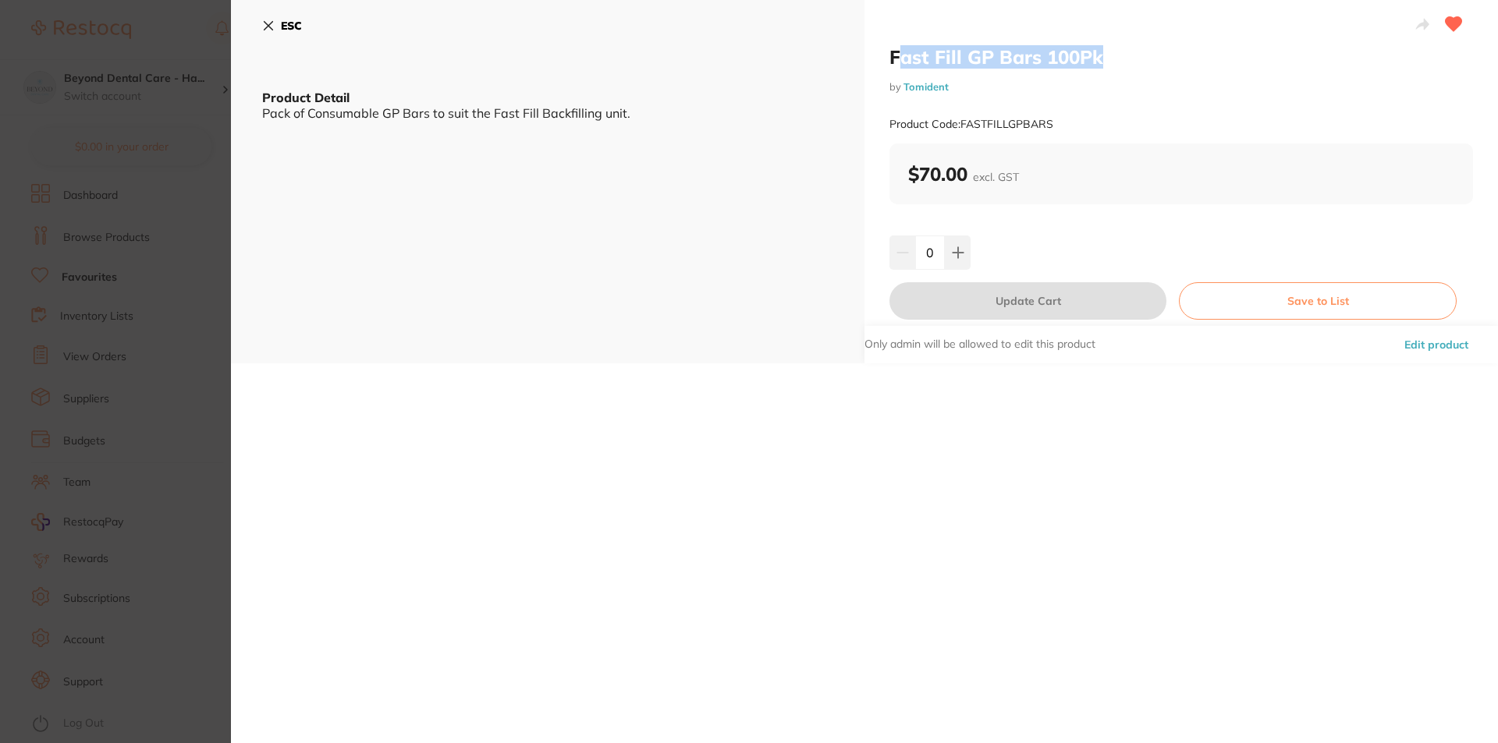
drag, startPoint x: 896, startPoint y: 58, endPoint x: 1123, endPoint y: 66, distance: 227.2
click at [1123, 66] on h2 "Fast Fill GP Bars 100Pk" at bounding box center [1180, 56] width 583 height 23
drag, startPoint x: 1123, startPoint y: 56, endPoint x: 878, endPoint y: 53, distance: 244.2
click at [880, 52] on div "Fast Fill GP Bars 100Pk by Tomident Product Code: FASTFILLGPBARS $70.00 excl. G…" at bounding box center [1180, 182] width 633 height 364
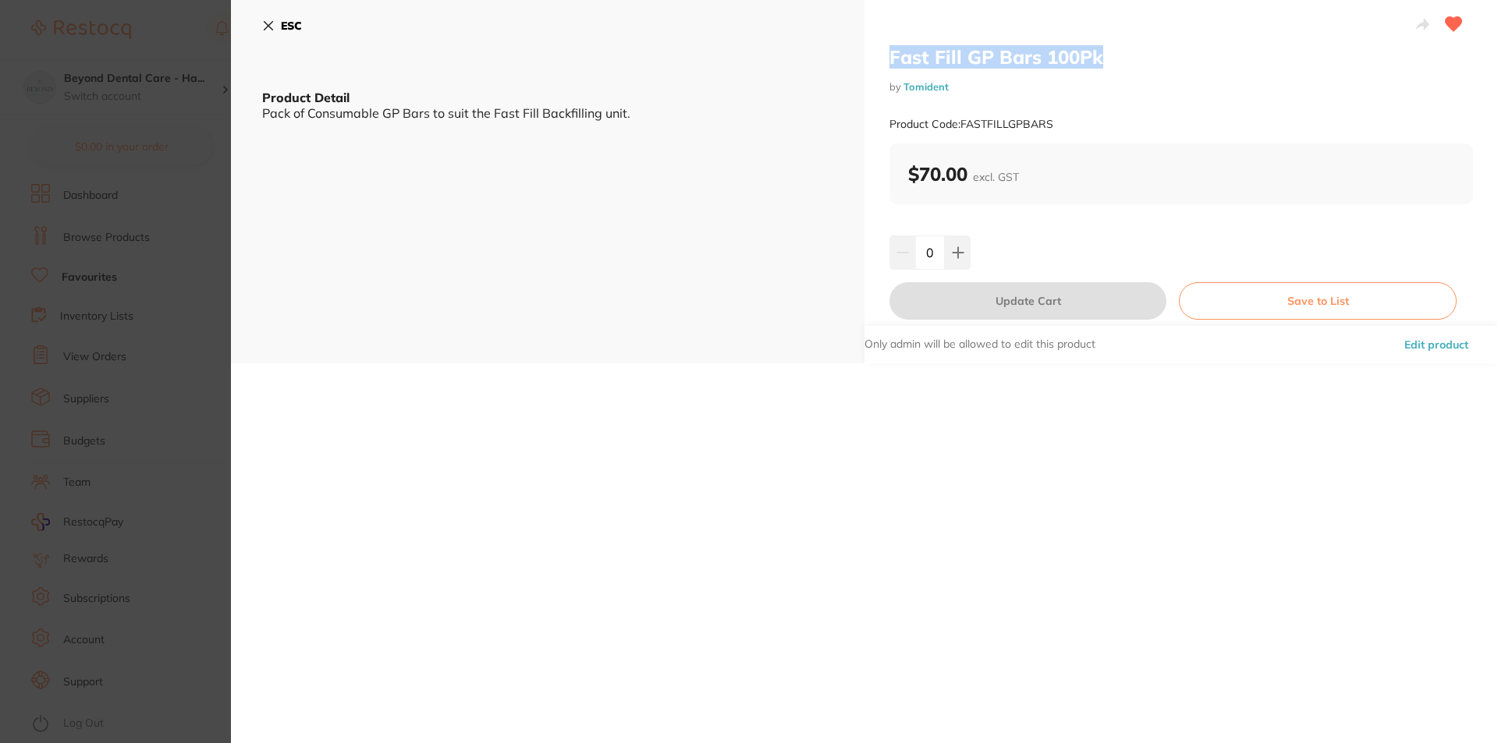
copy h2 "Fast Fill GP Bars 100Pk"
click at [268, 22] on icon at bounding box center [268, 26] width 12 height 12
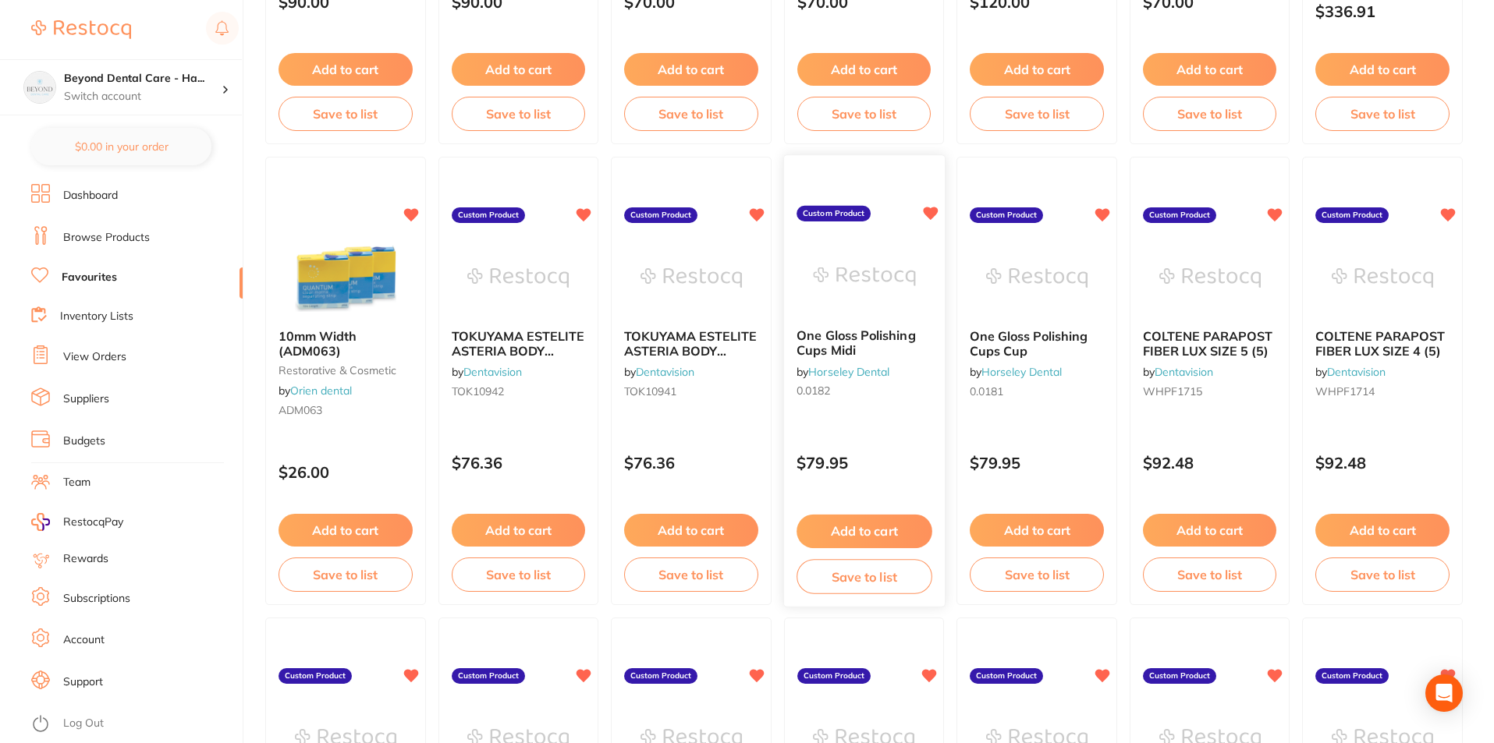
scroll to position [2260, 0]
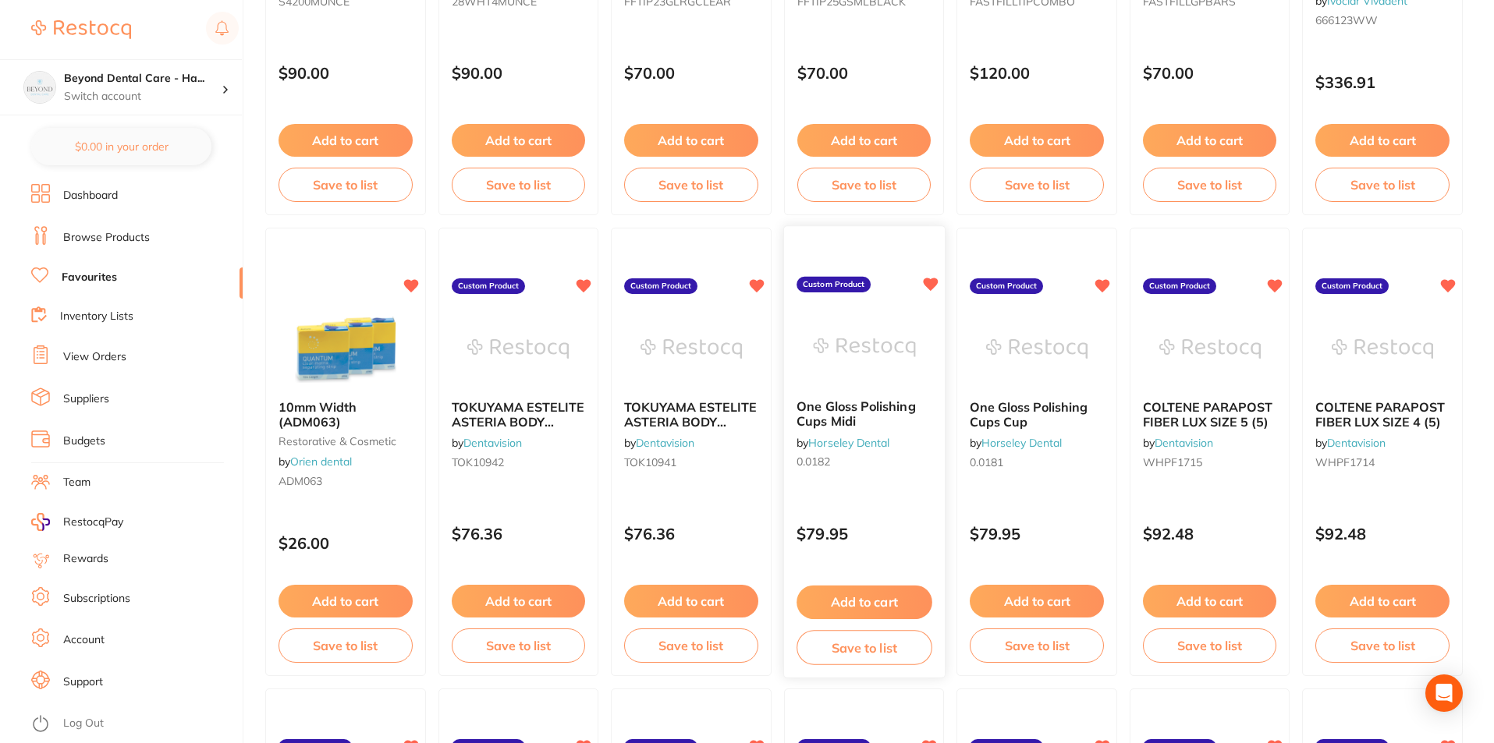
click at [891, 415] on b "One Gloss Polishing Cups Midi" at bounding box center [863, 414] width 135 height 29
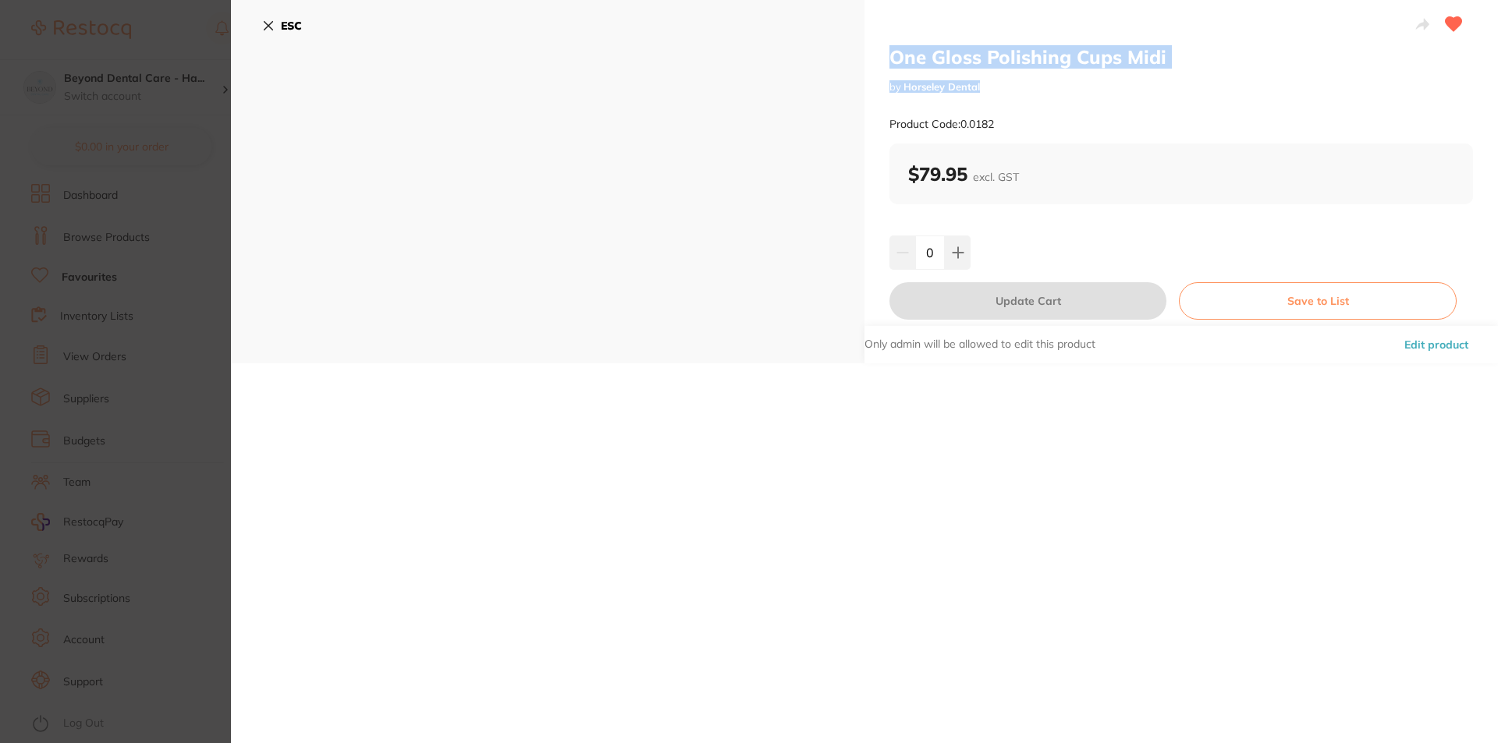
drag, startPoint x: 892, startPoint y: 52, endPoint x: 1092, endPoint y: 89, distance: 203.8
click at [1092, 89] on div "One Gloss Polishing Cups Midi by Horseley Dental Product Code: 0.0182" at bounding box center [1180, 94] width 583 height 98
copy div "One Gloss Polishing Cups Midi by Horseley Dental"
click at [268, 20] on icon at bounding box center [268, 26] width 12 height 12
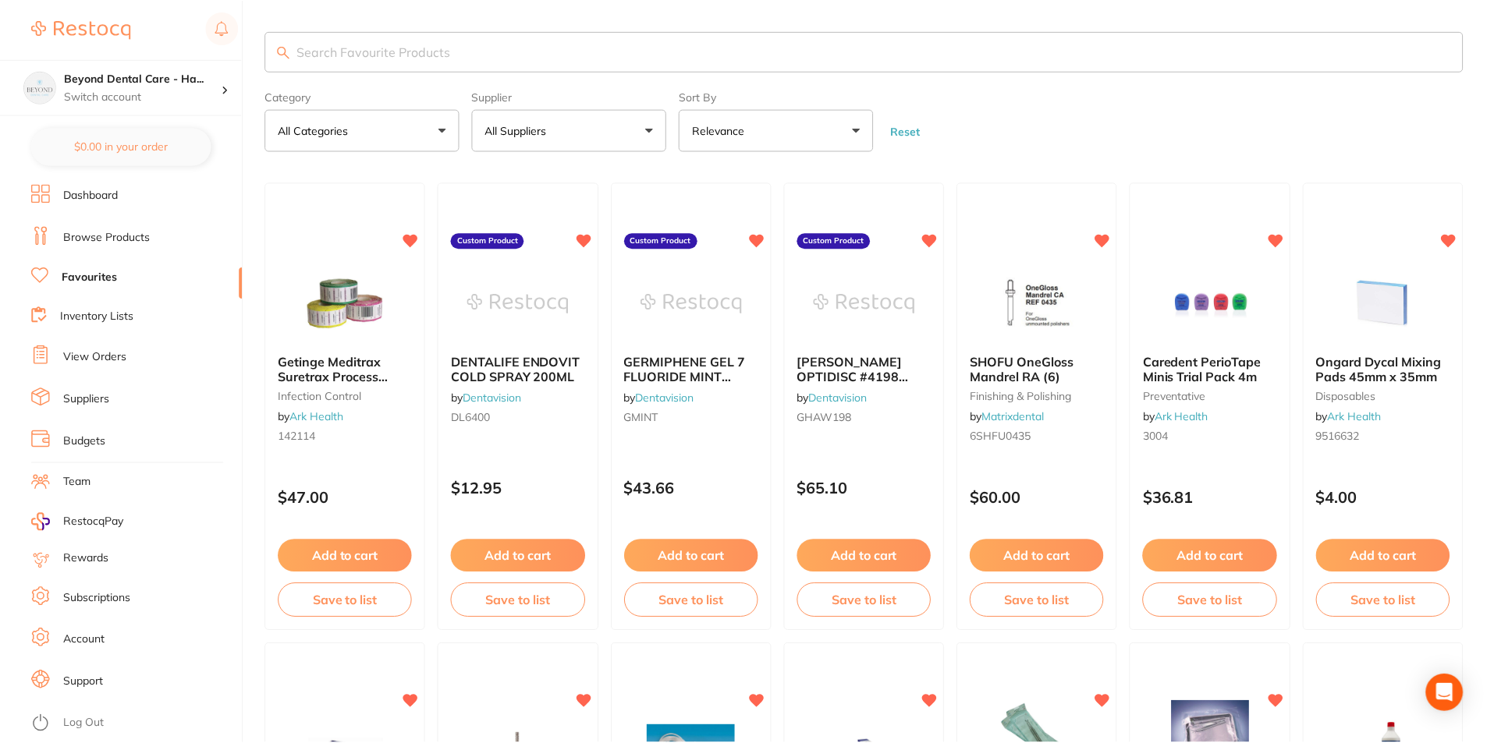
scroll to position [2260, 0]
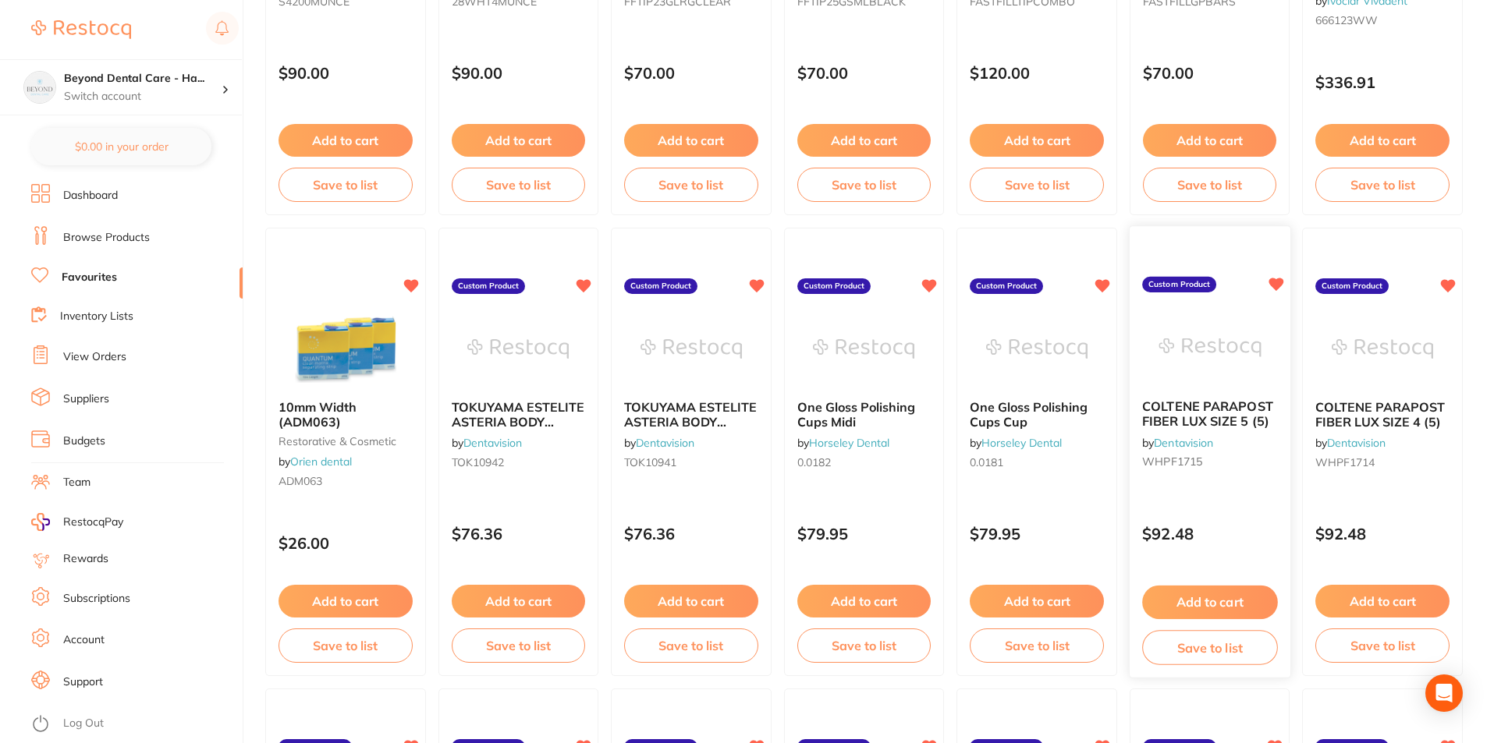
click at [1213, 412] on span "COLTENE PARAPOST FIBER LUX SIZE 5 (5)" at bounding box center [1207, 414] width 131 height 30
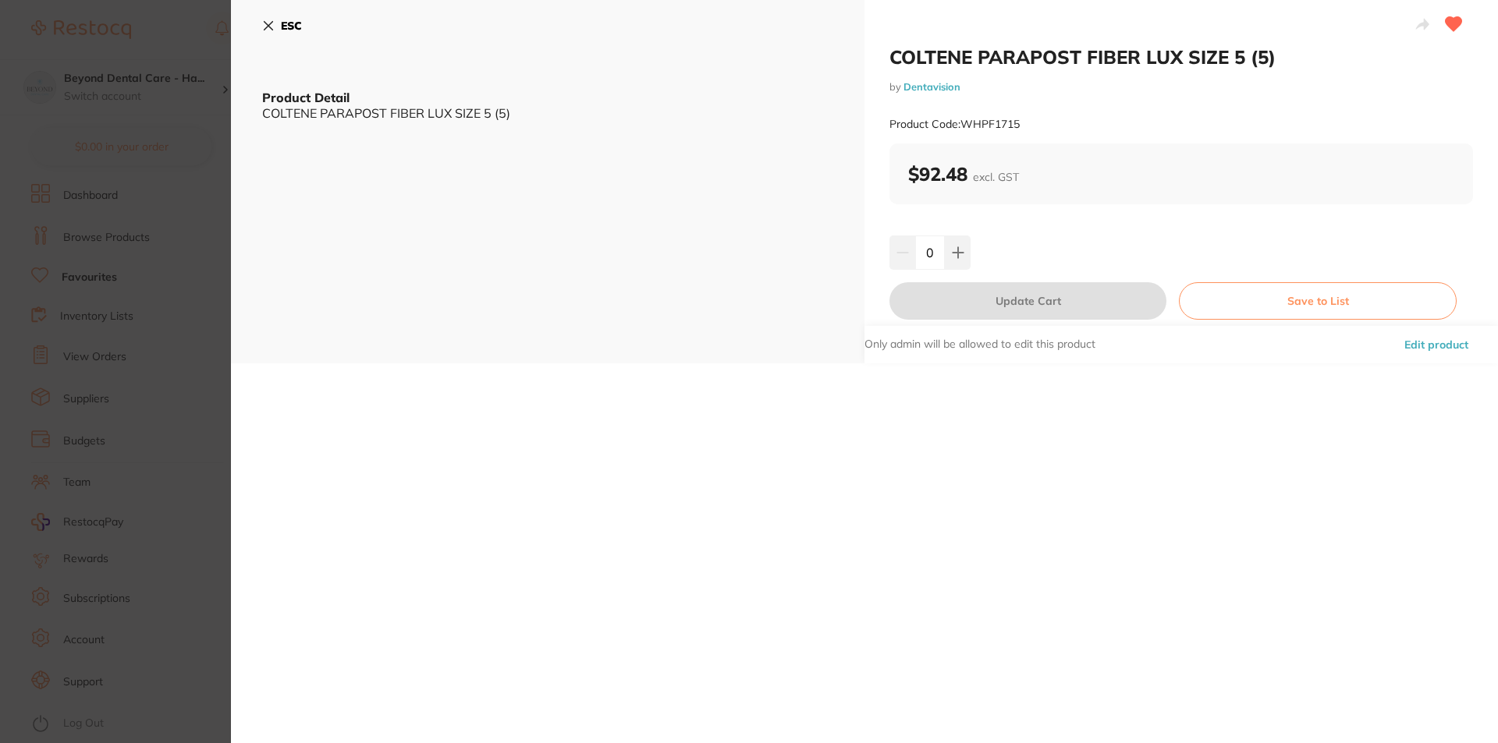
drag, startPoint x: 886, startPoint y: 49, endPoint x: 1232, endPoint y: 38, distance: 345.7
click at [1232, 38] on div "COLTENE PARAPOST FIBER LUX SIZE 5 (5) by Dentavision Product Code: WHPF1715 $92…" at bounding box center [1180, 182] width 633 height 364
